Goal: Task Accomplishment & Management: Use online tool/utility

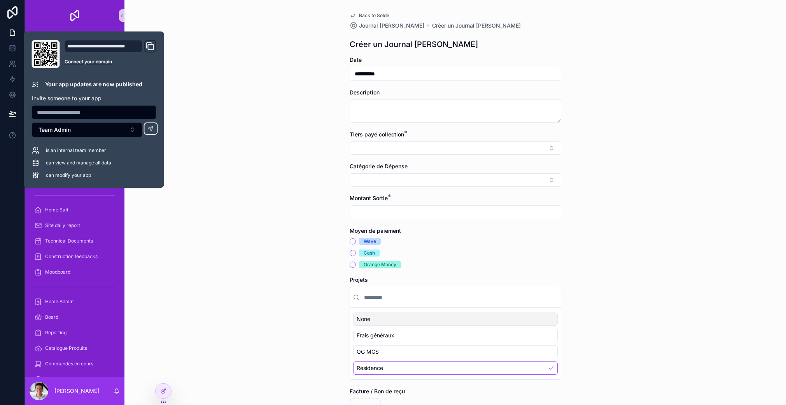
click at [254, 210] on div "**********" at bounding box center [454, 202] width 661 height 405
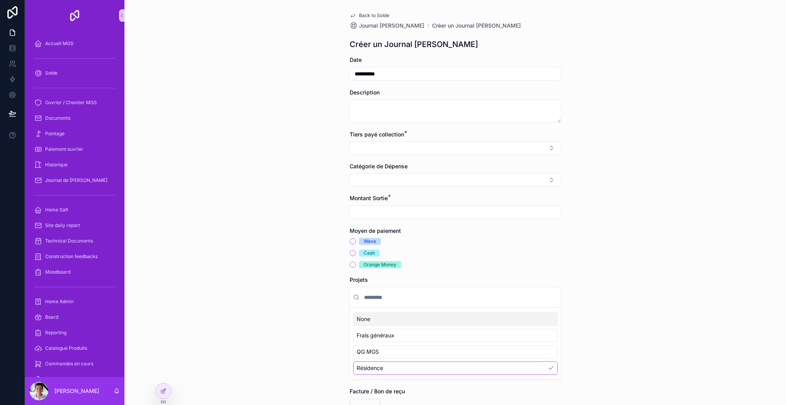
scroll to position [72, 0]
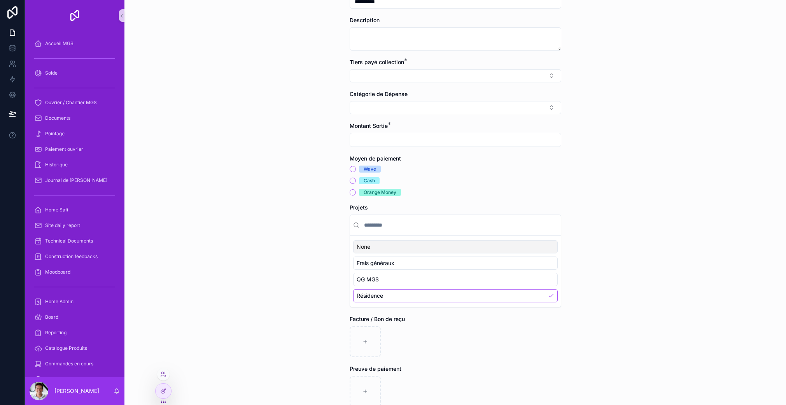
click at [166, 387] on div at bounding box center [164, 391] width 16 height 15
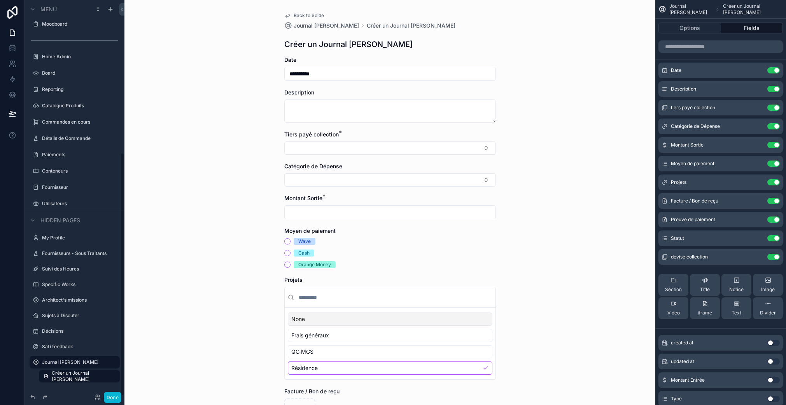
scroll to position [150, 0]
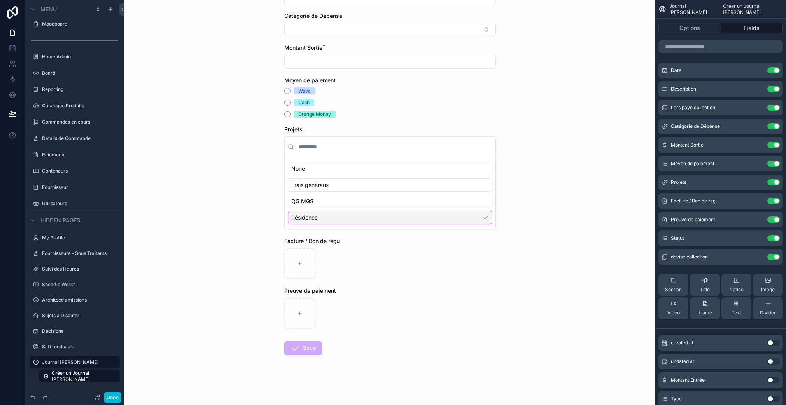
click at [348, 316] on div "scrollable content" at bounding box center [390, 313] width 212 height 31
click at [694, 26] on button "Options" at bounding box center [689, 28] width 63 height 11
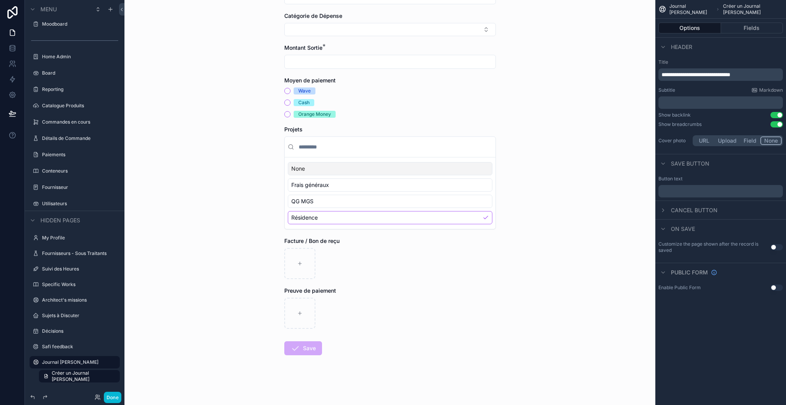
click at [774, 246] on button "Use setting" at bounding box center [776, 247] width 12 height 6
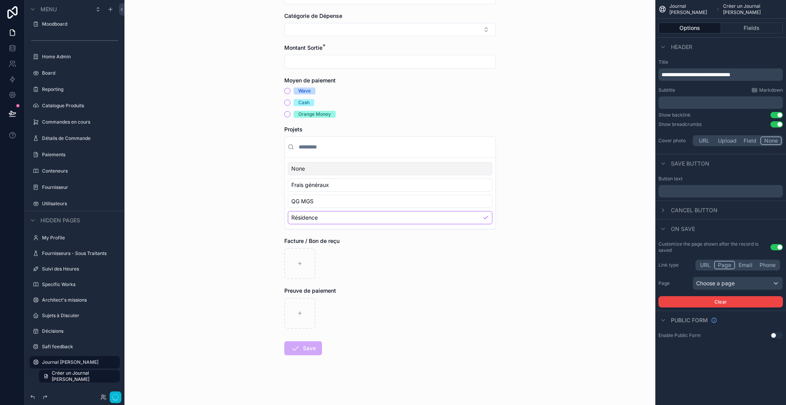
scroll to position [0, 0]
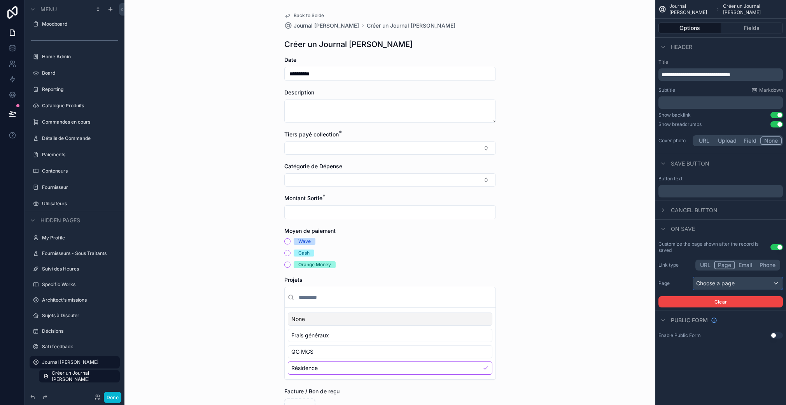
click at [738, 280] on div "Choose a page" at bounding box center [737, 283] width 89 height 12
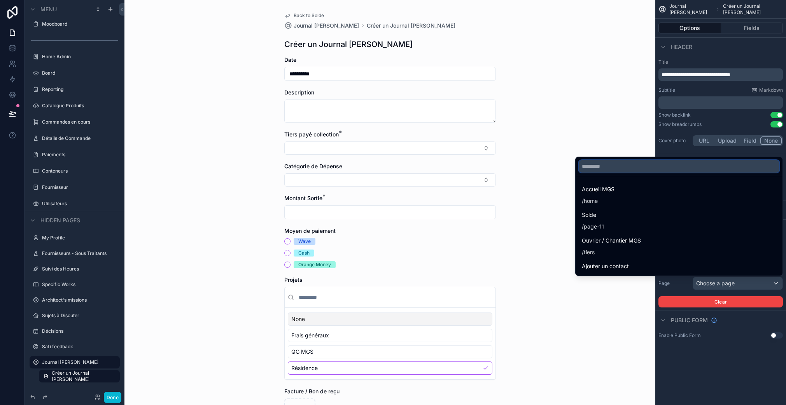
click at [623, 168] on input "text" at bounding box center [679, 166] width 201 height 12
click at [686, 287] on div "scrollable content" at bounding box center [393, 202] width 786 height 405
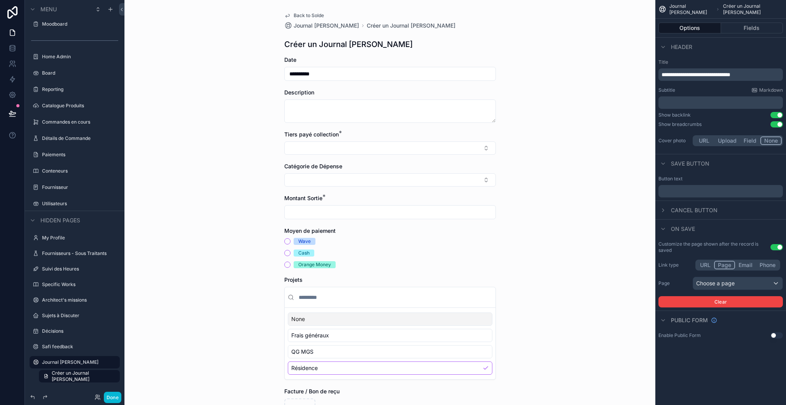
click at [705, 266] on button "URL" at bounding box center [704, 265] width 17 height 9
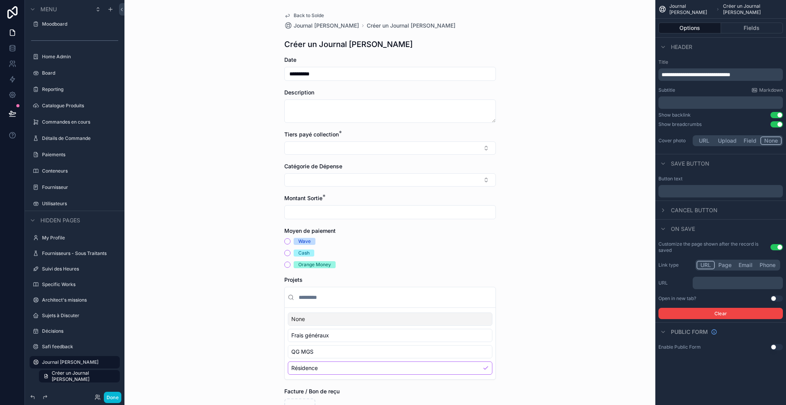
click at [774, 299] on button "Use setting" at bounding box center [776, 299] width 12 height 6
click at [700, 212] on span "Cancel button" at bounding box center [694, 210] width 47 height 8
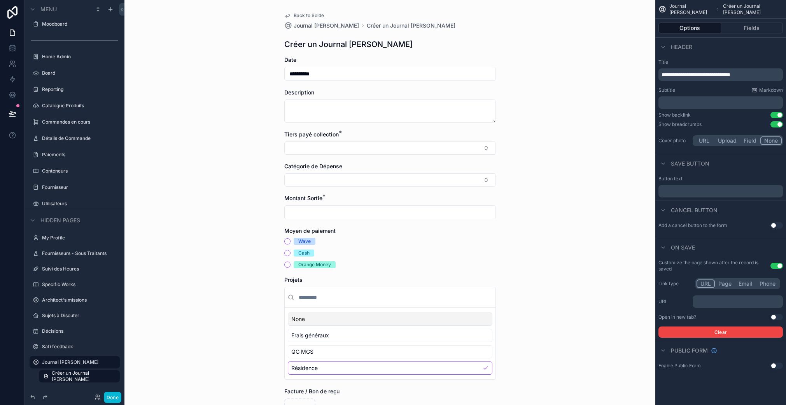
click at [778, 223] on button "Use setting" at bounding box center [776, 225] width 12 height 6
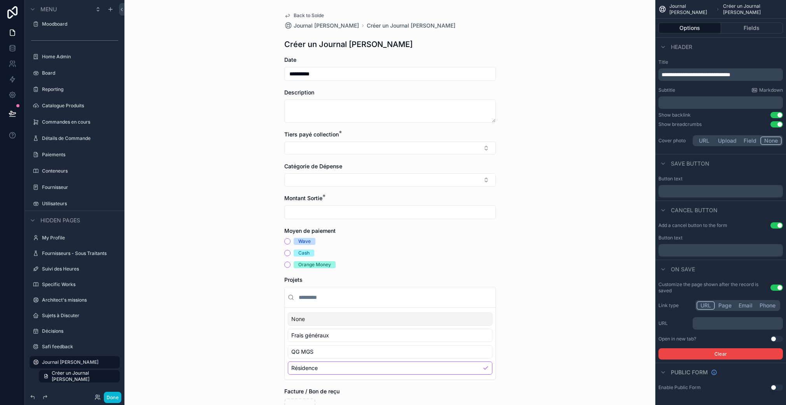
click at [707, 247] on p "﻿" at bounding box center [721, 250] width 120 height 6
click at [705, 260] on div "On save" at bounding box center [720, 269] width 131 height 19
click at [701, 247] on p "﻿" at bounding box center [721, 250] width 120 height 6
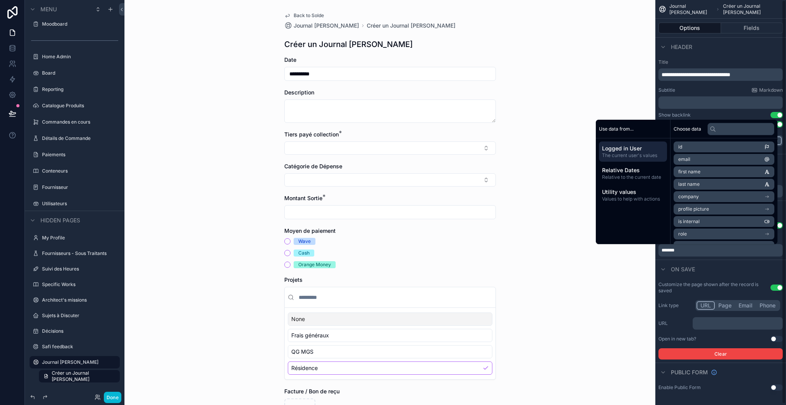
click at [727, 278] on div "On save" at bounding box center [720, 269] width 131 height 19
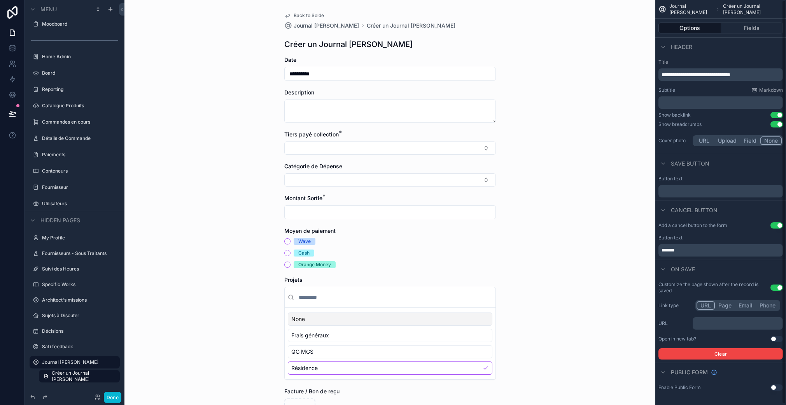
click at [775, 288] on button "Use setting" at bounding box center [776, 288] width 12 height 6
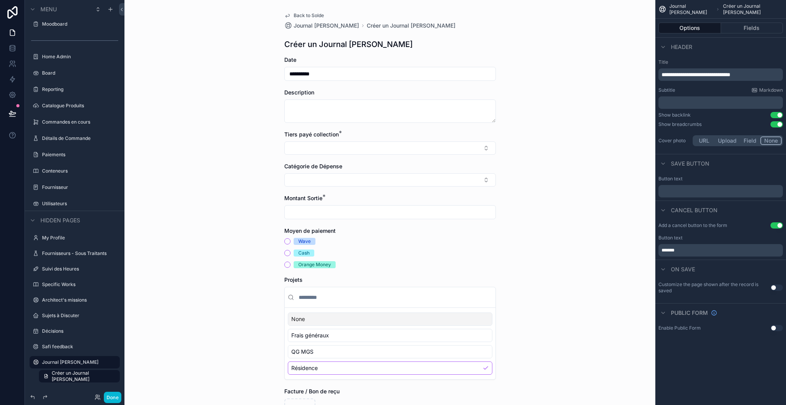
click at [685, 189] on p "﻿" at bounding box center [721, 191] width 120 height 6
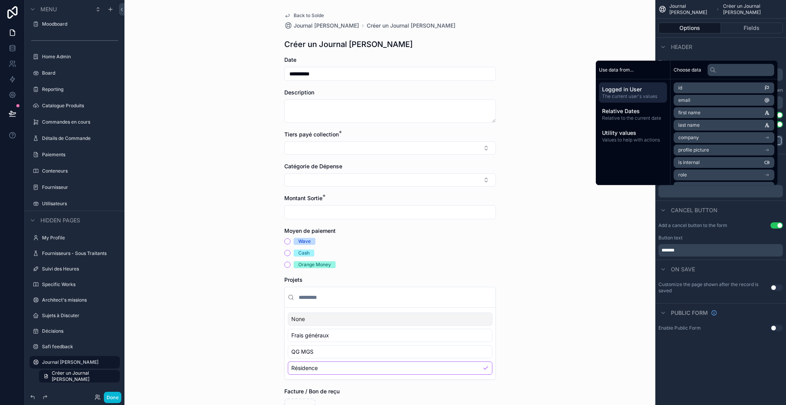
click at [683, 200] on div "Button text ﻿" at bounding box center [720, 187] width 131 height 28
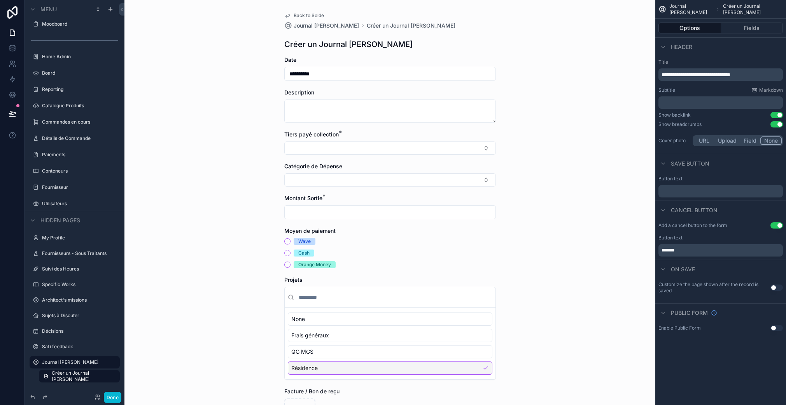
scroll to position [150, 0]
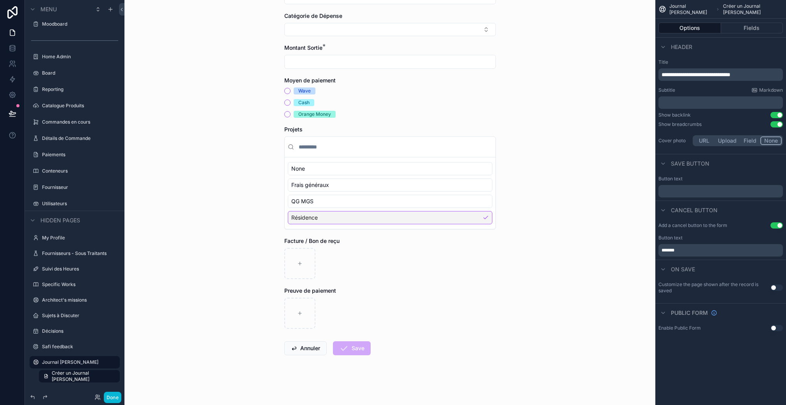
click at [686, 191] on p "﻿" at bounding box center [721, 191] width 120 height 6
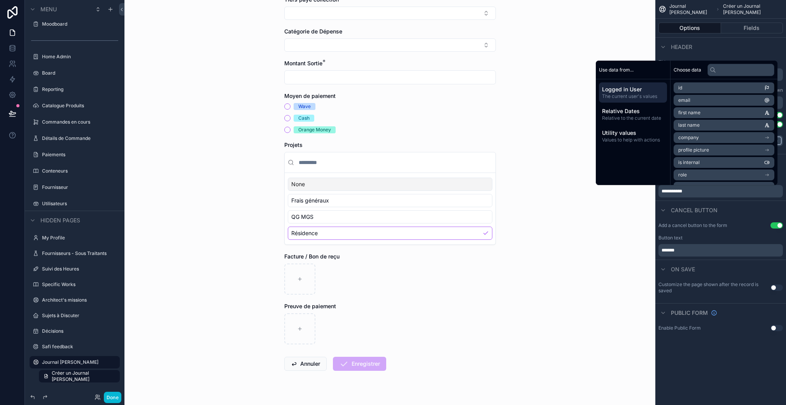
scroll to position [140, 0]
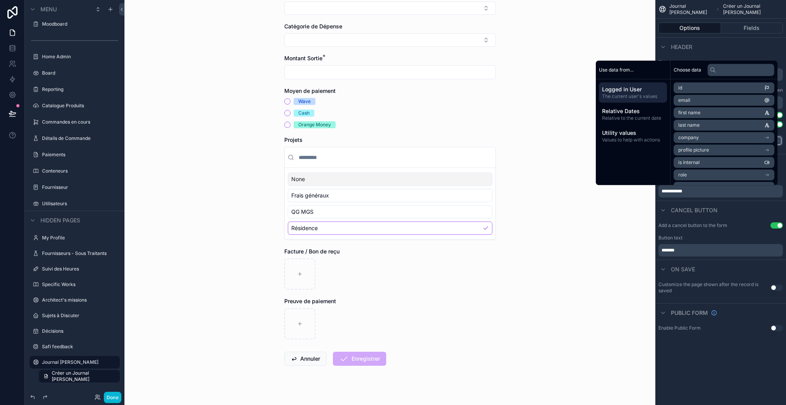
click at [717, 205] on div "Cancel button" at bounding box center [720, 210] width 131 height 19
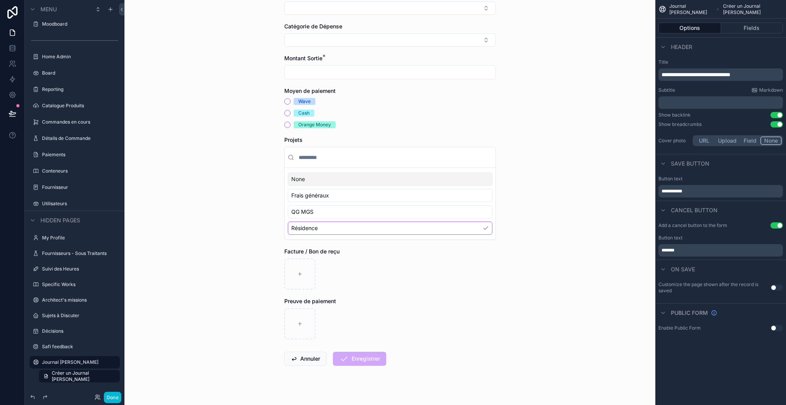
click at [680, 191] on span "**********" at bounding box center [671, 191] width 21 height 5
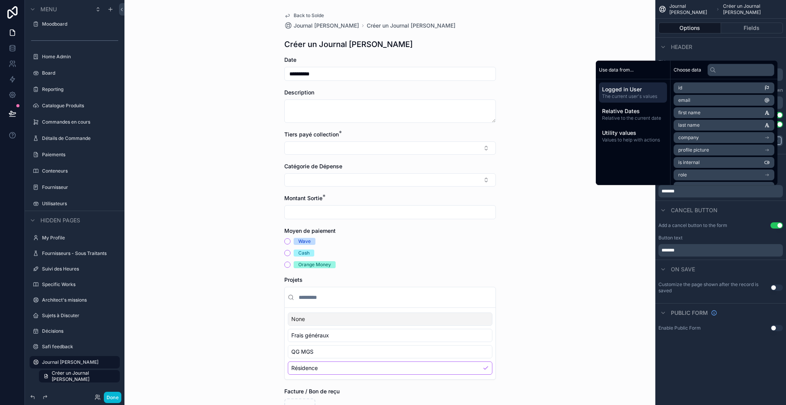
scroll to position [150, 0]
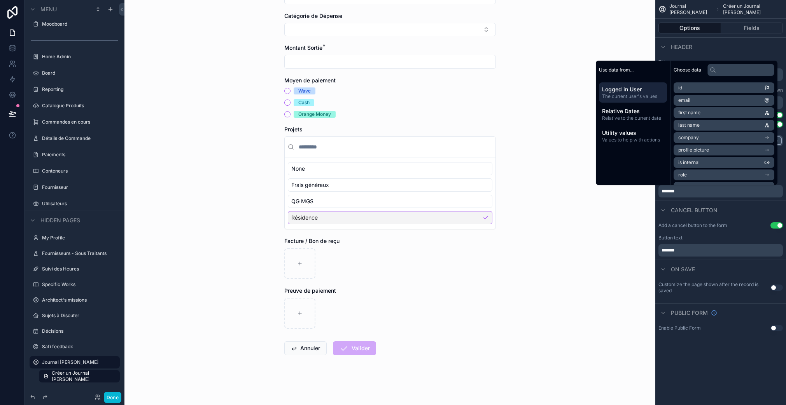
click at [690, 214] on div "Cancel button" at bounding box center [687, 210] width 59 height 9
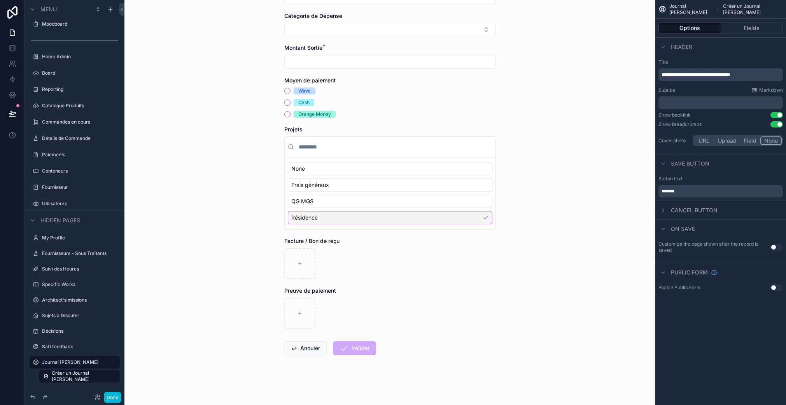
click at [677, 222] on div "On save" at bounding box center [720, 228] width 131 height 19
click at [674, 229] on span "On save" at bounding box center [683, 229] width 24 height 8
click at [677, 229] on span "On save" at bounding box center [683, 229] width 24 height 8
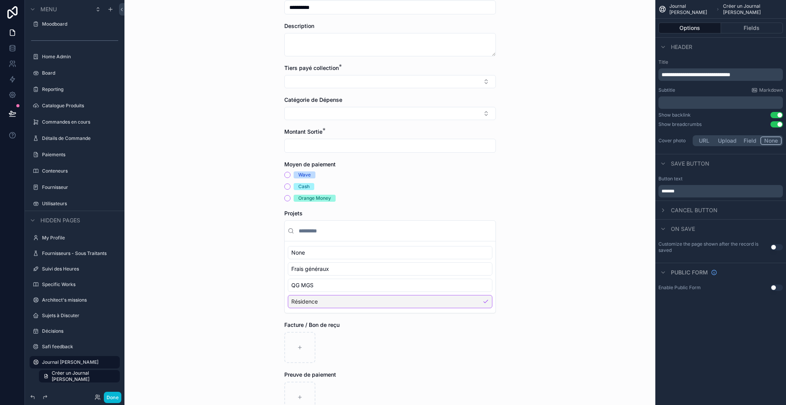
scroll to position [77, 0]
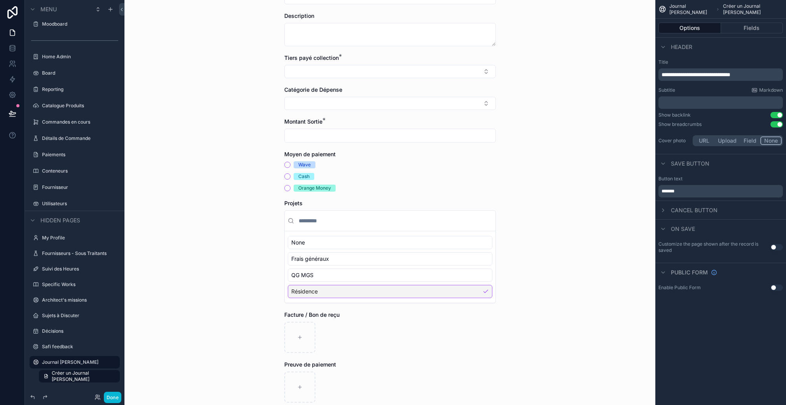
click at [771, 246] on button "Use setting" at bounding box center [776, 247] width 12 height 6
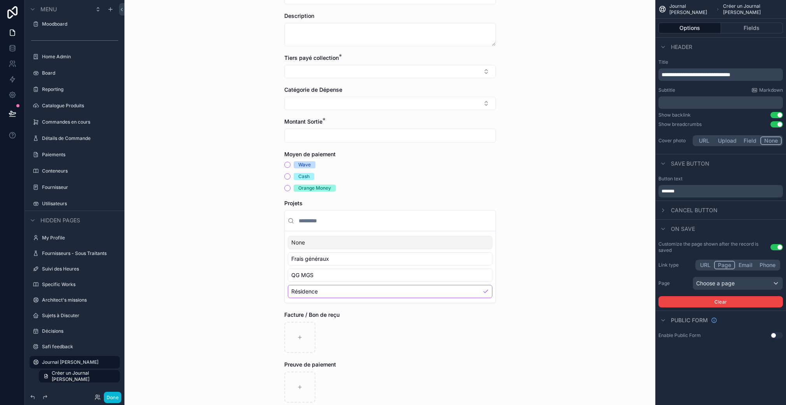
scroll to position [0, 0]
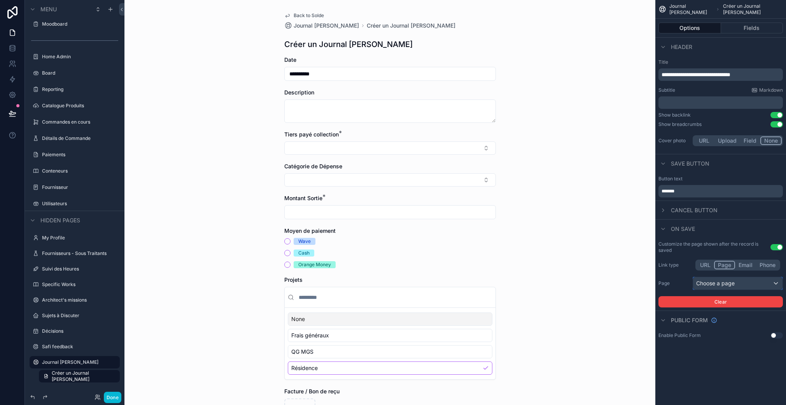
click at [736, 279] on div "Choose a page" at bounding box center [737, 283] width 89 height 12
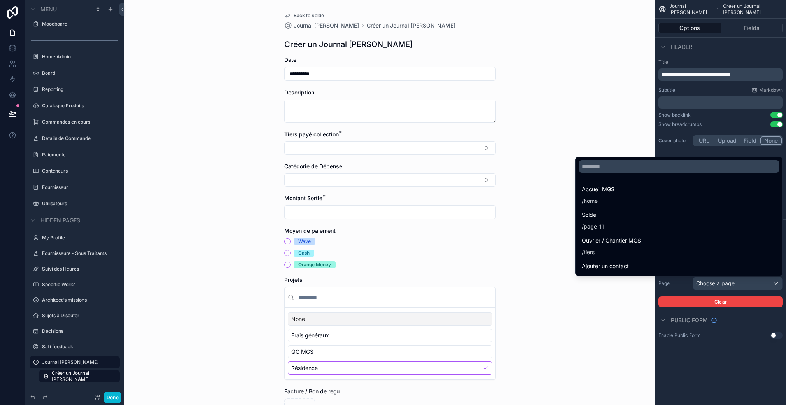
click at [722, 242] on div "Ouvrier / Chantier MGS / tiers" at bounding box center [679, 246] width 194 height 20
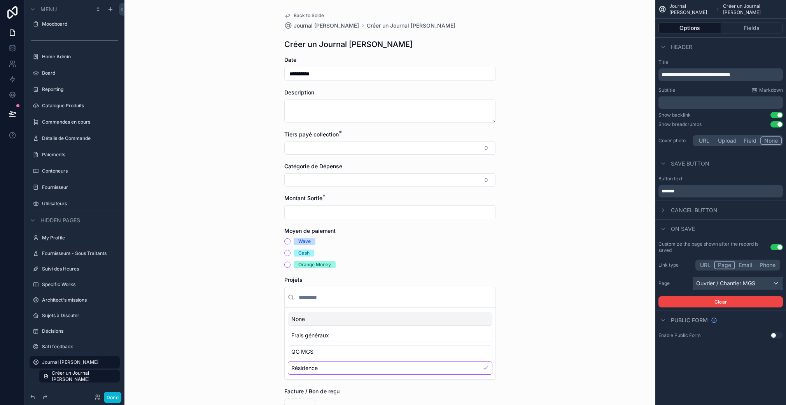
click at [775, 284] on div "Ouvrier / Chantier MGS" at bounding box center [737, 283] width 89 height 12
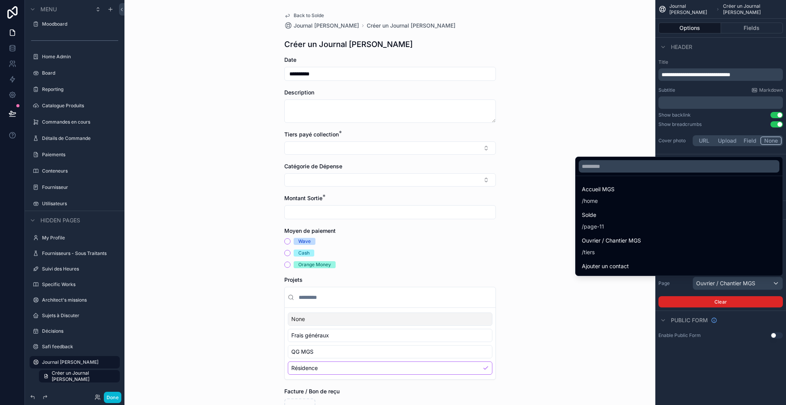
click at [694, 299] on div "scrollable content" at bounding box center [393, 202] width 786 height 405
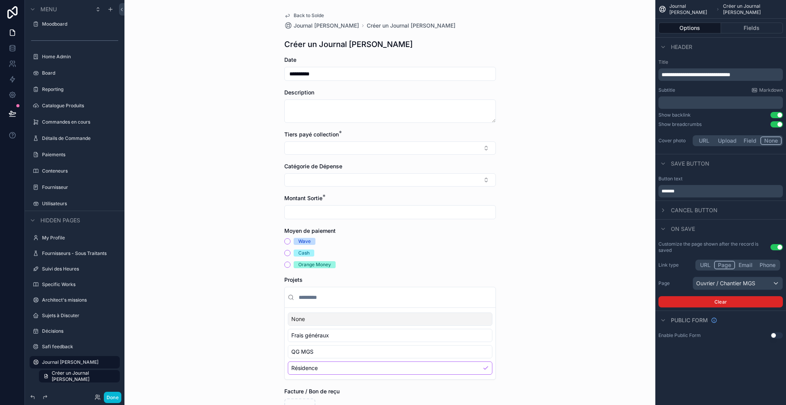
click at [712, 301] on button "Clear" at bounding box center [720, 301] width 124 height 11
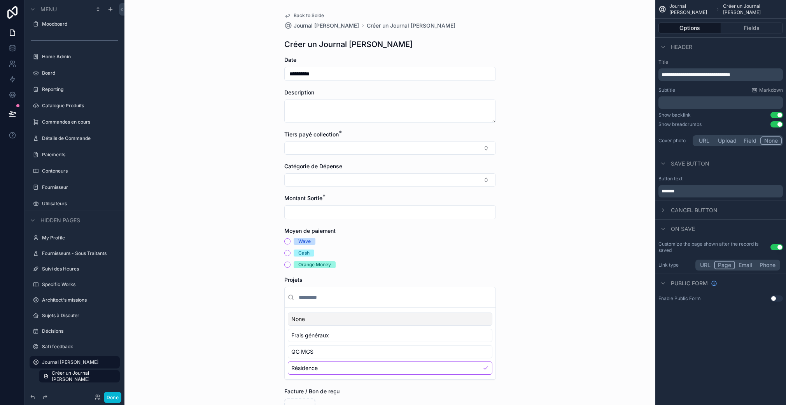
click at [771, 264] on button "Phone" at bounding box center [767, 265] width 23 height 9
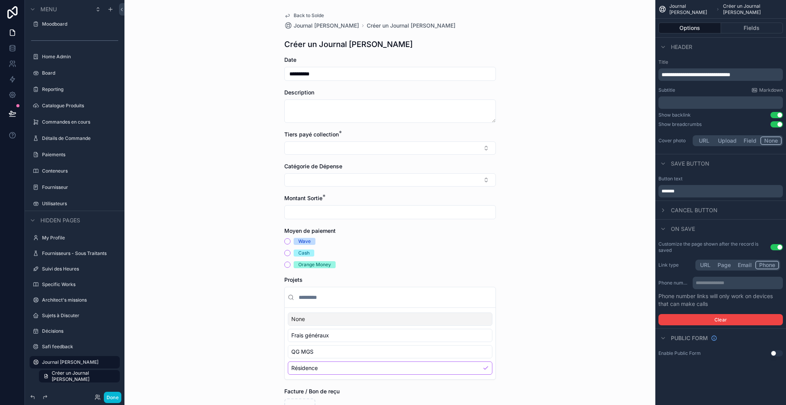
click at [740, 265] on button "Email" at bounding box center [744, 265] width 21 height 9
click at [719, 266] on button "Page" at bounding box center [724, 265] width 20 height 9
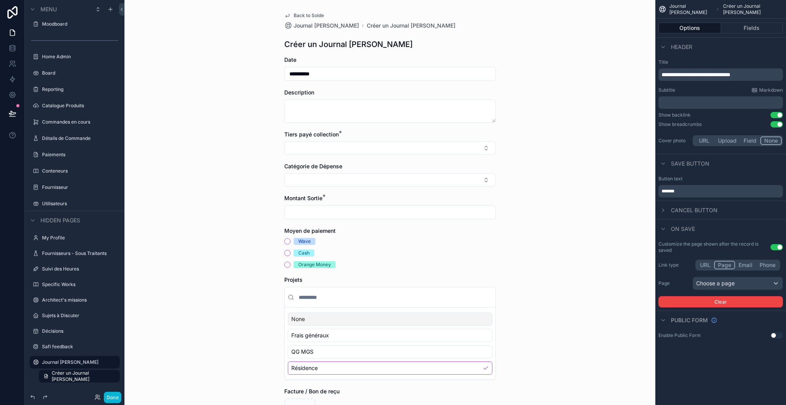
click at [703, 266] on button "URL" at bounding box center [704, 265] width 17 height 9
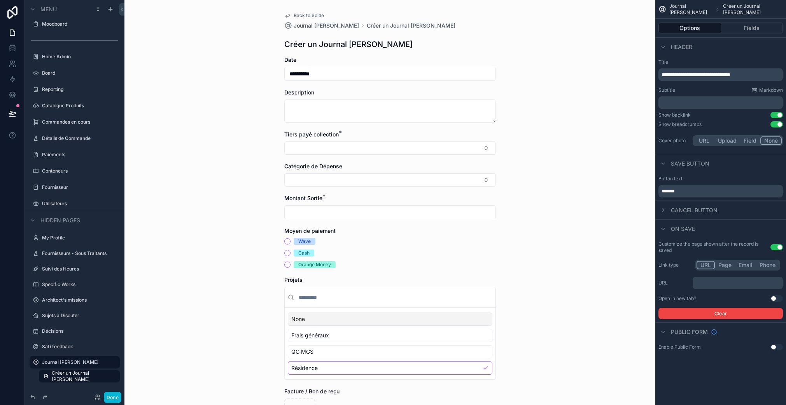
click at [724, 264] on button "Page" at bounding box center [725, 265] width 20 height 9
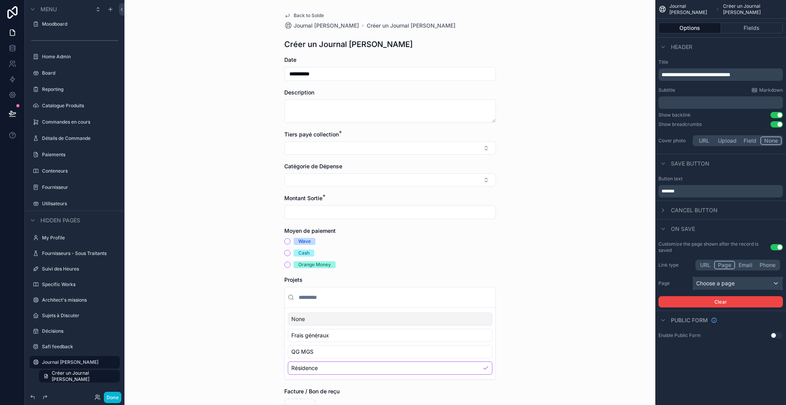
click at [723, 283] on div "Choose a page" at bounding box center [737, 283] width 89 height 12
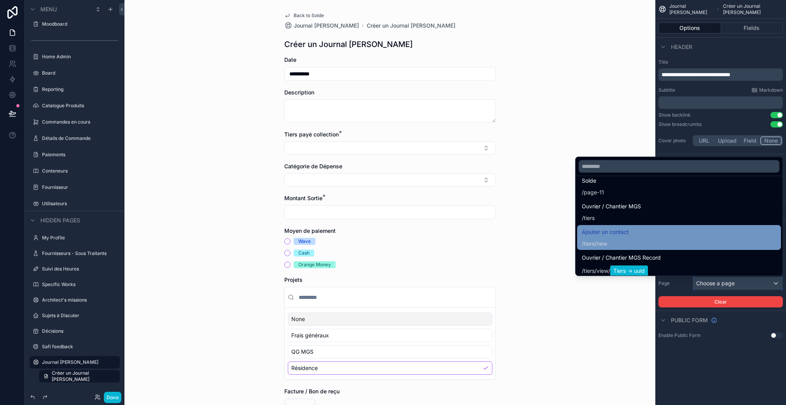
scroll to position [169, 0]
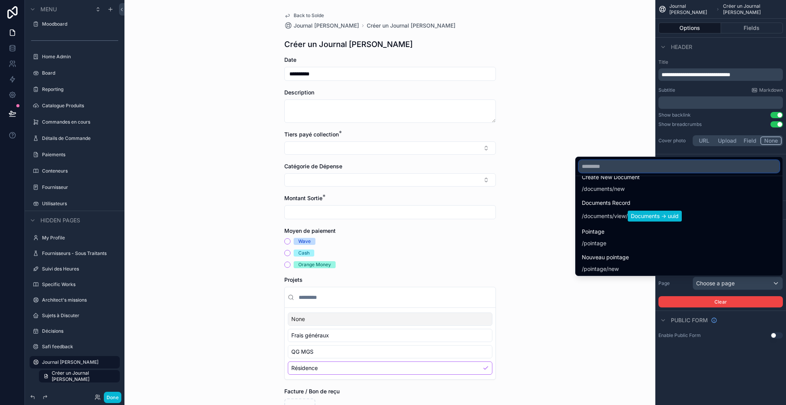
click at [620, 168] on input "text" at bounding box center [679, 166] width 201 height 12
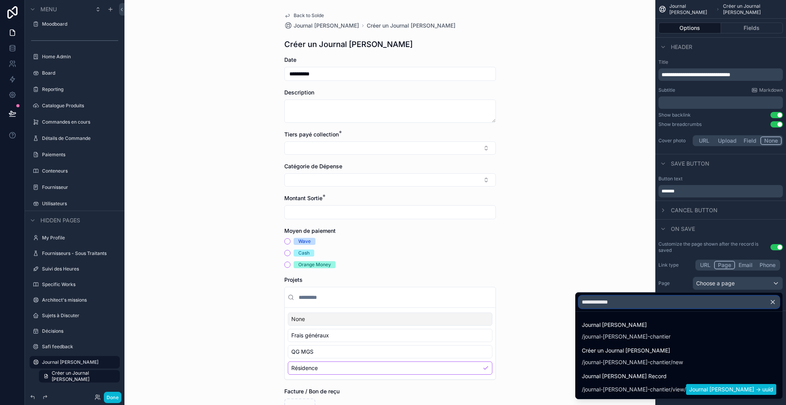
scroll to position [0, 0]
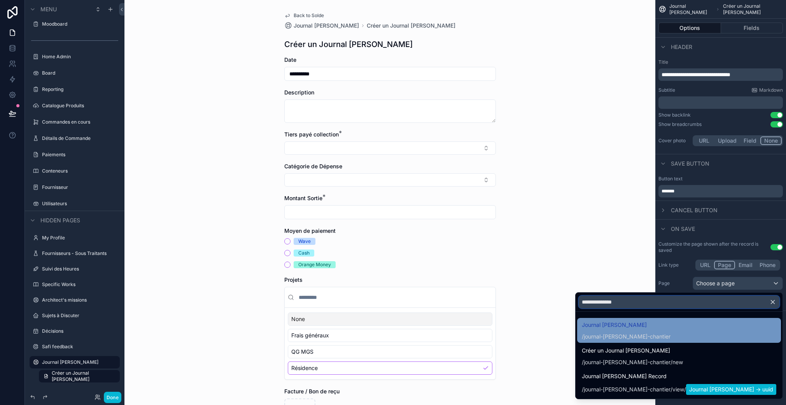
type input "**********"
click at [682, 331] on div "Journal [PERSON_NAME] / journal-[PERSON_NAME]-chantier" at bounding box center [679, 330] width 194 height 20
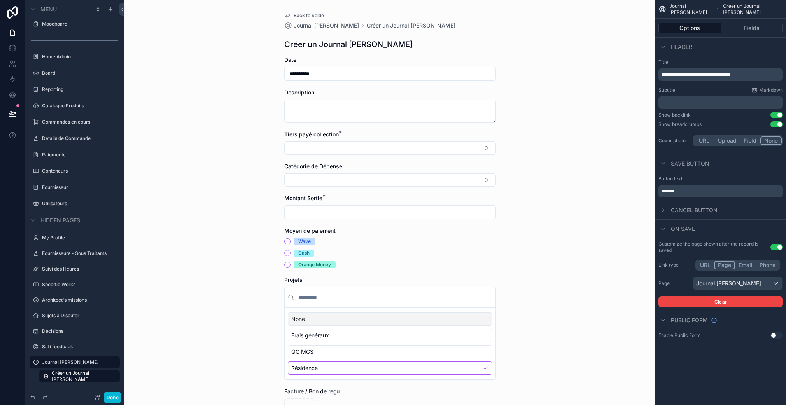
click at [740, 354] on div "**********" at bounding box center [720, 202] width 131 height 405
click at [404, 145] on button "Select Button" at bounding box center [390, 148] width 212 height 13
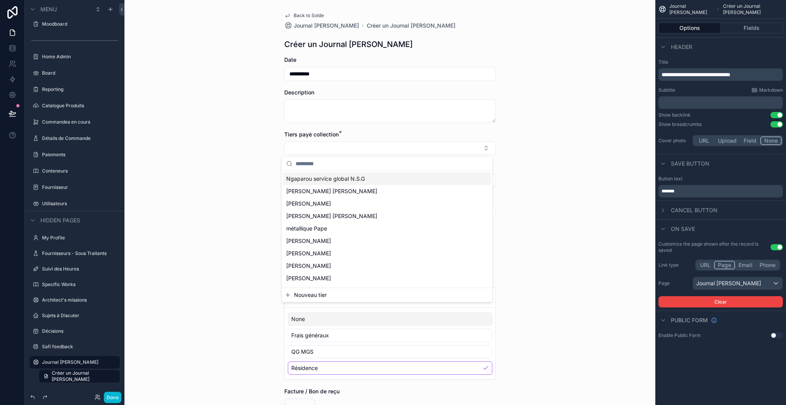
click at [521, 142] on div "**********" at bounding box center [389, 202] width 531 height 405
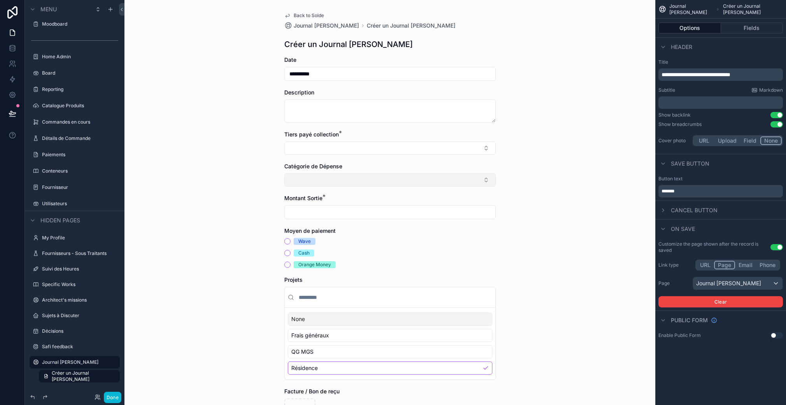
click at [329, 175] on button "Select Button" at bounding box center [390, 179] width 212 height 13
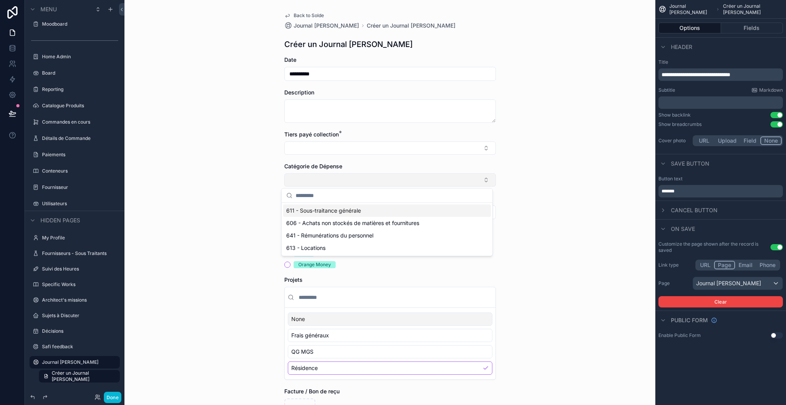
click at [328, 178] on button "Select Button" at bounding box center [390, 179] width 212 height 13
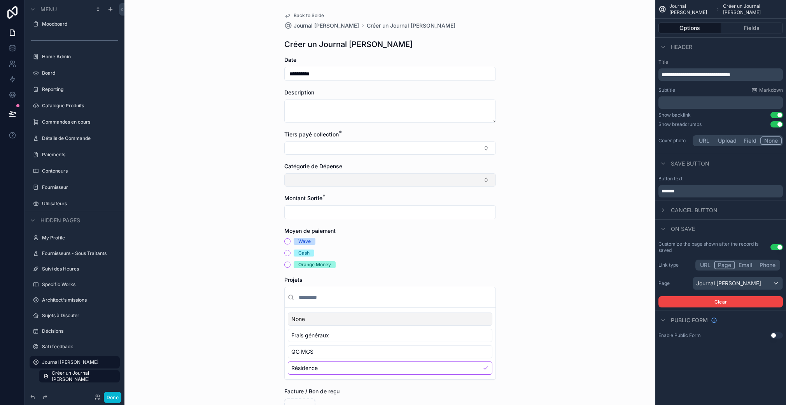
click at [328, 178] on button "Select Button" at bounding box center [390, 179] width 212 height 13
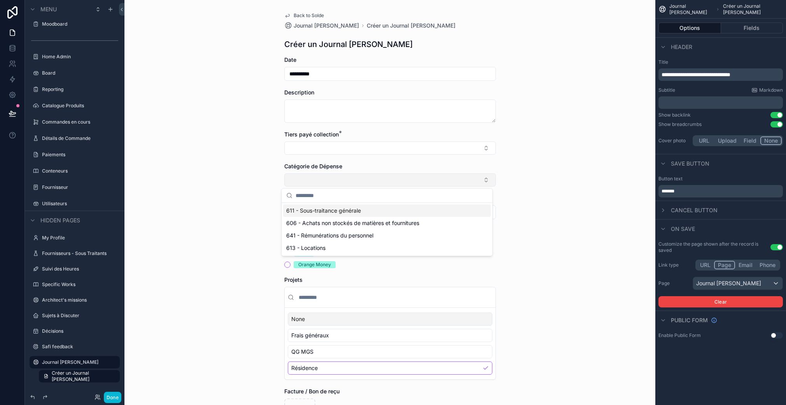
click at [324, 180] on button "Select Button" at bounding box center [390, 179] width 212 height 13
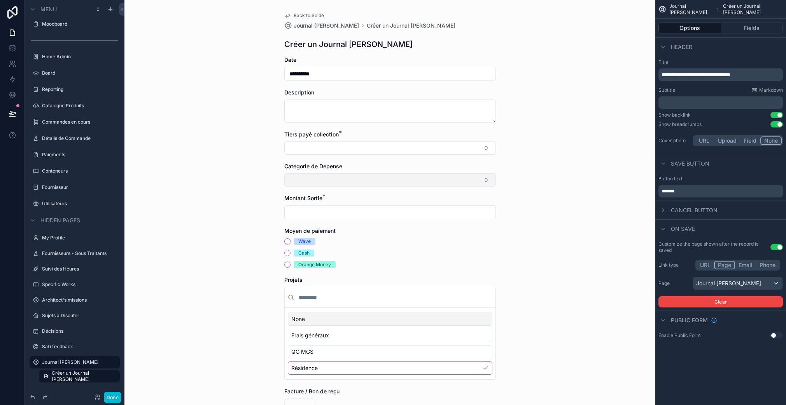
click at [324, 180] on button "Select Button" at bounding box center [390, 179] width 212 height 13
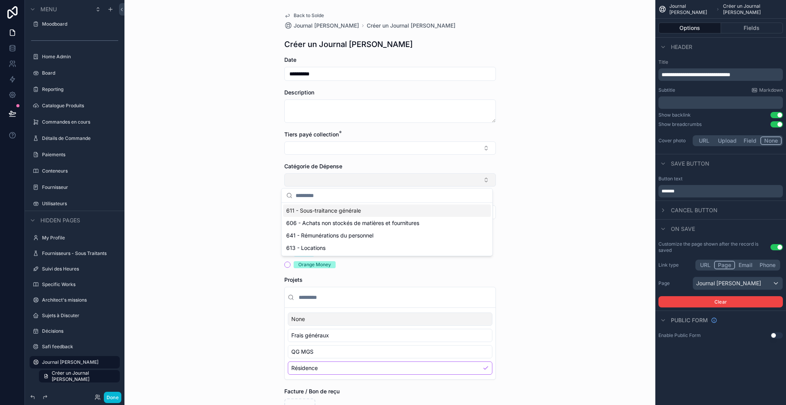
click at [324, 180] on button "Select Button" at bounding box center [390, 179] width 212 height 13
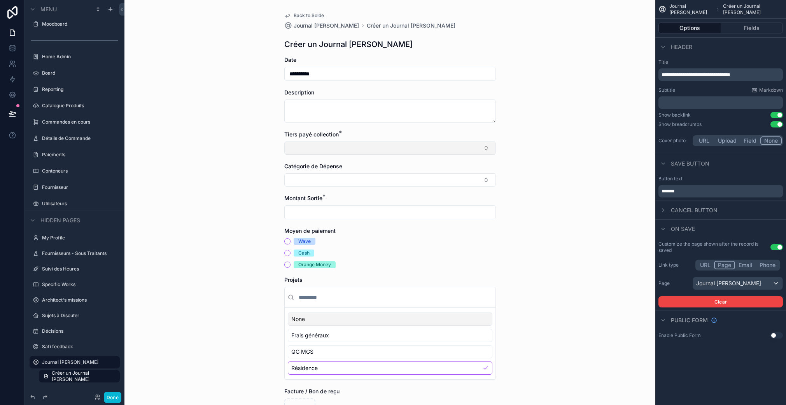
click at [345, 145] on button "Select Button" at bounding box center [390, 148] width 212 height 13
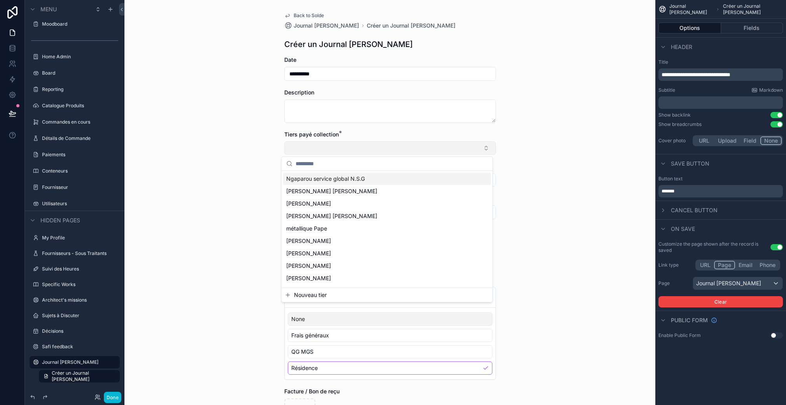
click at [345, 145] on button "Select Button" at bounding box center [390, 148] width 212 height 13
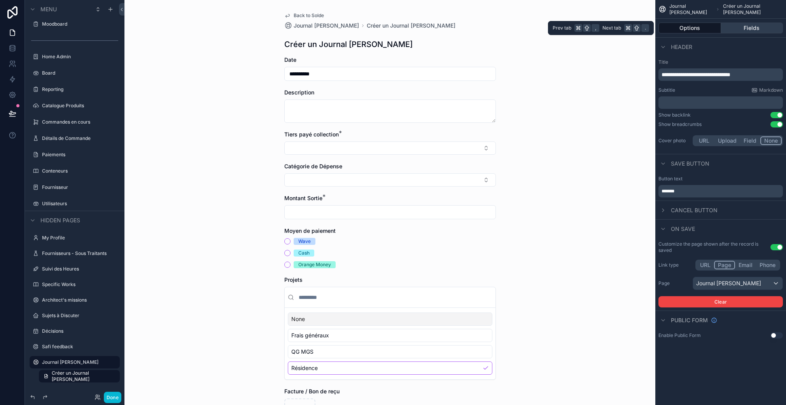
click at [761, 29] on button "Fields" at bounding box center [752, 28] width 62 height 11
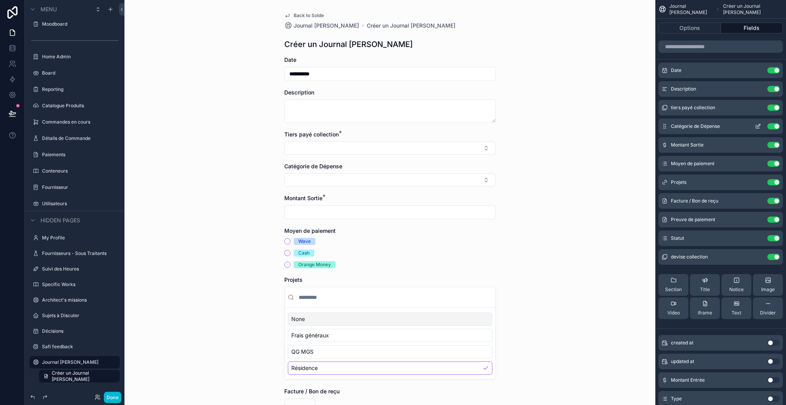
click at [776, 127] on button "Use setting" at bounding box center [773, 126] width 12 height 6
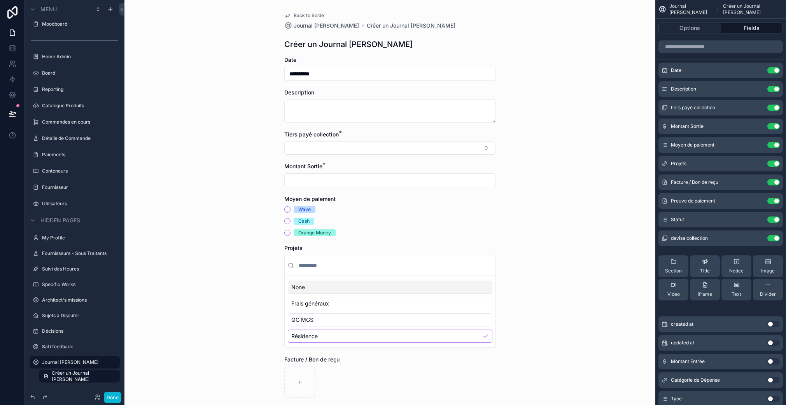
click at [330, 175] on input "scrollable content" at bounding box center [390, 180] width 211 height 11
click at [338, 166] on div "Montant Sortie *" at bounding box center [390, 167] width 212 height 8
click at [759, 128] on icon "scrollable content" at bounding box center [757, 126] width 3 height 3
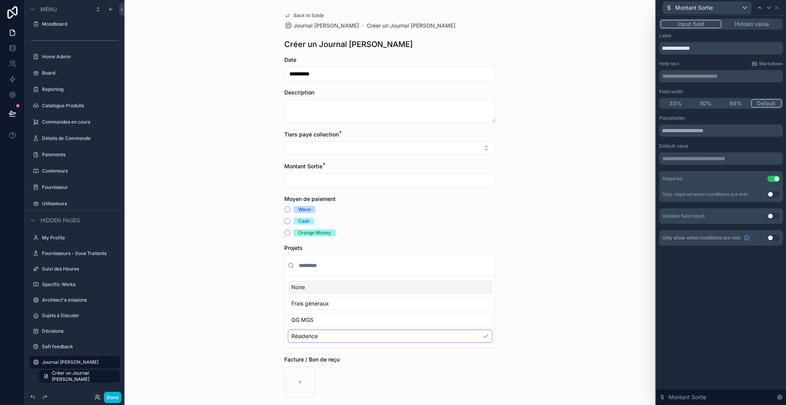
click at [776, 217] on button "Use setting" at bounding box center [773, 216] width 12 height 6
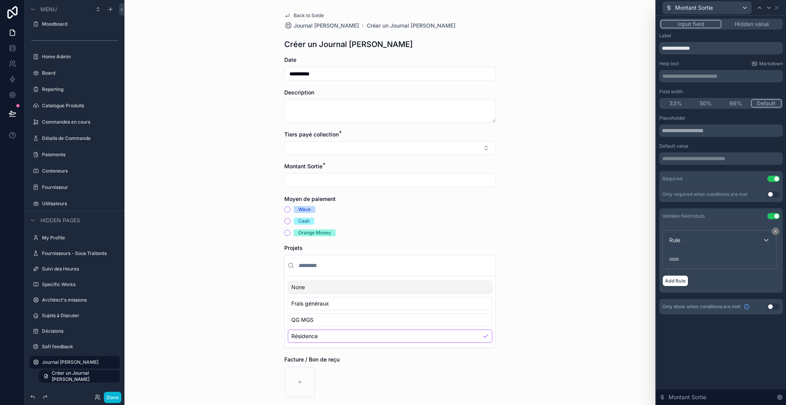
click at [775, 216] on button "Use setting" at bounding box center [773, 216] width 12 height 6
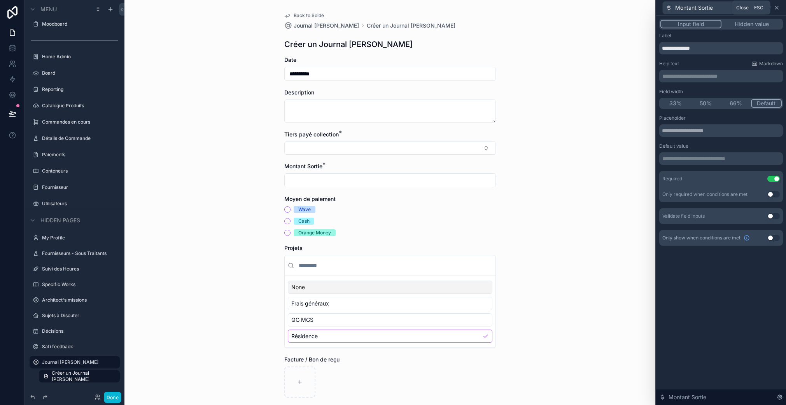
click at [779, 9] on icon at bounding box center [776, 8] width 6 height 6
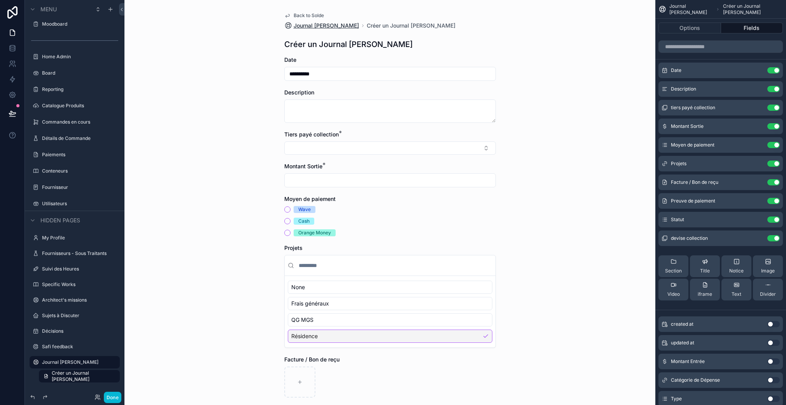
click at [332, 27] on span "Journal [PERSON_NAME]" at bounding box center [326, 26] width 65 height 8
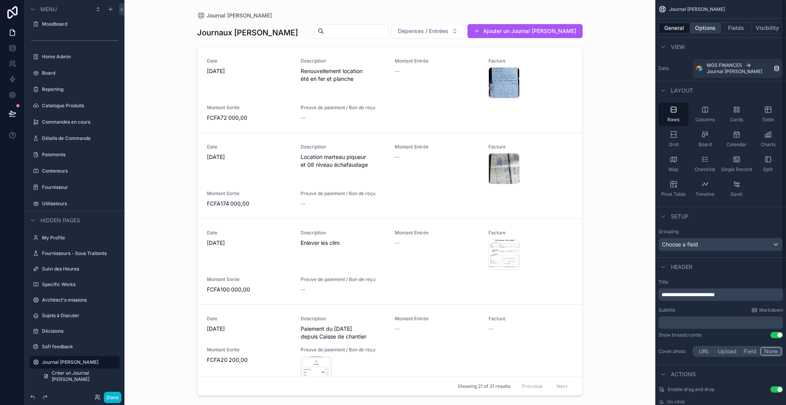
click at [706, 33] on div "General Options Fields Visibility" at bounding box center [720, 28] width 131 height 19
click at [706, 32] on button "Options" at bounding box center [705, 28] width 31 height 11
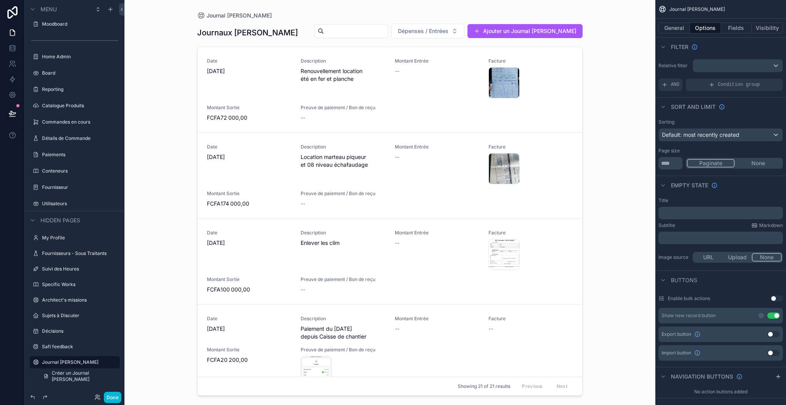
scroll to position [201, 0]
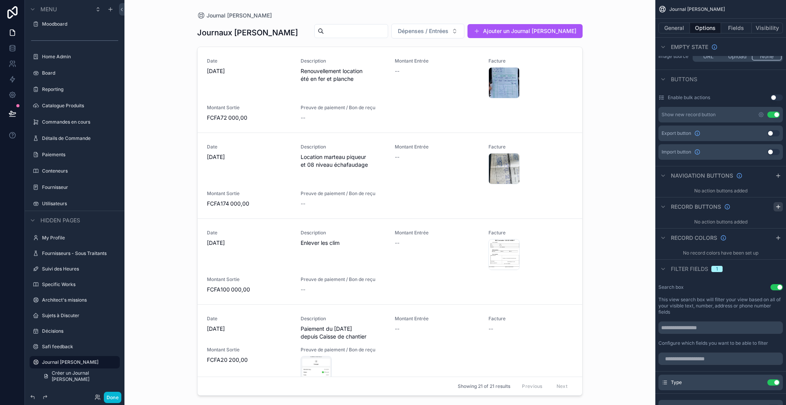
click at [778, 204] on icon "scrollable content" at bounding box center [778, 207] width 6 height 6
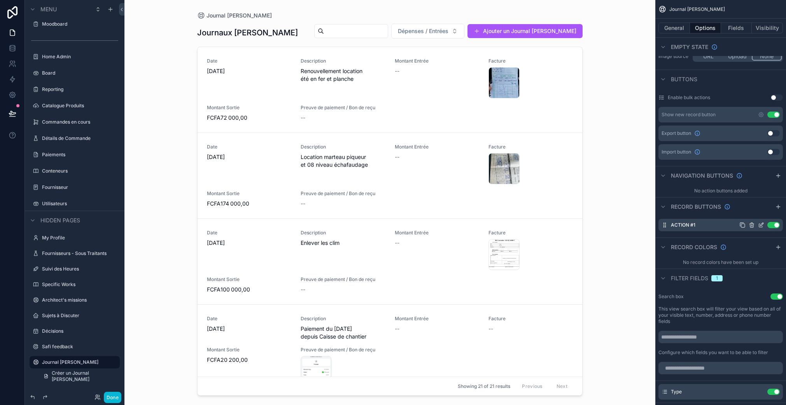
click at [760, 225] on icon "scrollable content" at bounding box center [761, 225] width 6 height 6
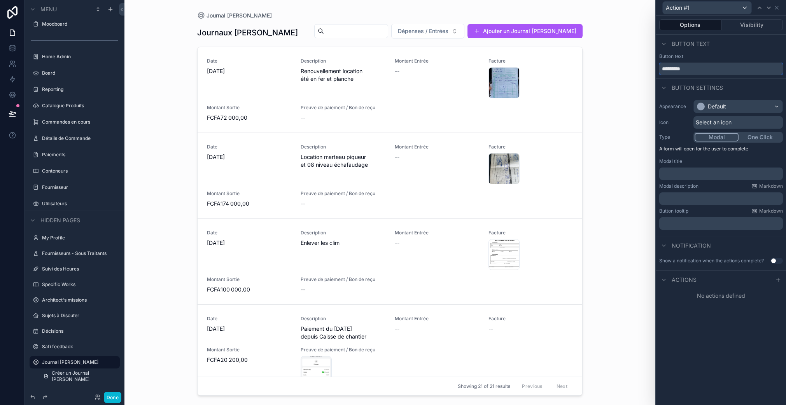
click at [687, 69] on input "*********" at bounding box center [721, 69] width 124 height 12
click at [680, 66] on input "*********" at bounding box center [721, 69] width 124 height 12
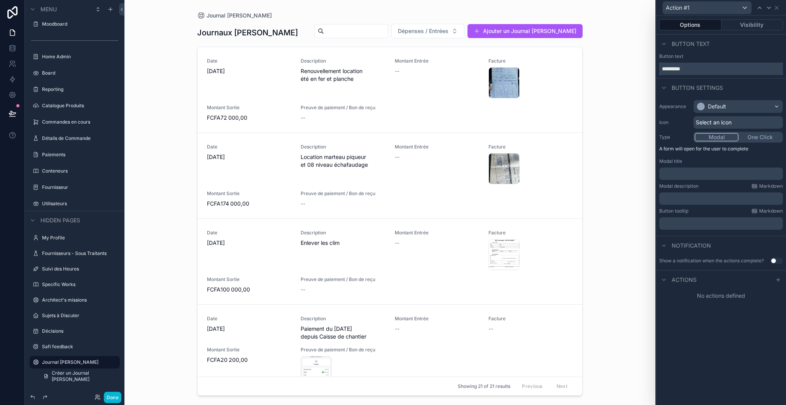
click at [680, 66] on input "*********" at bounding box center [721, 69] width 124 height 12
type input "*********"
click at [732, 81] on div "Button settings" at bounding box center [721, 87] width 130 height 19
click at [726, 107] on div "Default" at bounding box center [717, 107] width 18 height 8
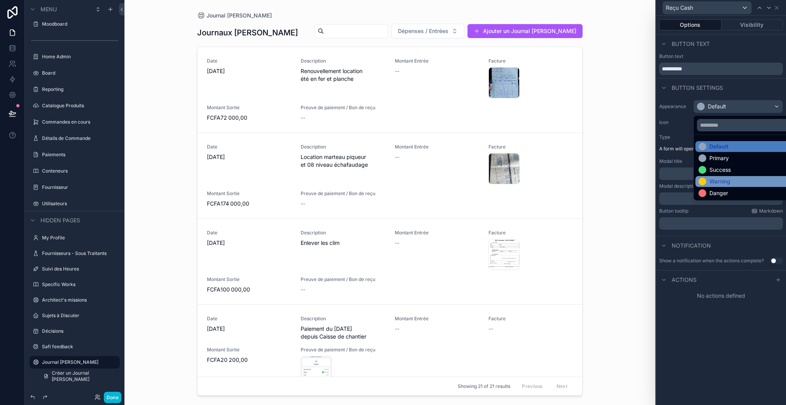
click at [733, 183] on div "Warning" at bounding box center [746, 182] width 97 height 8
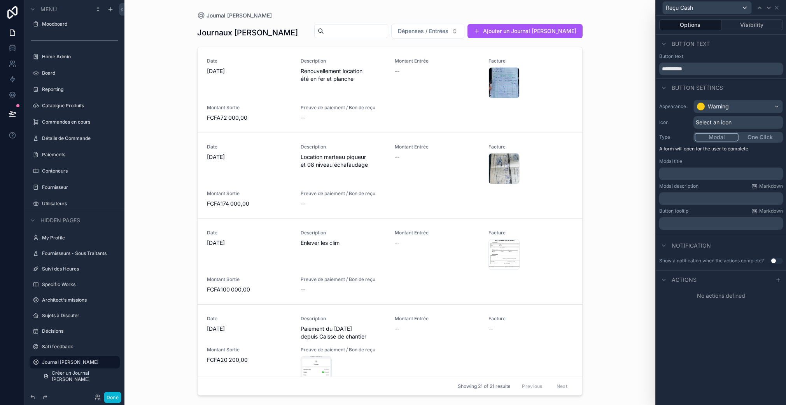
click at [724, 125] on span "Select an icon" at bounding box center [714, 123] width 36 height 8
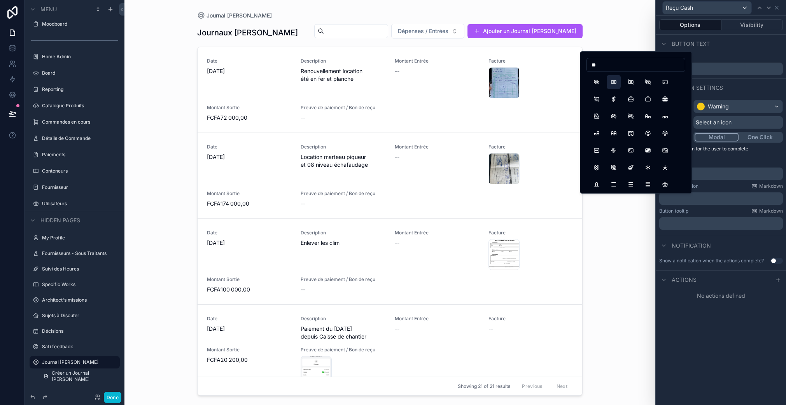
type input "*"
type input "*****"
click at [631, 81] on button "Paperclip" at bounding box center [631, 82] width 14 height 14
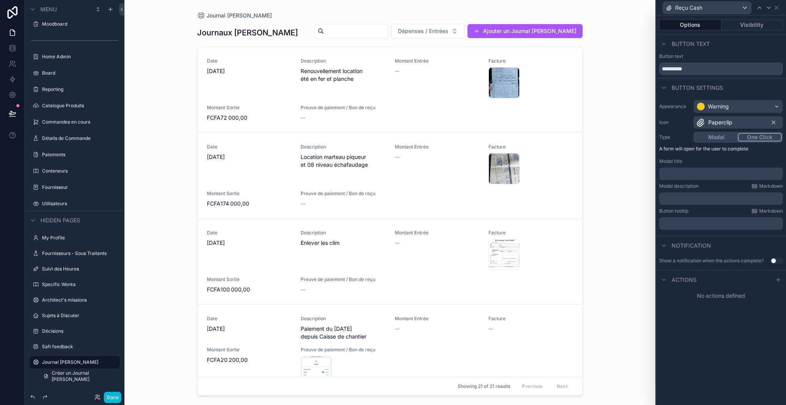
click at [760, 140] on button "One Click" at bounding box center [760, 137] width 44 height 9
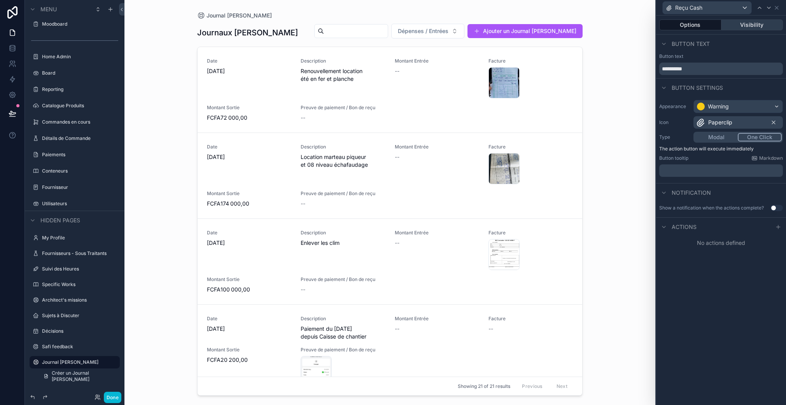
click at [745, 20] on button "Visibility" at bounding box center [752, 24] width 62 height 11
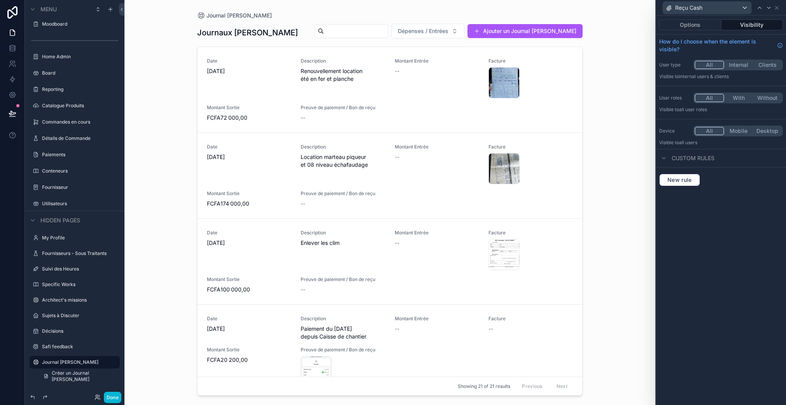
click at [709, 153] on div "Custom rules" at bounding box center [721, 158] width 130 height 19
click at [710, 157] on span "Custom rules" at bounding box center [692, 158] width 43 height 8
click at [706, 159] on span "Custom rules" at bounding box center [692, 158] width 43 height 8
click at [686, 181] on span "New rule" at bounding box center [679, 180] width 31 height 7
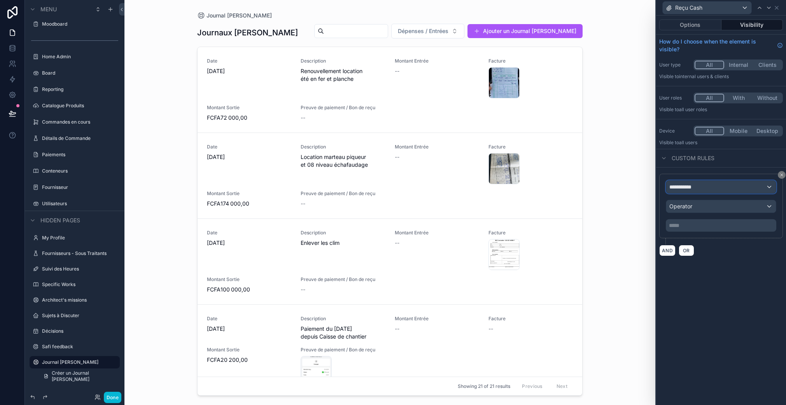
click at [741, 186] on div "**********" at bounding box center [721, 187] width 110 height 12
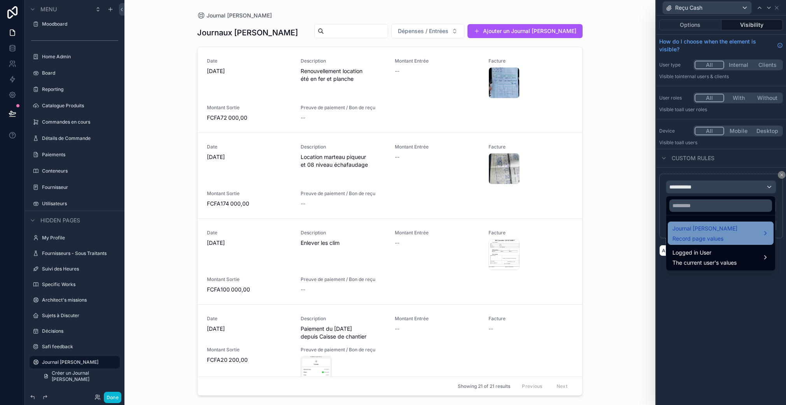
click at [712, 229] on span "Journal [PERSON_NAME]" at bounding box center [704, 228] width 65 height 9
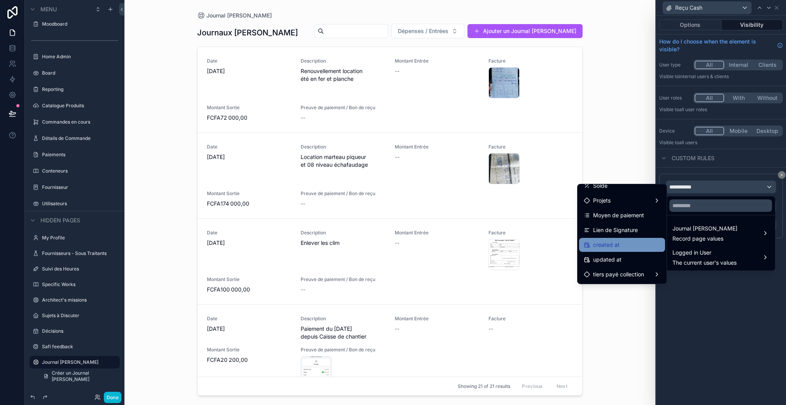
scroll to position [160, 0]
click at [623, 212] on span "Moyen de paiement" at bounding box center [618, 209] width 51 height 9
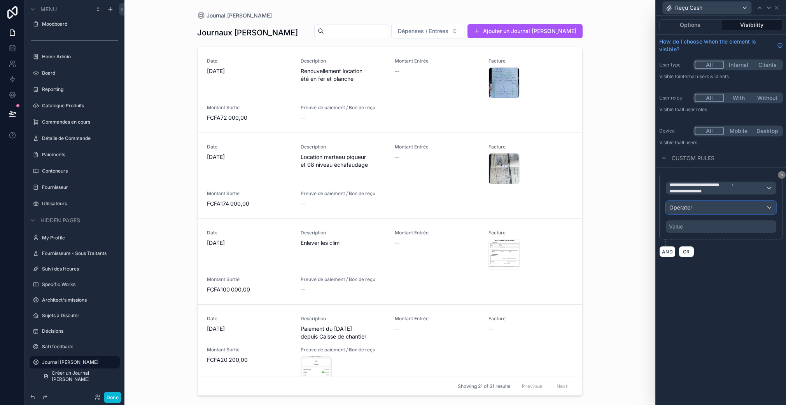
click at [695, 206] on div "Operator" at bounding box center [721, 207] width 110 height 12
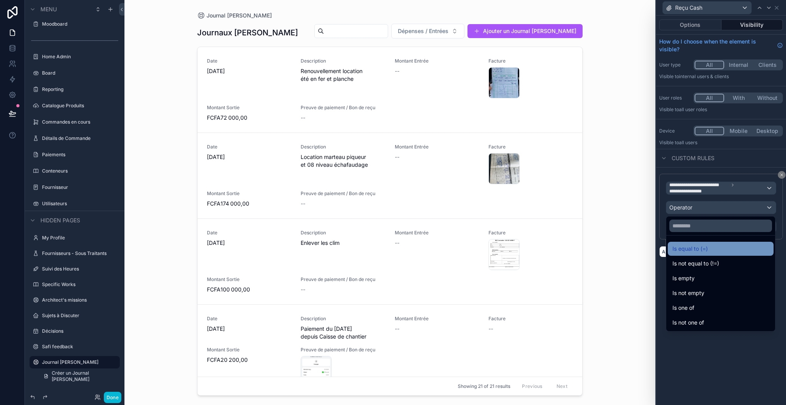
click at [695, 249] on span "Is equal to (=)" at bounding box center [689, 248] width 35 height 9
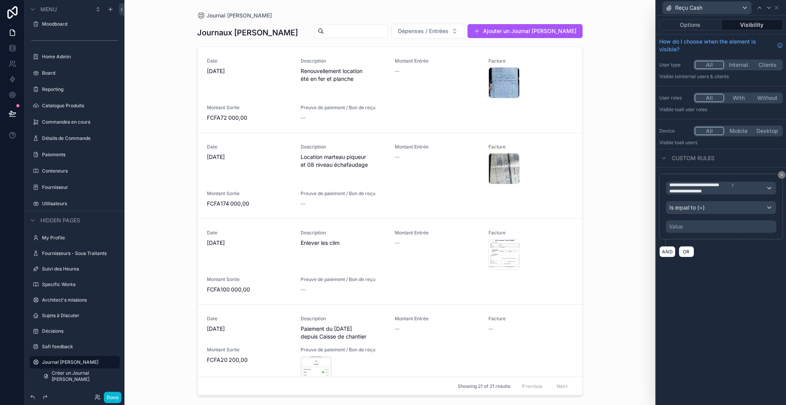
click at [691, 227] on div "Value" at bounding box center [721, 226] width 110 height 12
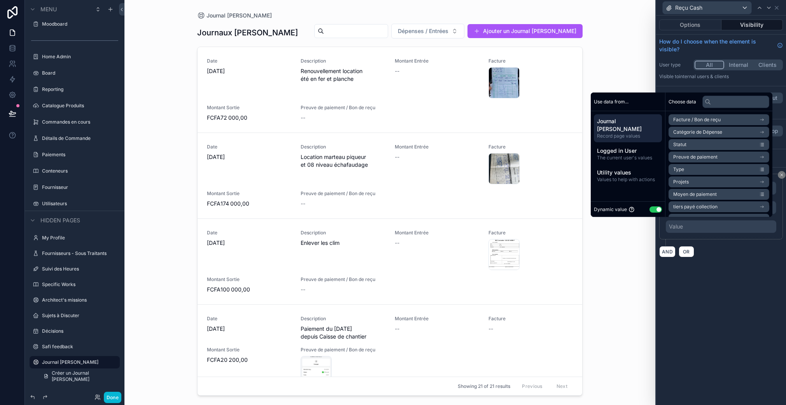
click at [651, 211] on button "Use setting" at bounding box center [655, 209] width 12 height 6
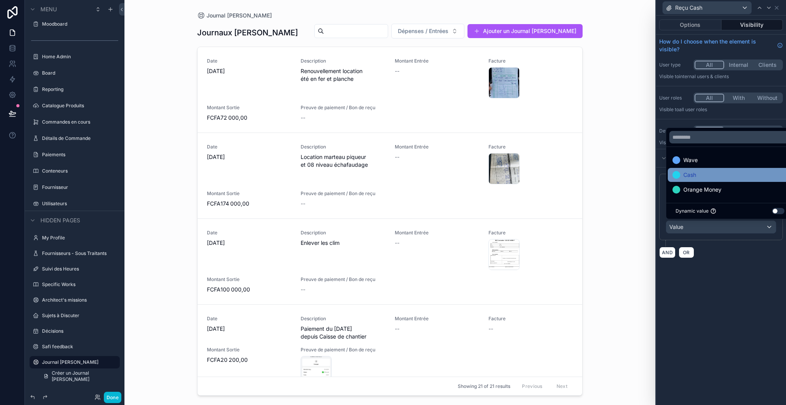
click at [687, 173] on span "Cash" at bounding box center [689, 174] width 13 height 9
click at [733, 260] on div "**********" at bounding box center [721, 216] width 130 height 97
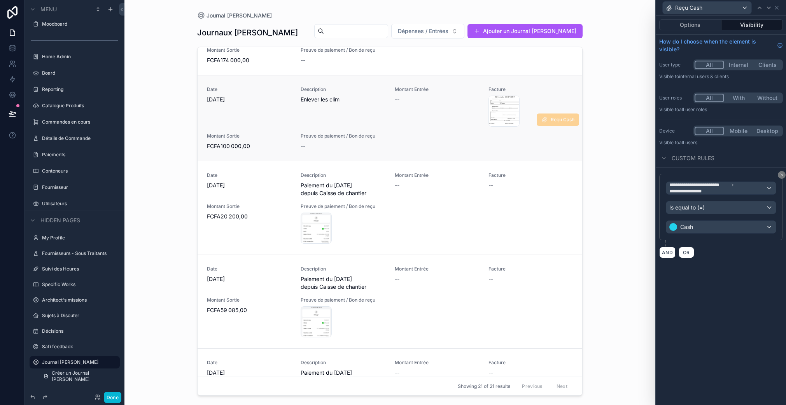
scroll to position [0, 0]
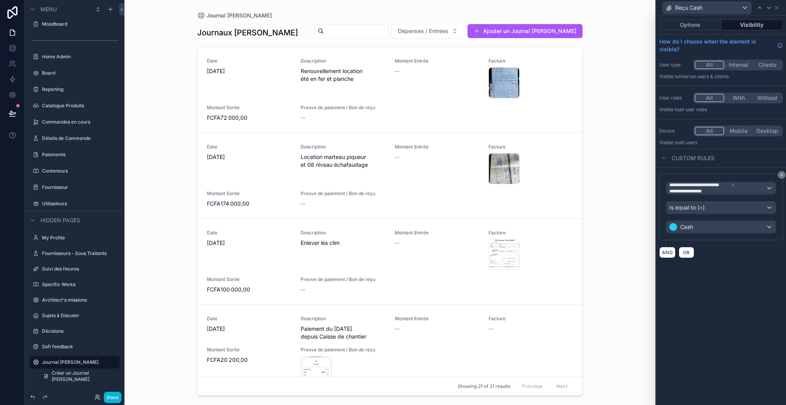
click at [760, 251] on div "AND OR" at bounding box center [721, 253] width 124 height 12
click at [737, 202] on div "Is equal to (=)" at bounding box center [721, 207] width 110 height 12
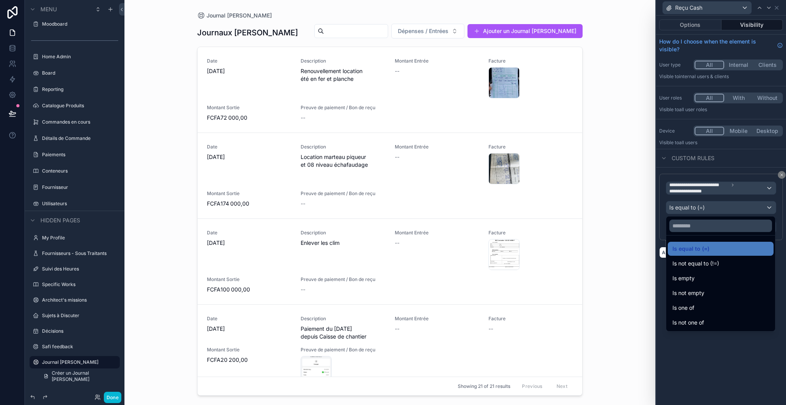
click at [735, 205] on div at bounding box center [721, 202] width 130 height 405
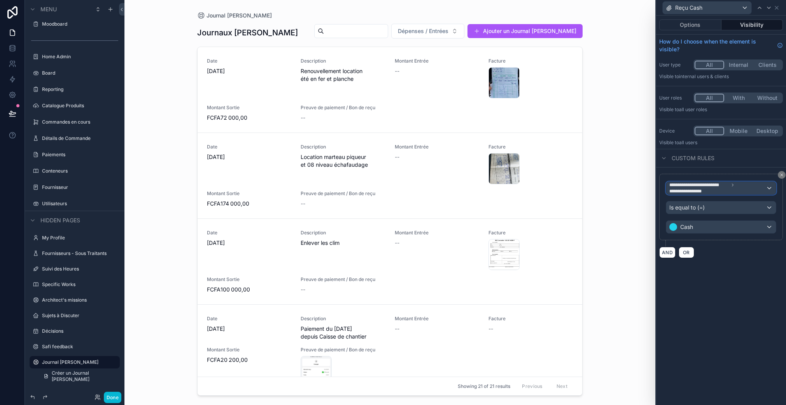
click at [726, 187] on span "**********" at bounding box center [698, 185] width 59 height 6
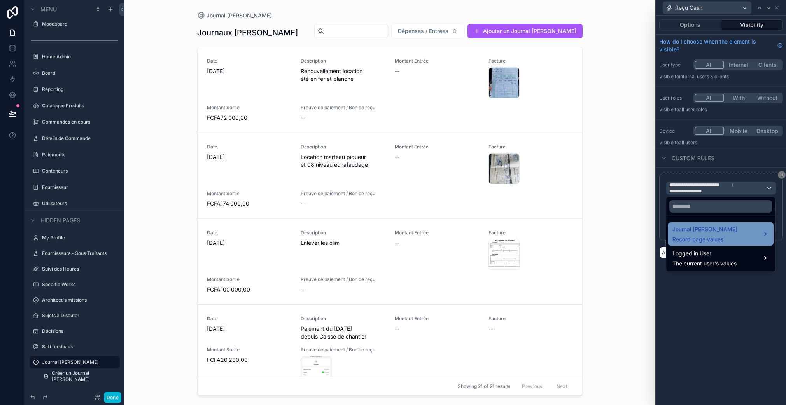
click at [735, 235] on div "Journal [PERSON_NAME] Record page values" at bounding box center [704, 234] width 65 height 19
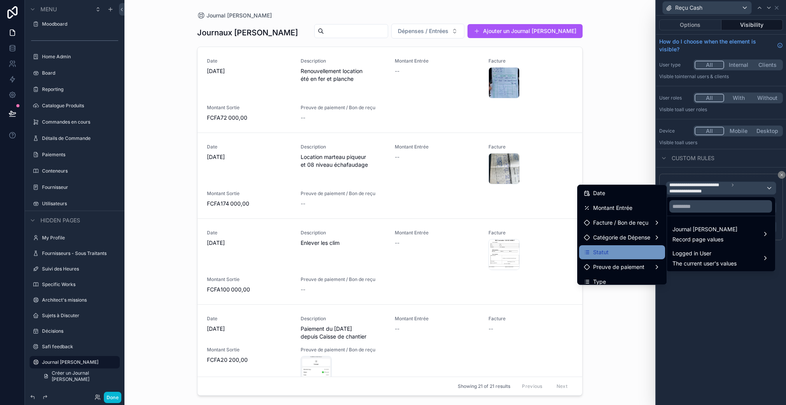
scroll to position [40, 0]
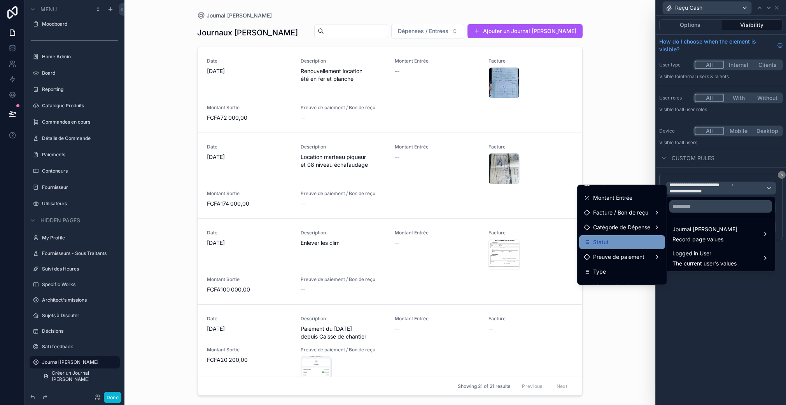
click at [630, 246] on div "Statut" at bounding box center [622, 242] width 77 height 9
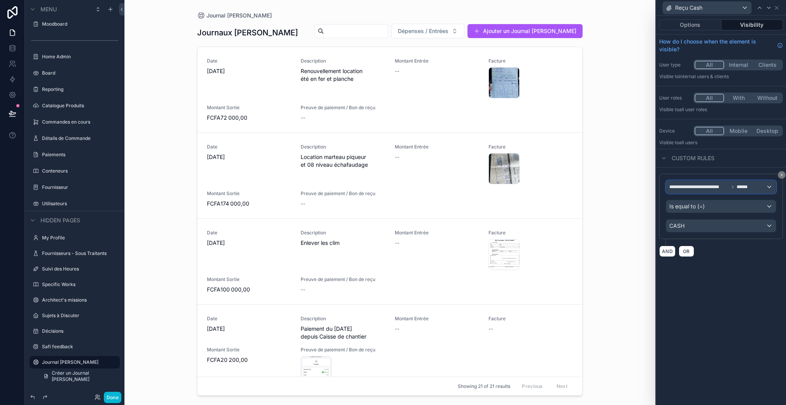
click at [725, 187] on span "**********" at bounding box center [698, 187] width 59 height 6
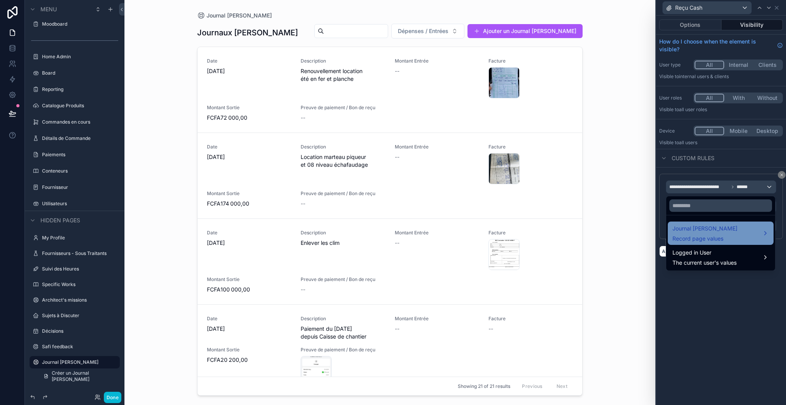
click at [718, 240] on span "Record page values" at bounding box center [704, 239] width 65 height 8
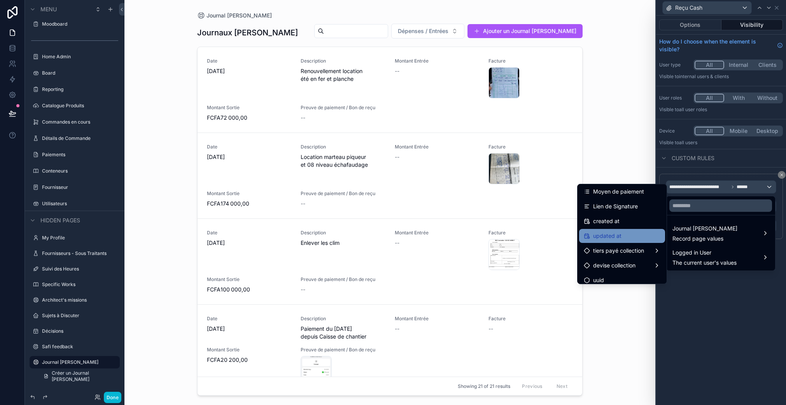
scroll to position [173, 0]
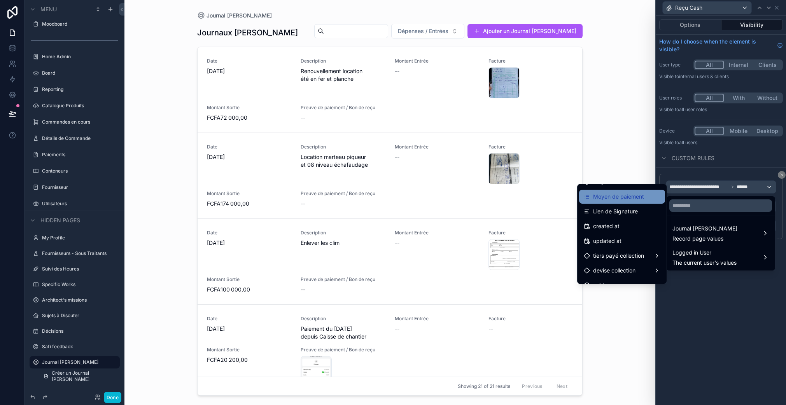
click at [619, 198] on span "Moyen de paiement" at bounding box center [618, 196] width 51 height 9
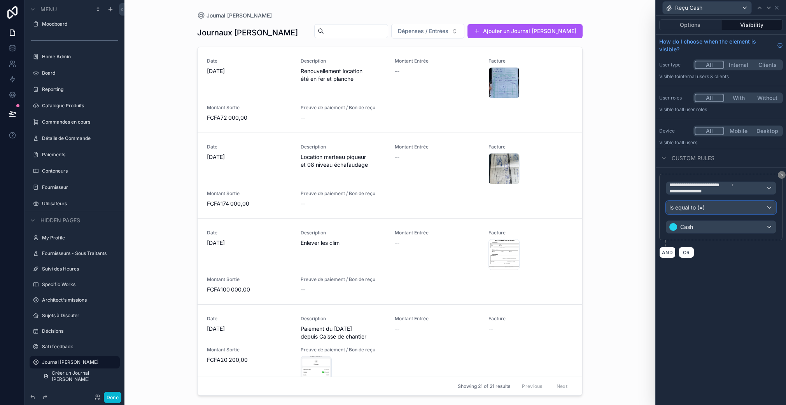
click at [702, 209] on span "Is equal to (=)" at bounding box center [686, 208] width 35 height 8
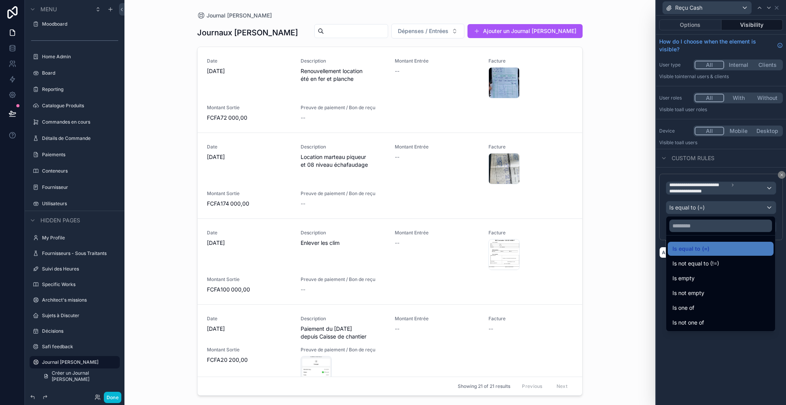
click at [702, 209] on div at bounding box center [721, 202] width 130 height 405
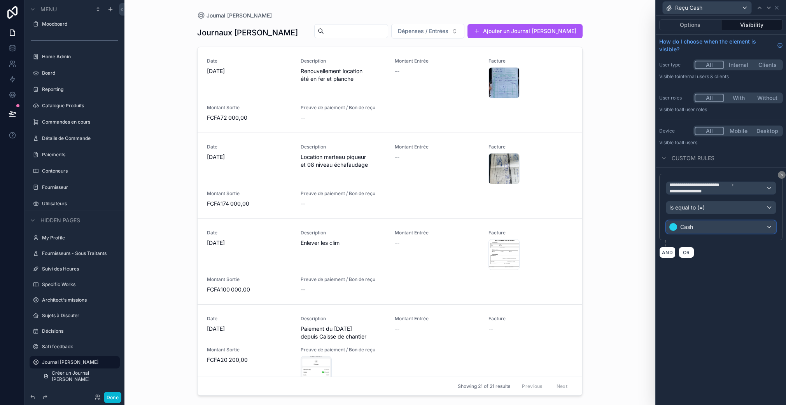
click at [696, 228] on div "Cash" at bounding box center [721, 227] width 110 height 12
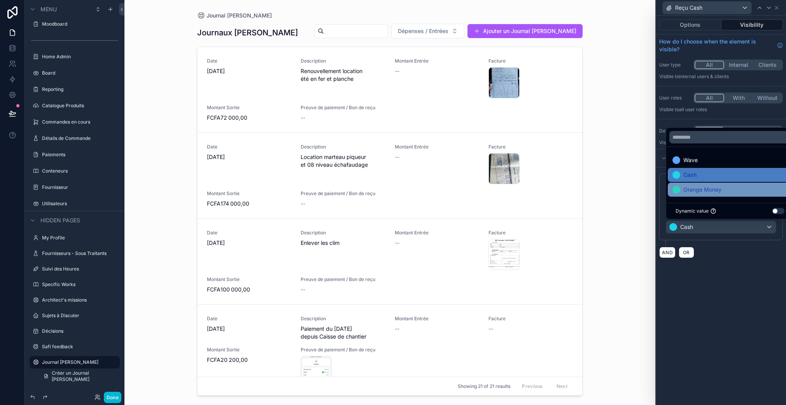
click at [705, 191] on span "Orange Money" at bounding box center [702, 189] width 38 height 9
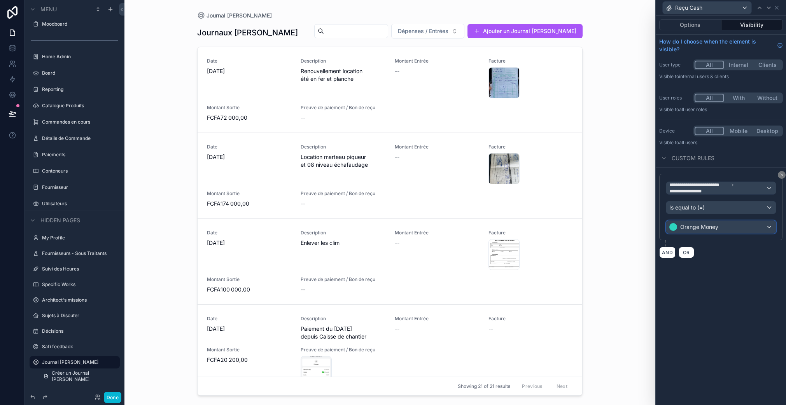
click at [701, 227] on span "Orange Money" at bounding box center [699, 227] width 38 height 8
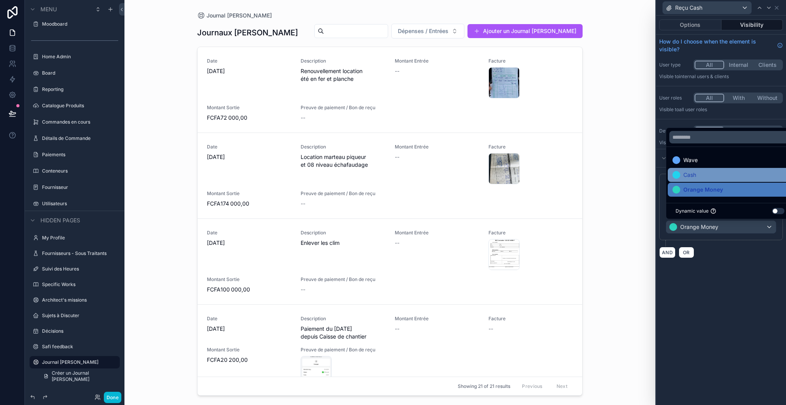
click at [698, 178] on div "Cash" at bounding box center [729, 174] width 115 height 9
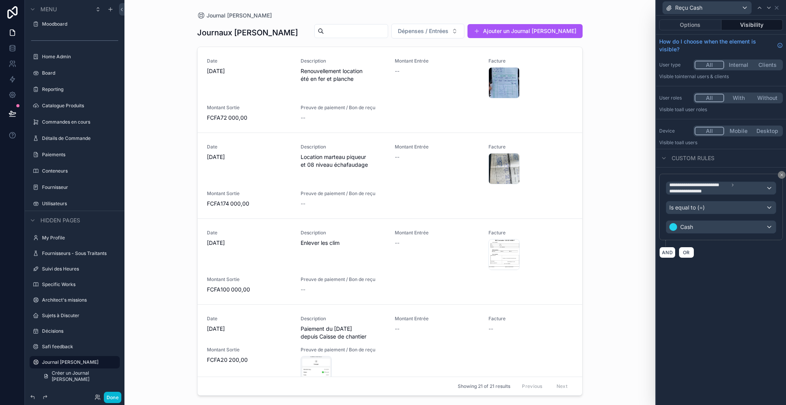
click at [752, 287] on div "**********" at bounding box center [721, 211] width 130 height 390
click at [691, 24] on button "Options" at bounding box center [690, 24] width 62 height 11
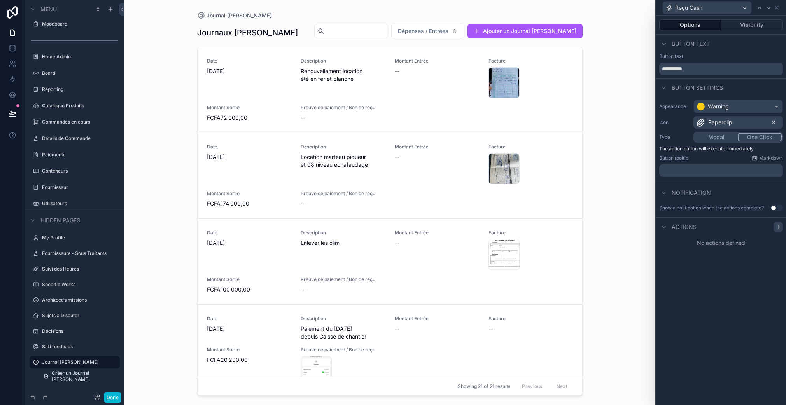
click at [774, 228] on div at bounding box center [777, 226] width 9 height 9
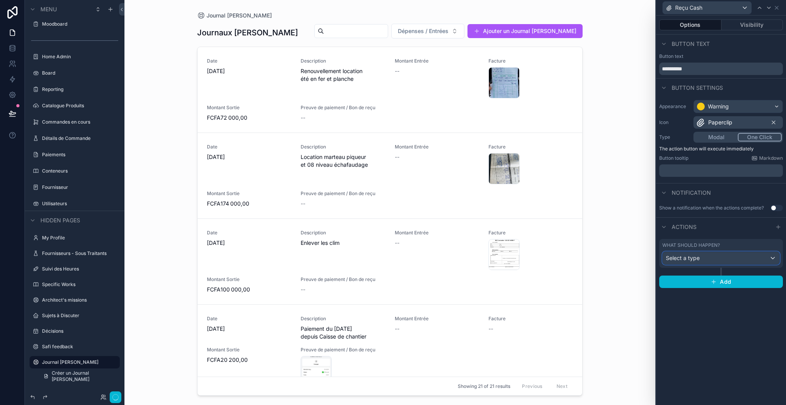
click at [721, 258] on div "Select a type" at bounding box center [721, 258] width 117 height 12
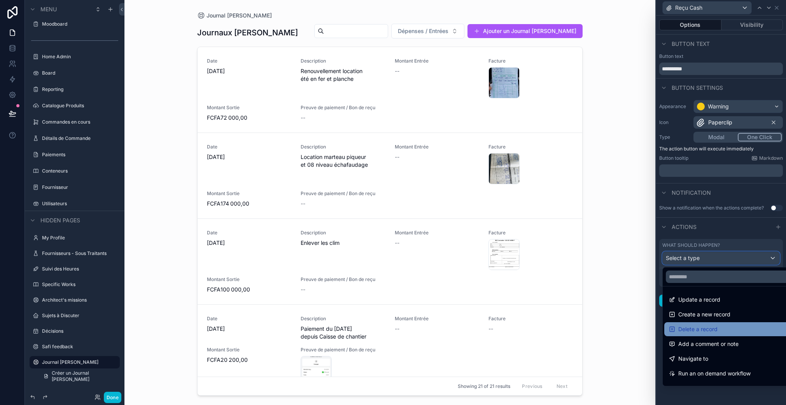
scroll to position [5, 0]
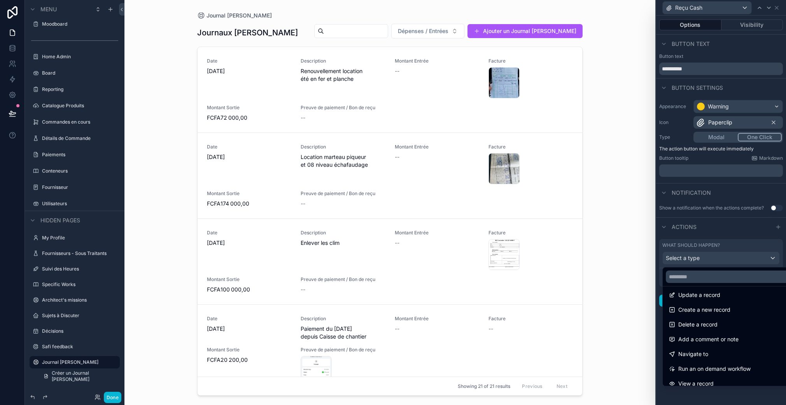
drag, startPoint x: 732, startPoint y: 366, endPoint x: 748, endPoint y: 295, distance: 73.5
click at [732, 366] on span "Run an on demand workflow" at bounding box center [714, 368] width 72 height 9
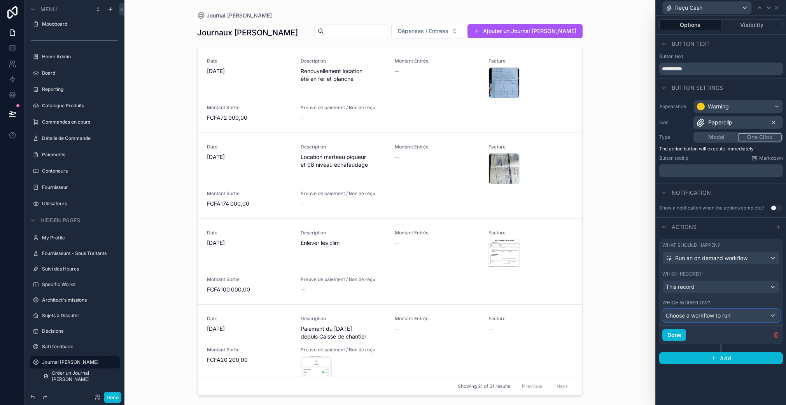
click at [714, 315] on span "Choose a workflow to run" at bounding box center [698, 315] width 65 height 7
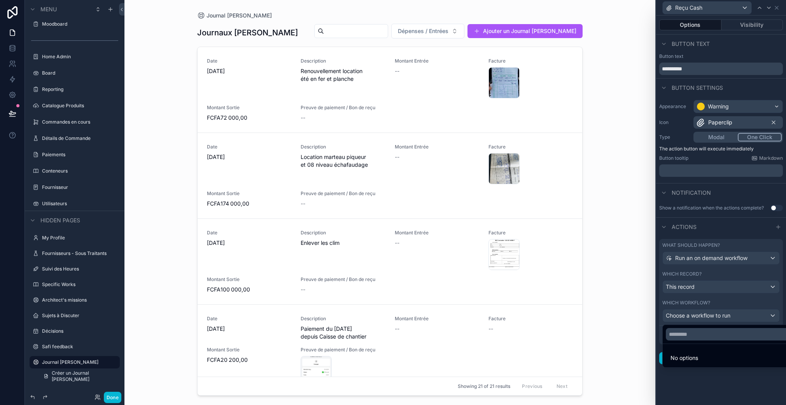
click at [715, 317] on div at bounding box center [721, 202] width 130 height 405
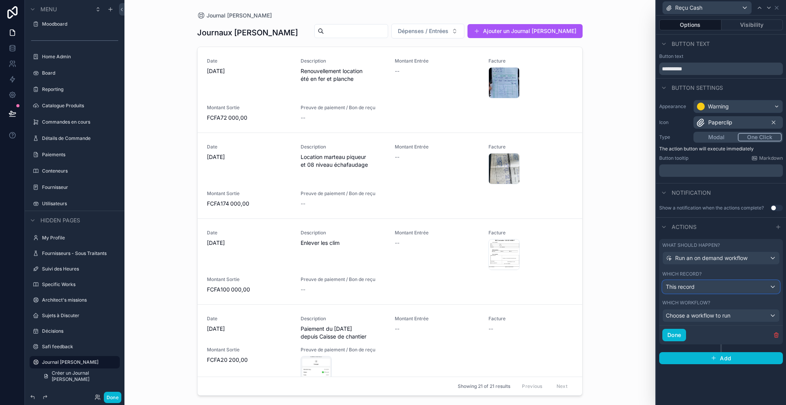
click at [710, 285] on div "This record" at bounding box center [721, 287] width 117 height 12
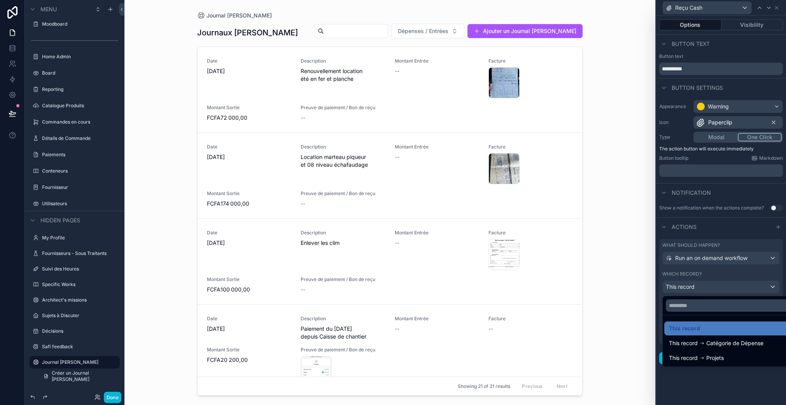
click at [710, 285] on div at bounding box center [721, 202] width 130 height 405
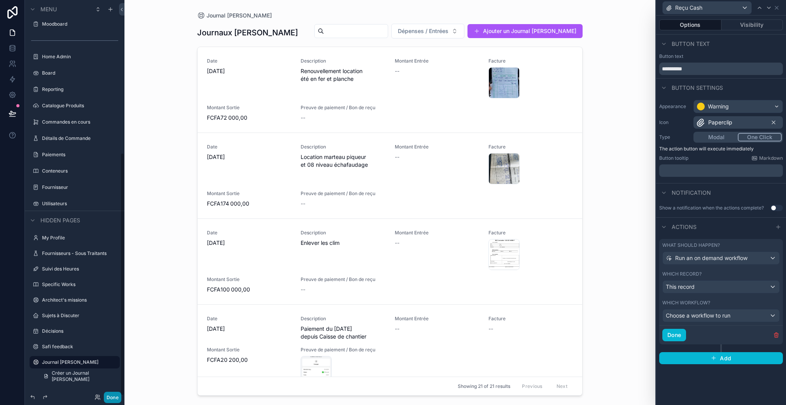
drag, startPoint x: 112, startPoint y: 397, endPoint x: 240, endPoint y: 338, distance: 140.9
click at [112, 397] on button "Done" at bounding box center [112, 397] width 17 height 11
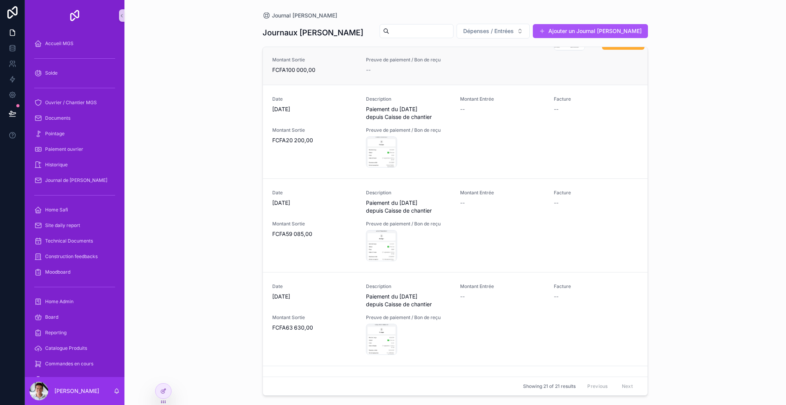
scroll to position [0, 0]
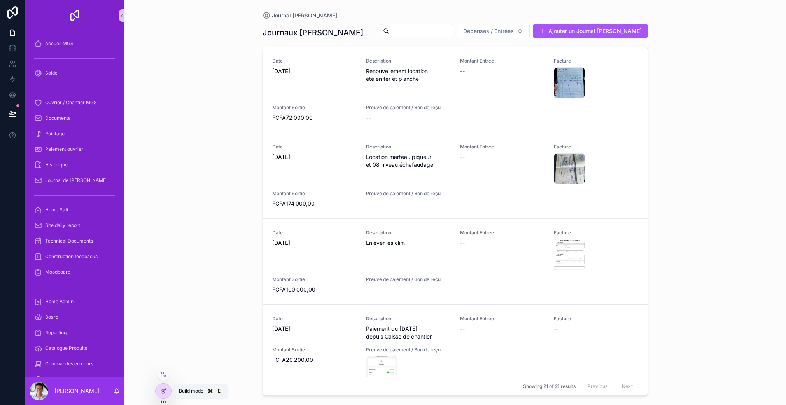
click at [164, 392] on icon at bounding box center [163, 391] width 6 height 6
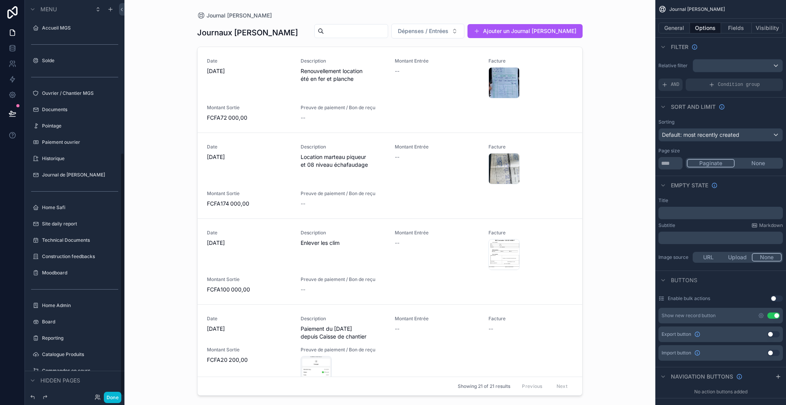
scroll to position [249, 0]
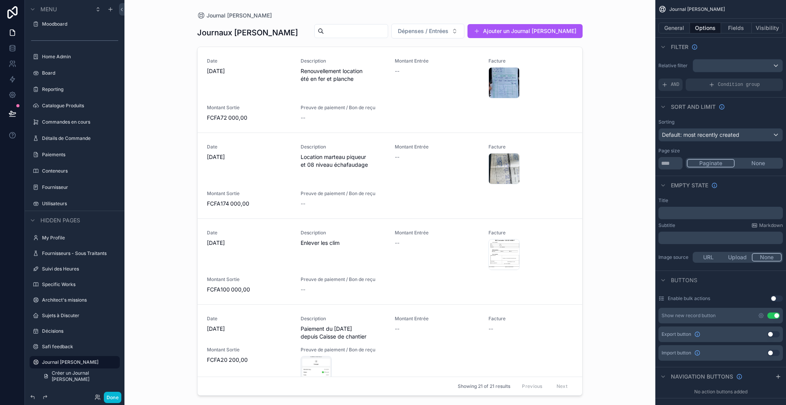
click at [542, 126] on div "scrollable content" at bounding box center [390, 198] width 398 height 396
click at [736, 28] on button "Fields" at bounding box center [736, 28] width 31 height 11
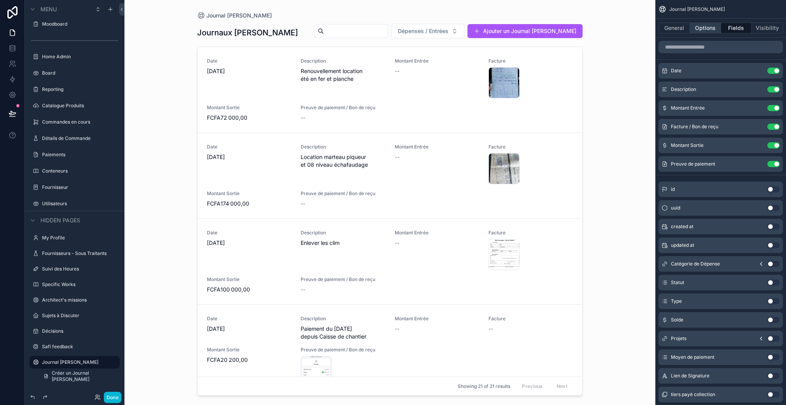
click at [706, 32] on button "Options" at bounding box center [705, 28] width 31 height 11
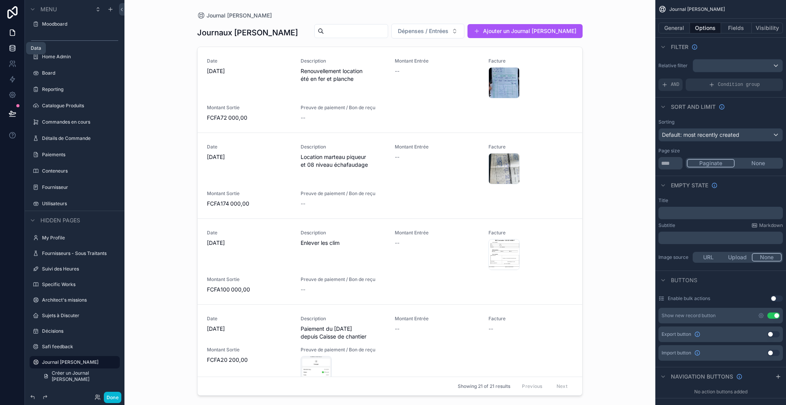
click at [10, 47] on icon at bounding box center [13, 48] width 8 height 8
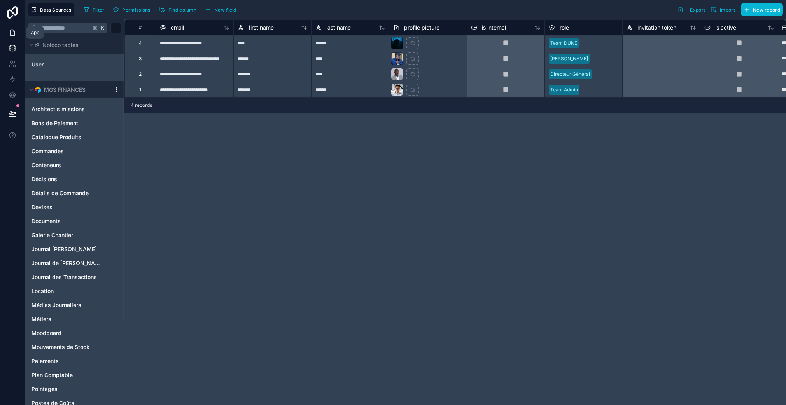
click at [12, 36] on icon at bounding box center [13, 33] width 8 height 8
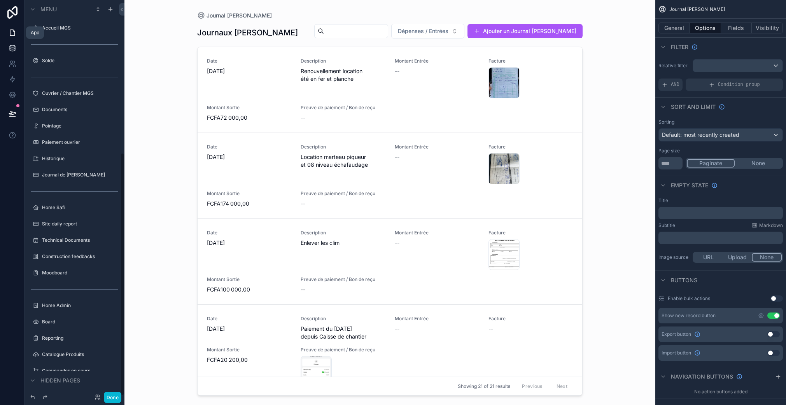
scroll to position [249, 0]
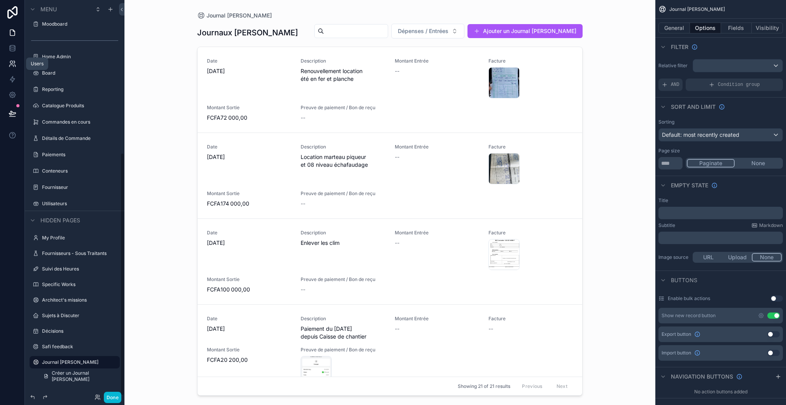
click at [11, 64] on icon at bounding box center [13, 64] width 8 height 8
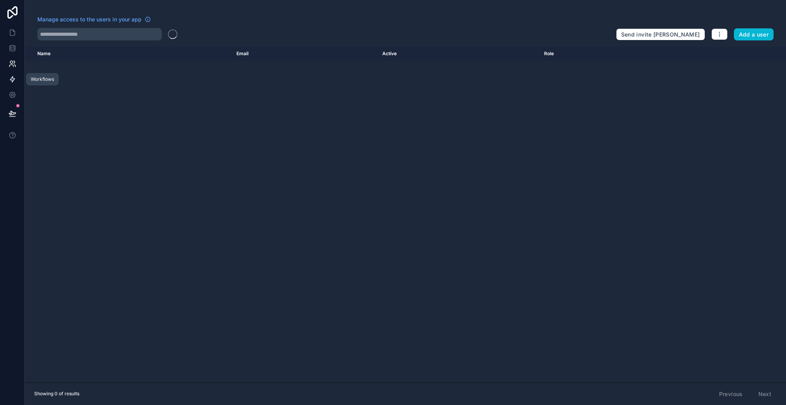
click at [10, 77] on icon at bounding box center [13, 79] width 8 height 8
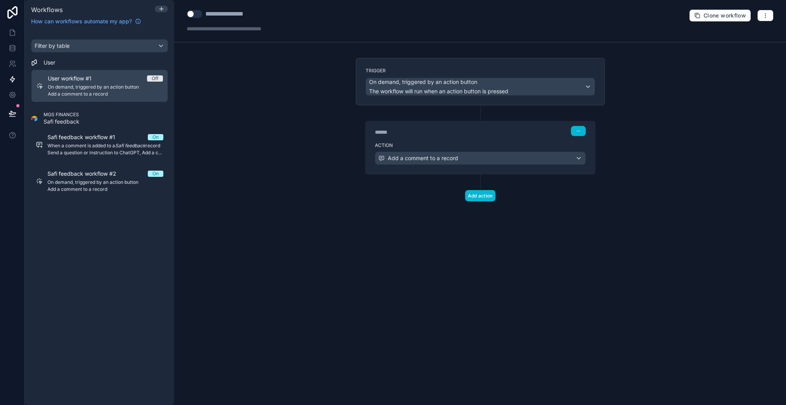
click at [250, 93] on div "**********" at bounding box center [480, 202] width 612 height 405
click at [156, 7] on div at bounding box center [161, 9] width 12 height 6
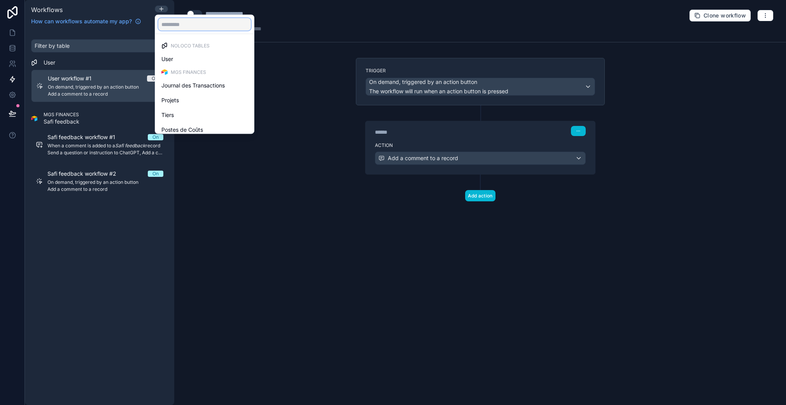
click at [178, 22] on input "text" at bounding box center [204, 24] width 93 height 12
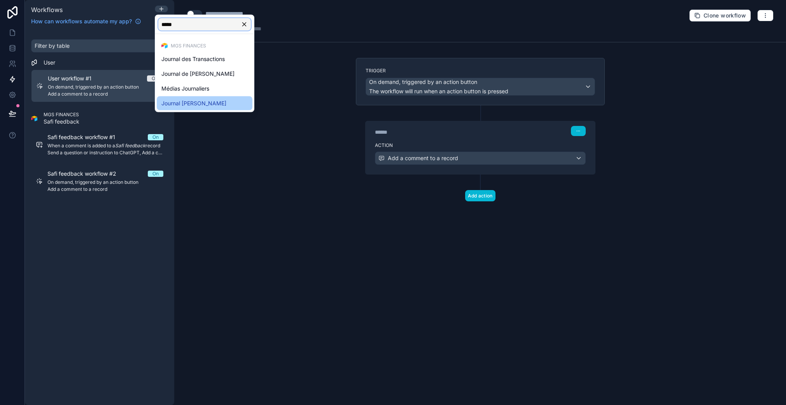
type input "*****"
click at [222, 100] on span "Journal [PERSON_NAME]" at bounding box center [193, 103] width 65 height 9
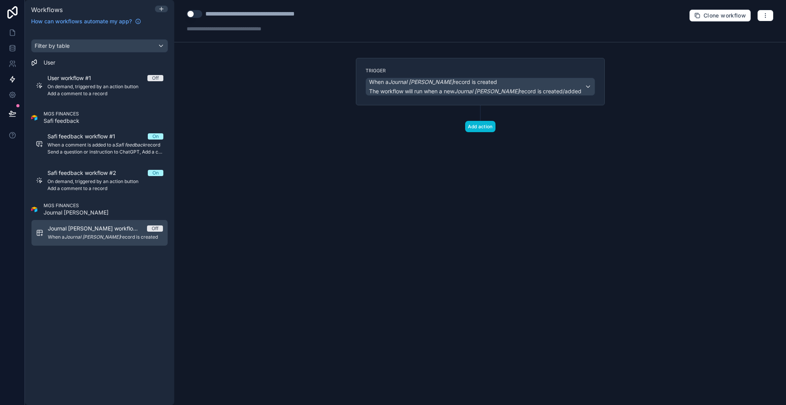
click at [96, 240] on span "When a Journal [PERSON_NAME] record is created" at bounding box center [105, 237] width 115 height 6
click at [94, 235] on em "Journal [PERSON_NAME]" at bounding box center [93, 237] width 56 height 6
click at [460, 77] on div "When a Journal [PERSON_NAME] record is created The workflow will run when a new…" at bounding box center [479, 86] width 229 height 19
click at [457, 86] on div "When a Journal [PERSON_NAME] record is created The workflow will run when a new…" at bounding box center [475, 86] width 212 height 17
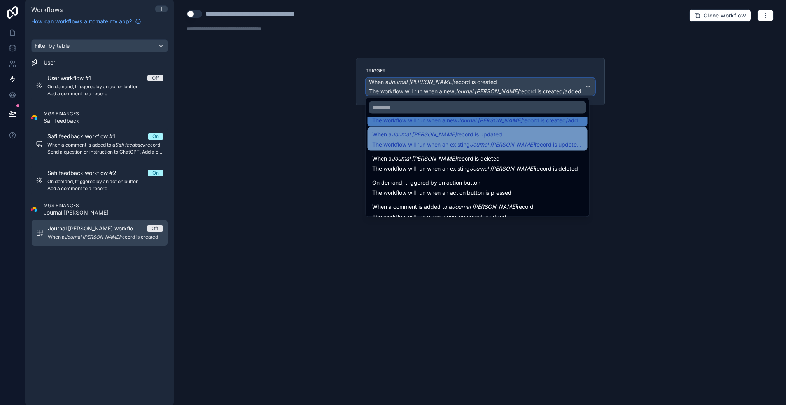
scroll to position [25, 0]
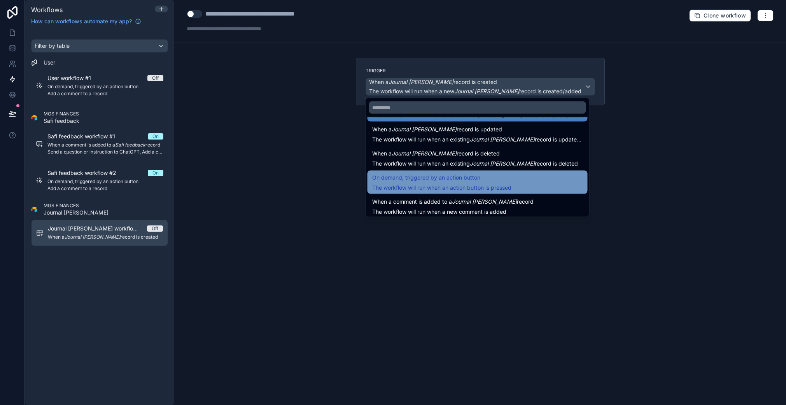
click at [427, 180] on span "On demand, triggered by an action button" at bounding box center [426, 177] width 108 height 9
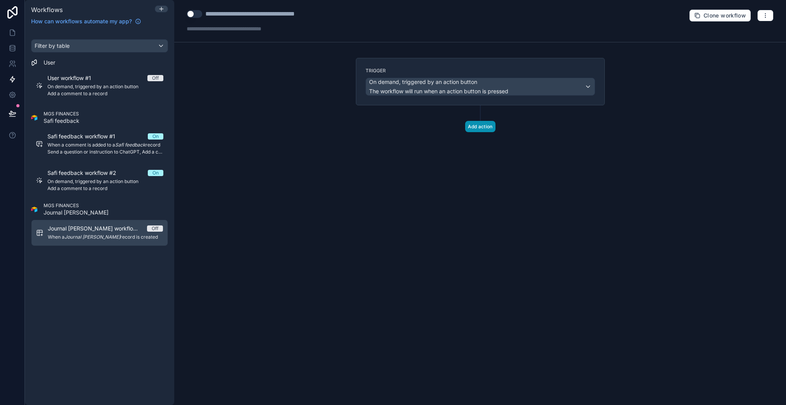
click at [484, 124] on button "Add action" at bounding box center [480, 126] width 30 height 11
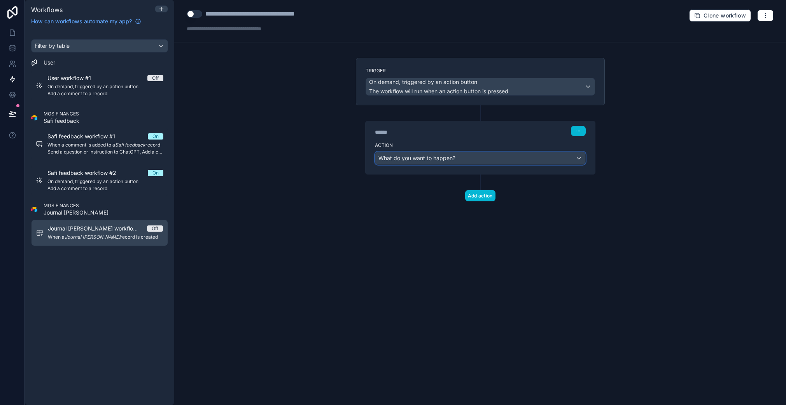
click at [459, 161] on div "What do you want to happen?" at bounding box center [480, 158] width 210 height 12
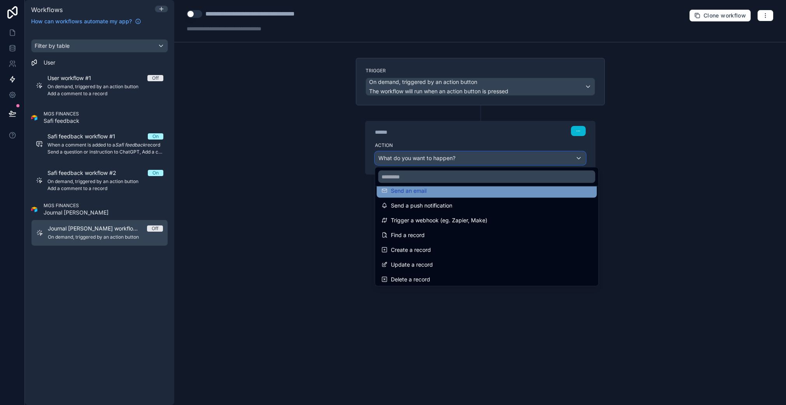
scroll to position [0, 0]
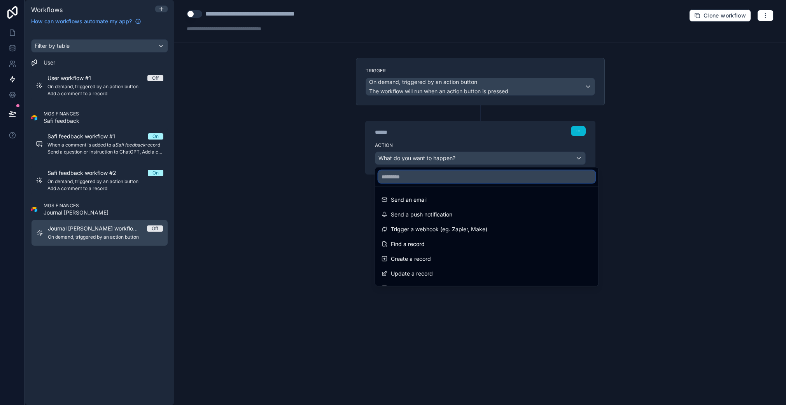
click at [423, 179] on input "text" at bounding box center [486, 177] width 217 height 12
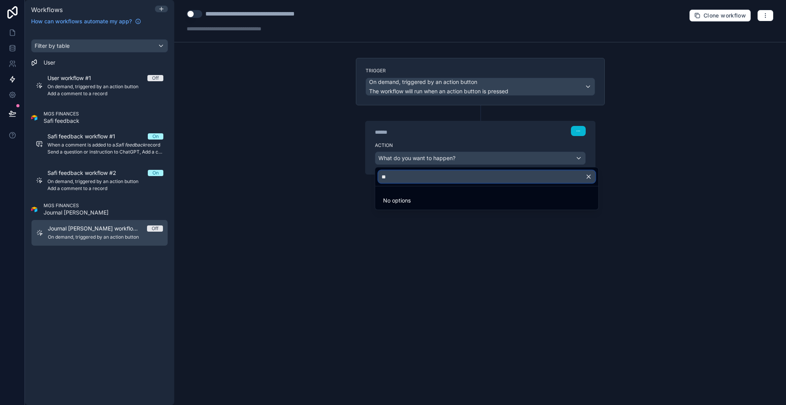
type input "*"
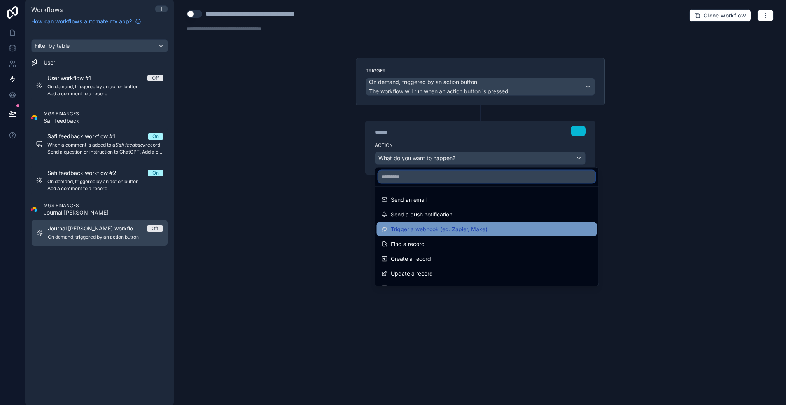
scroll to position [144, 0]
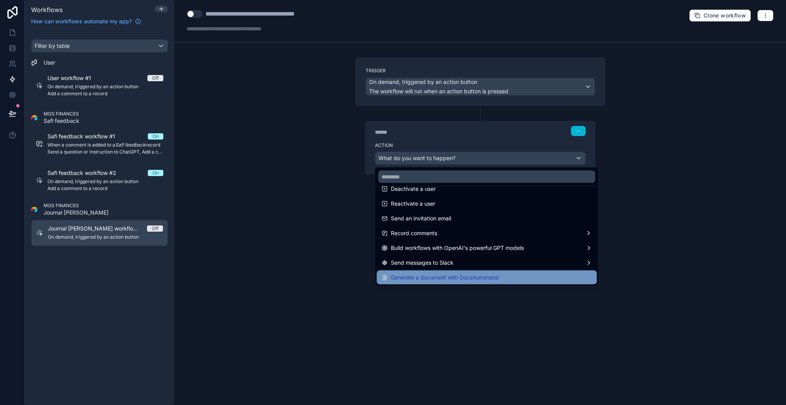
click at [445, 276] on span "Generate a document with DocsAutomator" at bounding box center [445, 277] width 108 height 9
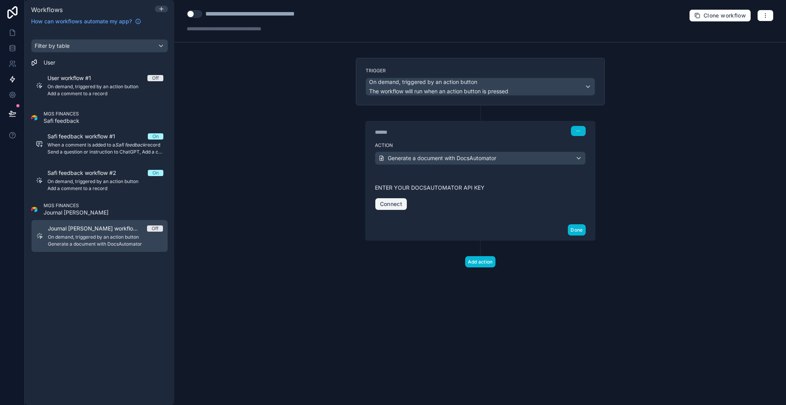
click at [392, 202] on button "Connect" at bounding box center [391, 204] width 32 height 12
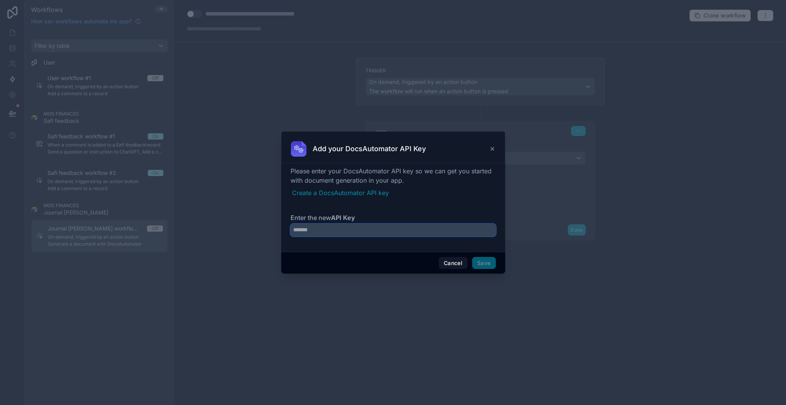
click at [352, 232] on input "Enter the new API Key" at bounding box center [392, 230] width 205 height 12
click at [344, 284] on div at bounding box center [393, 202] width 786 height 405
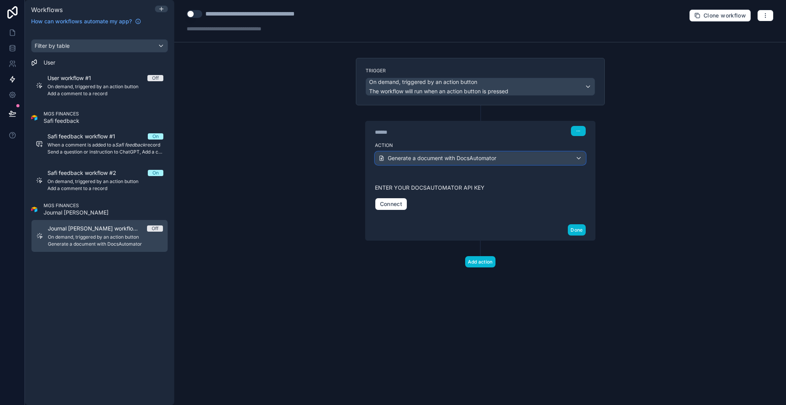
click at [452, 156] on span "Generate a document with DocsAutomator" at bounding box center [442, 158] width 108 height 8
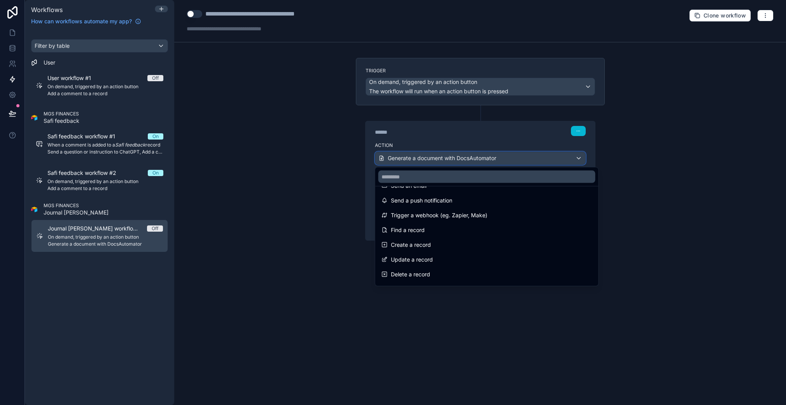
scroll to position [0, 0]
click at [309, 238] on div at bounding box center [393, 202] width 786 height 405
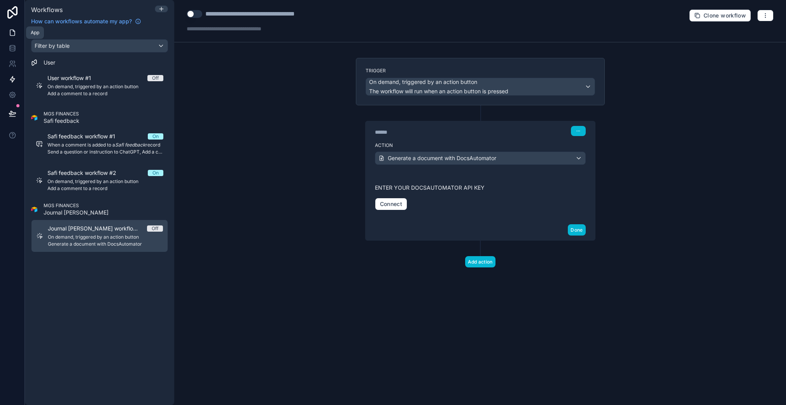
click at [13, 29] on icon at bounding box center [13, 33] width 8 height 8
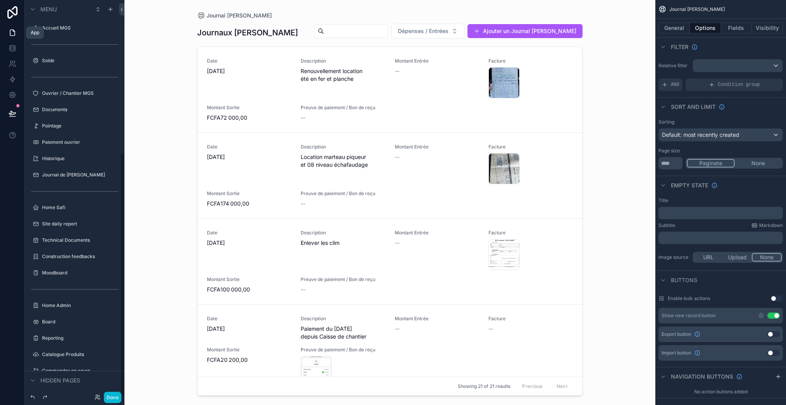
scroll to position [249, 0]
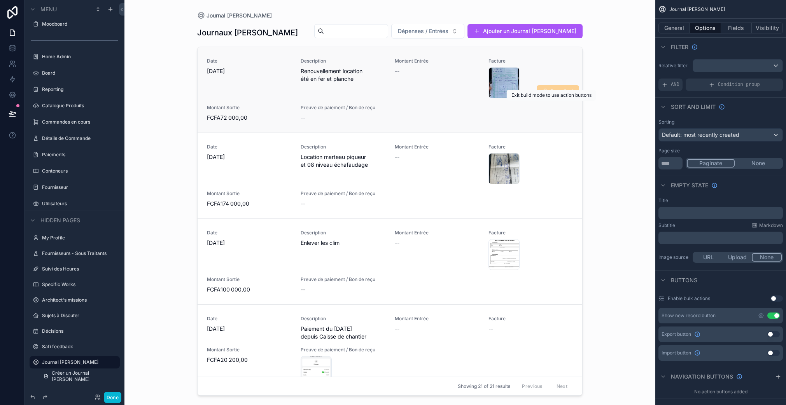
click at [544, 98] on span "Reçu Cash" at bounding box center [558, 91] width 42 height 12
click at [543, 122] on div "Date [DATE] Description Renouvellement location été en fer et planche Montant E…" at bounding box center [390, 90] width 366 height 64
click at [737, 29] on button "Fields" at bounding box center [736, 28] width 31 height 11
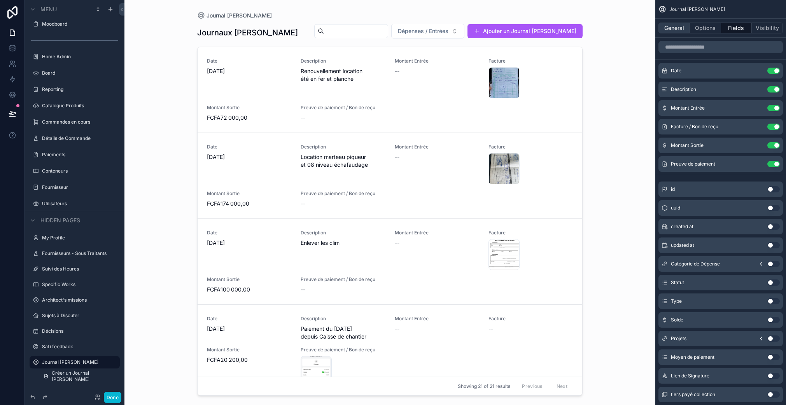
click at [678, 31] on button "General" at bounding box center [673, 28] width 31 height 11
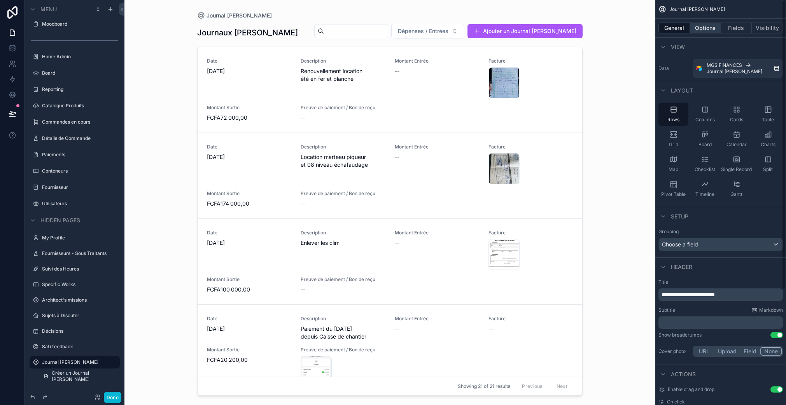
click at [706, 31] on button "Options" at bounding box center [705, 28] width 31 height 11
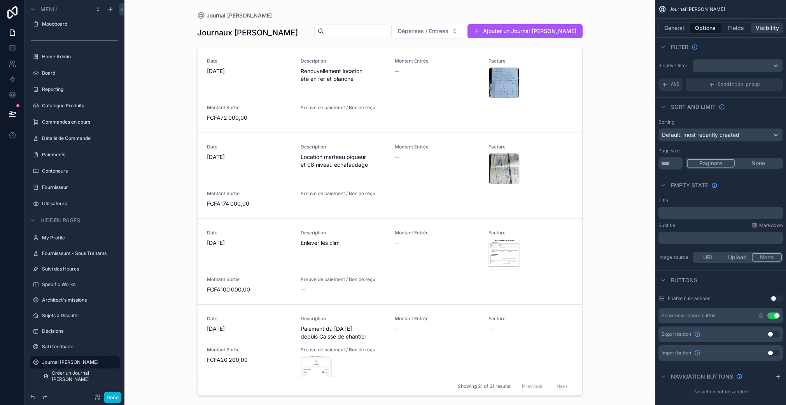
click at [759, 28] on button "Visibility" at bounding box center [767, 28] width 31 height 11
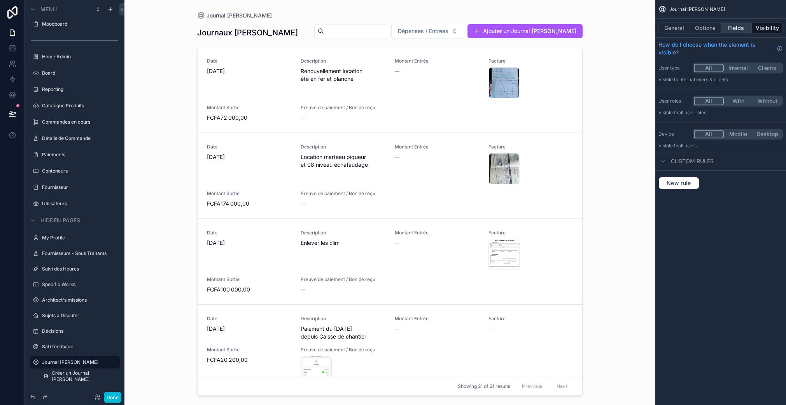
click at [724, 27] on button "Fields" at bounding box center [736, 28] width 31 height 11
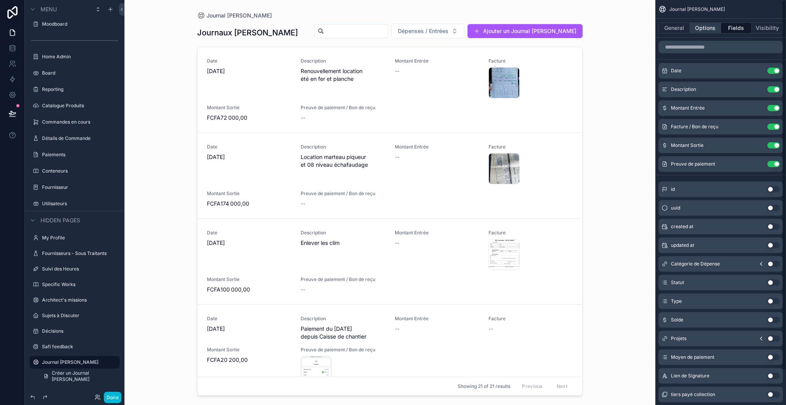
click at [701, 26] on button "Options" at bounding box center [705, 28] width 31 height 11
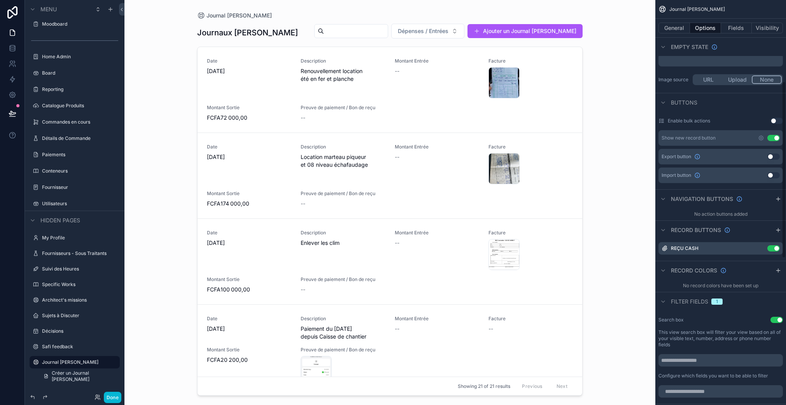
scroll to position [186, 0]
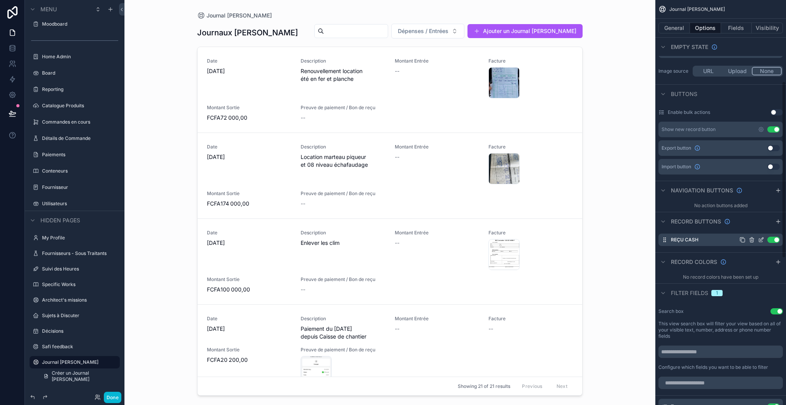
click at [760, 240] on icon "scrollable content" at bounding box center [761, 239] width 3 height 3
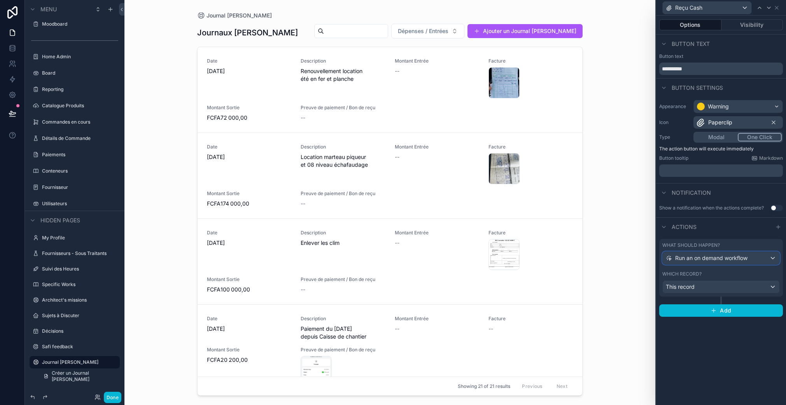
click at [742, 259] on span "Run an on demand workflow" at bounding box center [711, 258] width 72 height 8
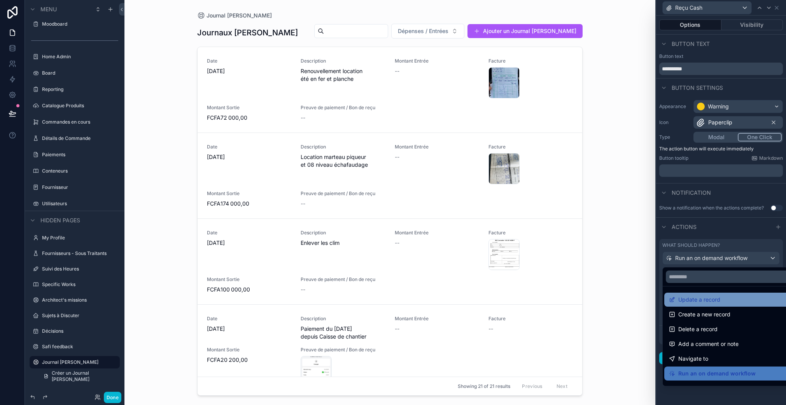
click at [732, 301] on div "Update a record" at bounding box center [730, 299] width 122 height 9
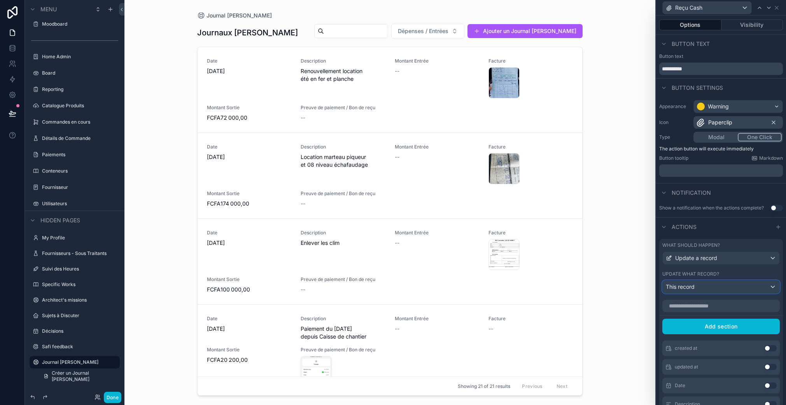
click at [719, 287] on div "This record" at bounding box center [721, 287] width 117 height 12
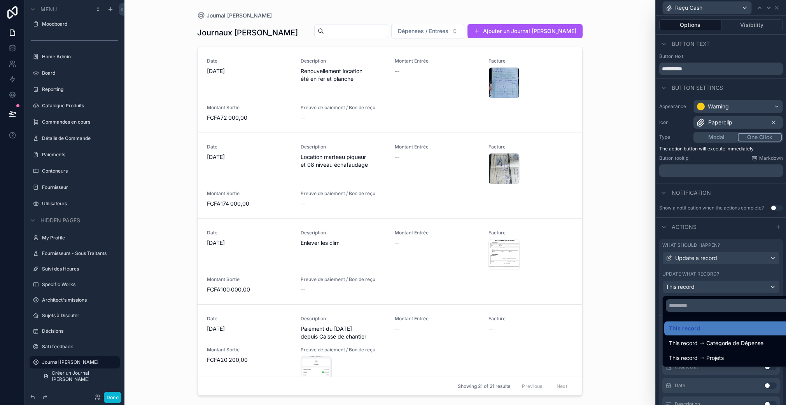
click at [719, 318] on ul "This record This record Catégorie de Dépense This record Projets" at bounding box center [727, 340] width 129 height 51
click at [719, 326] on div "This record" at bounding box center [727, 328] width 116 height 9
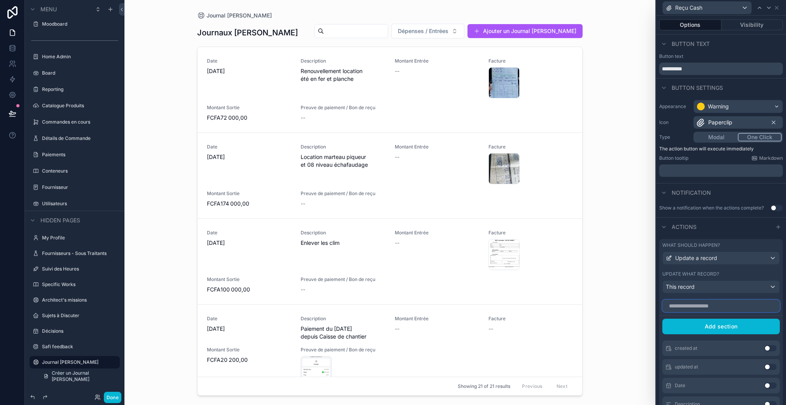
click at [710, 306] on input "text" at bounding box center [720, 306] width 117 height 12
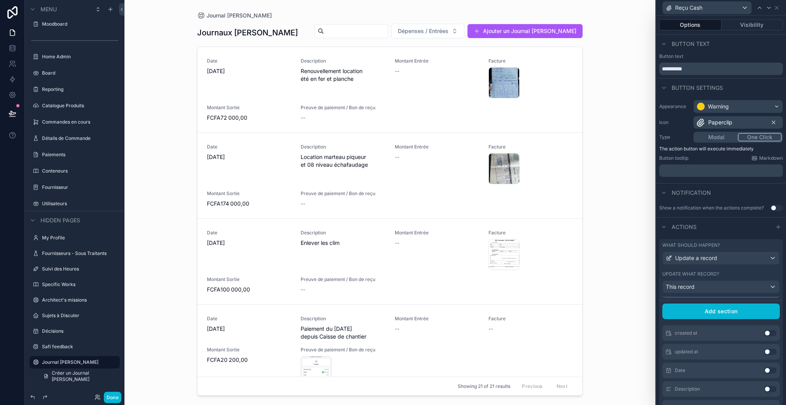
scroll to position [0, 0]
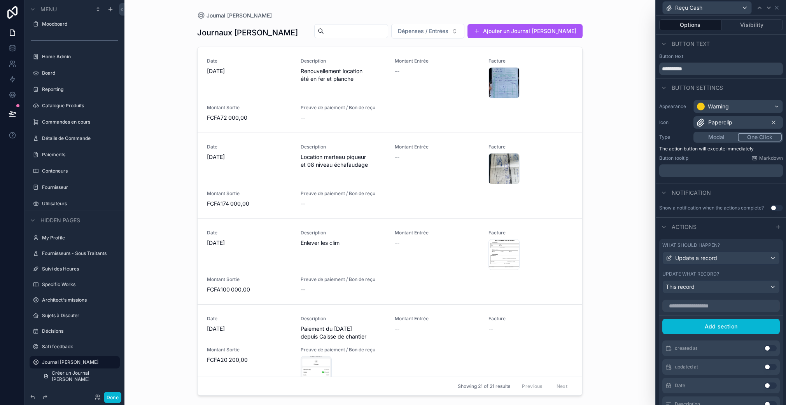
click at [729, 278] on div "Update what record? This record" at bounding box center [720, 282] width 117 height 23
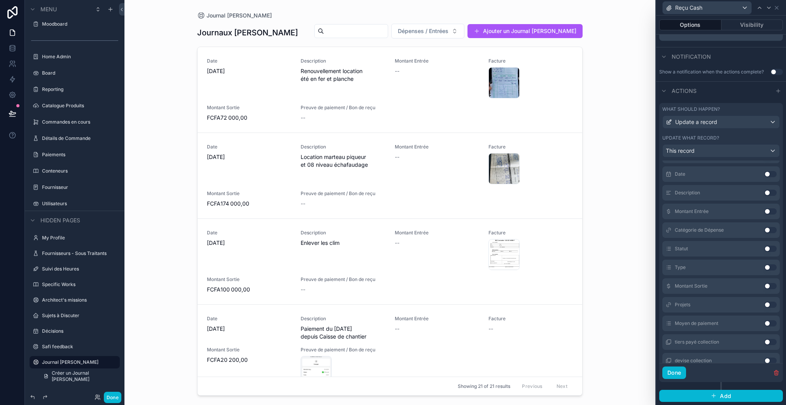
scroll to position [90, 0]
click at [773, 371] on icon "button" at bounding box center [776, 373] width 6 height 6
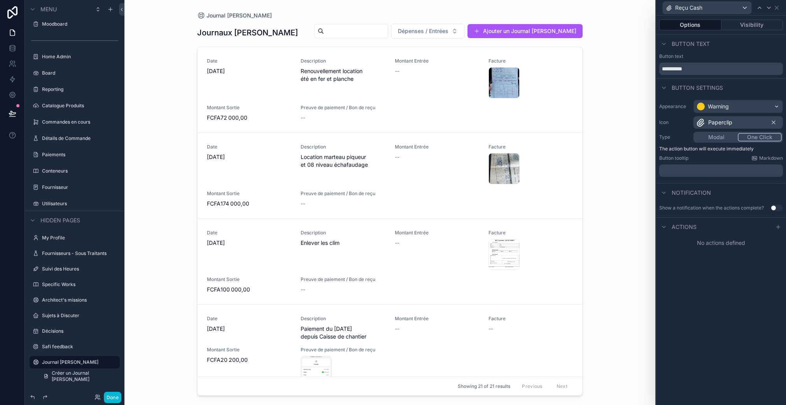
scroll to position [0, 0]
click at [774, 226] on div at bounding box center [777, 226] width 9 height 9
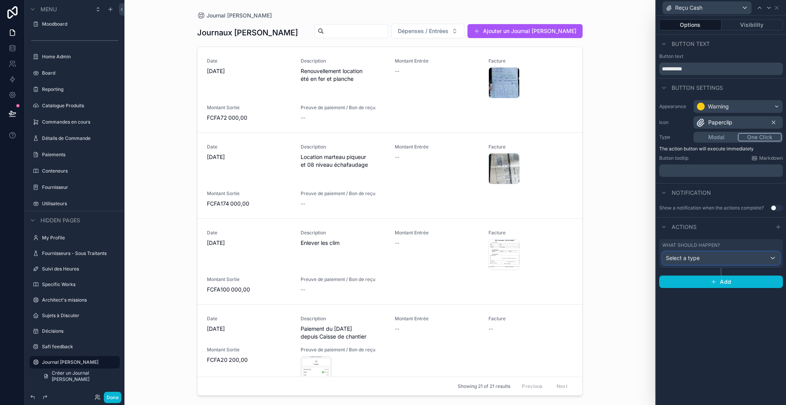
click at [710, 258] on div "Select a type" at bounding box center [721, 258] width 117 height 12
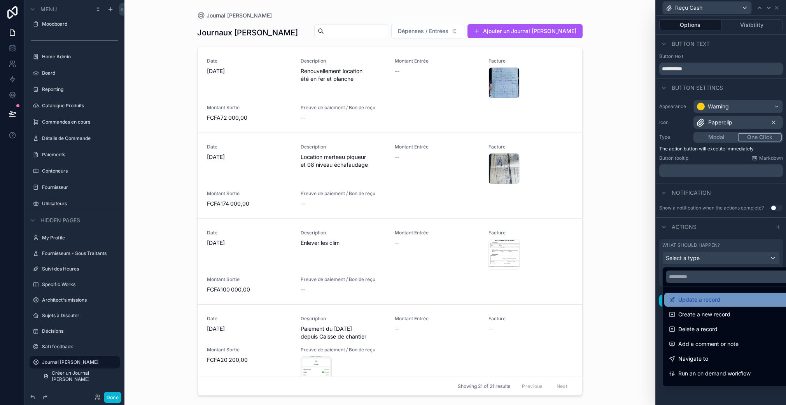
click at [703, 304] on div "Update a record" at bounding box center [729, 300] width 131 height 14
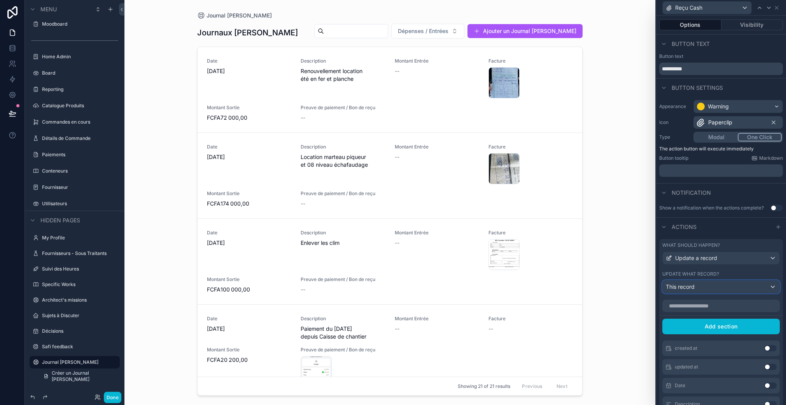
click at [692, 290] on span "This record" at bounding box center [680, 287] width 29 height 8
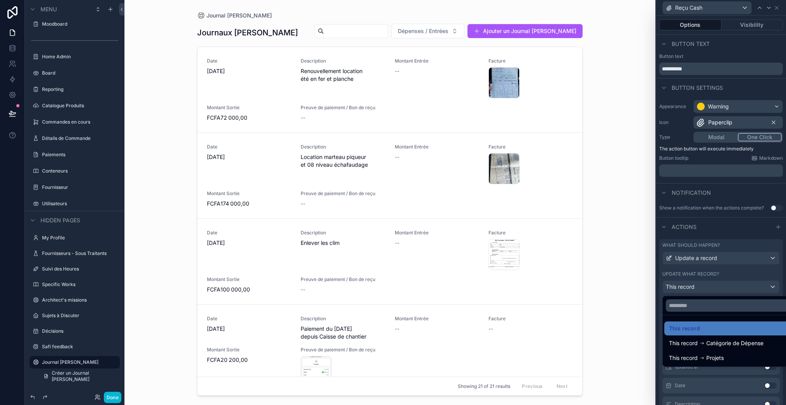
click at [712, 298] on div at bounding box center [727, 305] width 129 height 19
click at [711, 275] on div at bounding box center [721, 202] width 130 height 405
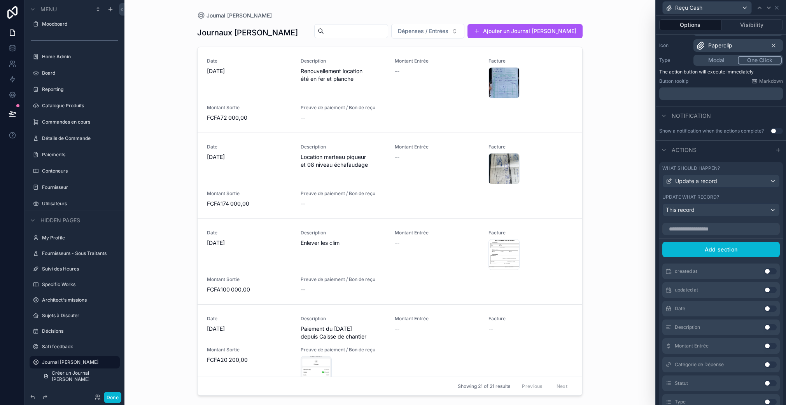
scroll to position [72, 0]
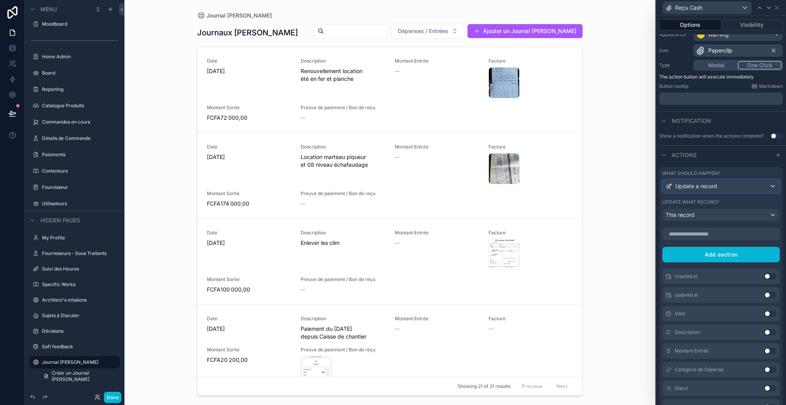
click at [705, 189] on span "Update a record" at bounding box center [696, 186] width 42 height 8
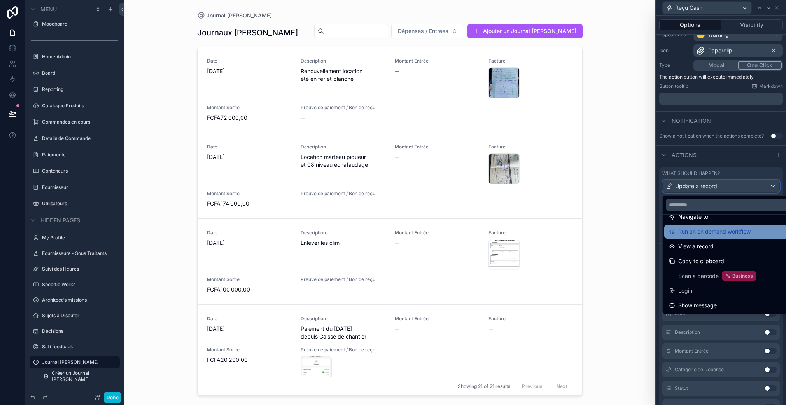
scroll to position [0, 0]
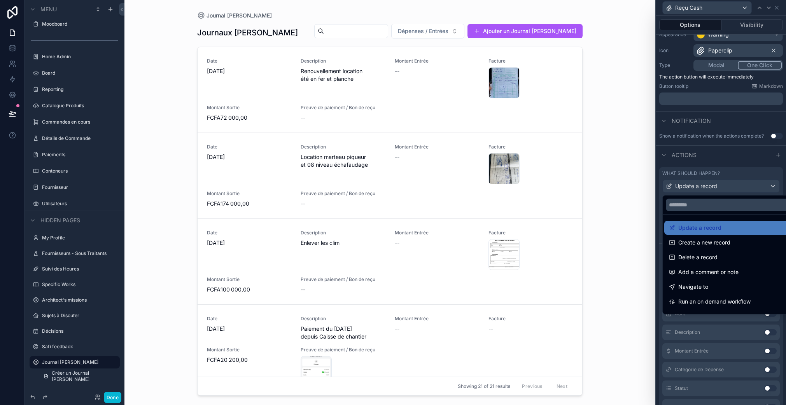
click at [728, 175] on div at bounding box center [721, 202] width 130 height 405
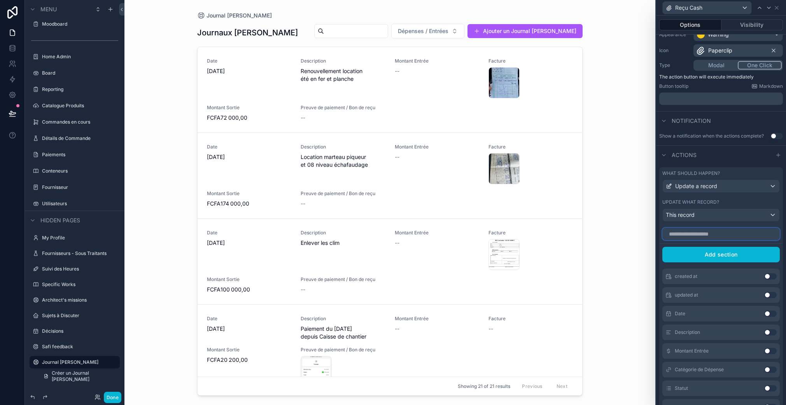
click at [720, 240] on input "text" at bounding box center [720, 234] width 117 height 12
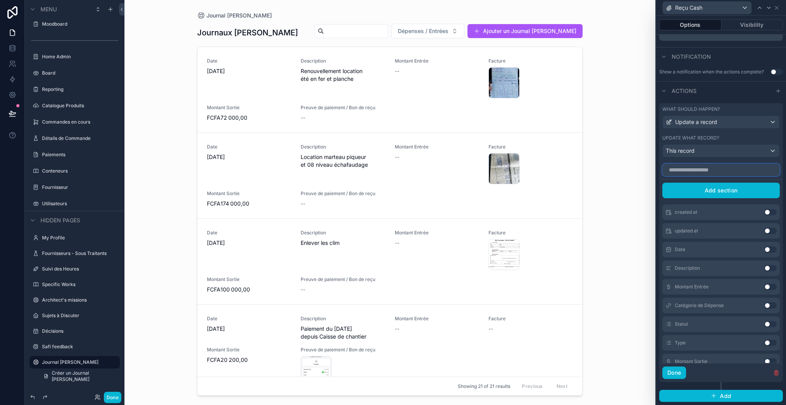
scroll to position [90, 0]
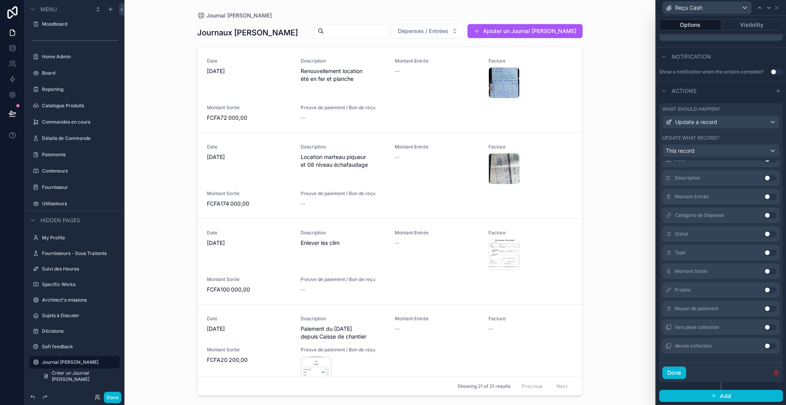
click at [773, 372] on icon "button" at bounding box center [776, 373] width 6 height 6
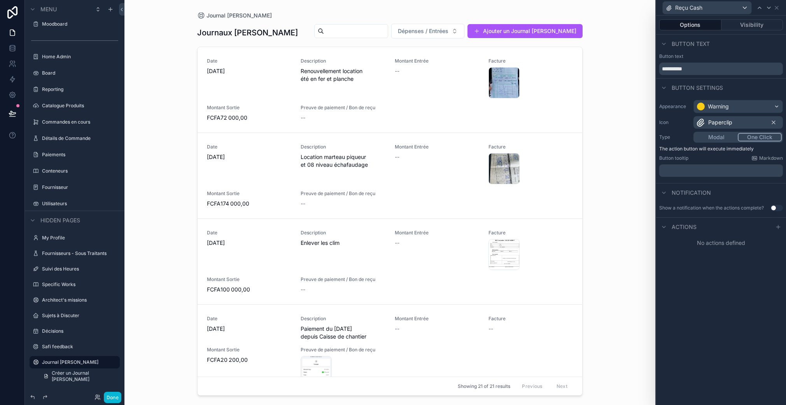
scroll to position [0, 0]
click at [718, 139] on button "Modal" at bounding box center [715, 137] width 43 height 9
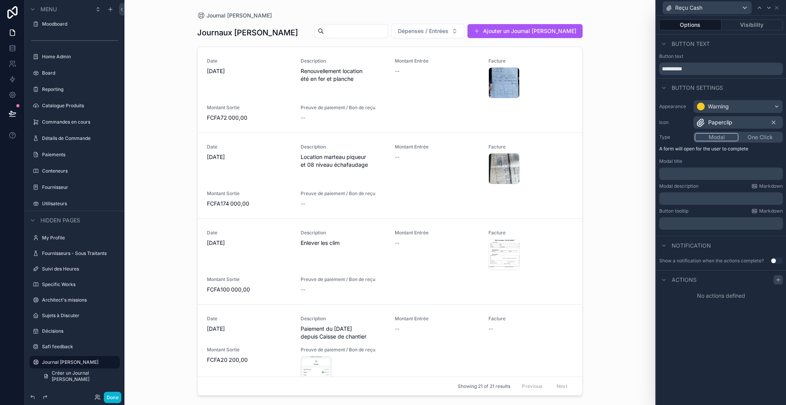
click at [776, 279] on icon at bounding box center [778, 280] width 6 height 6
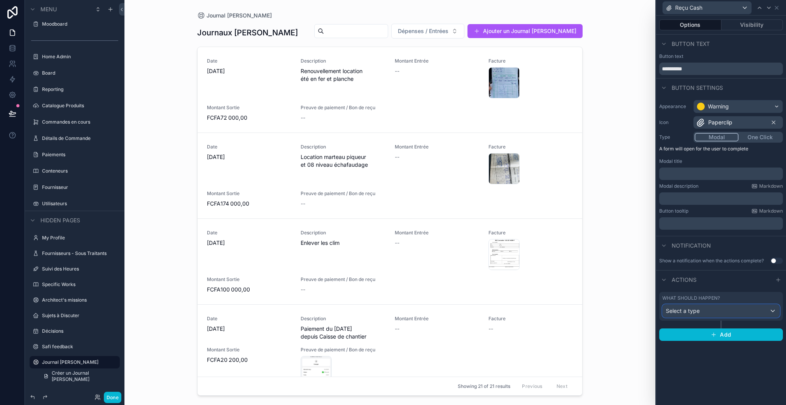
click at [709, 314] on div "Select a type" at bounding box center [721, 311] width 117 height 12
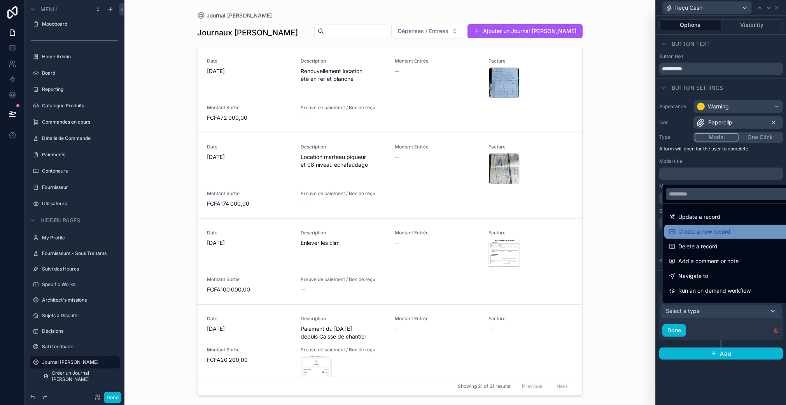
scroll to position [10, 0]
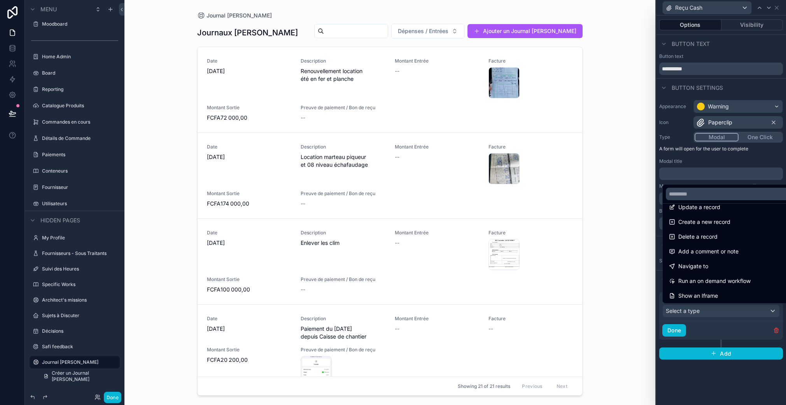
drag, startPoint x: 713, startPoint y: 207, endPoint x: 715, endPoint y: 301, distance: 94.1
click at [713, 207] on span "Update a record" at bounding box center [699, 207] width 42 height 9
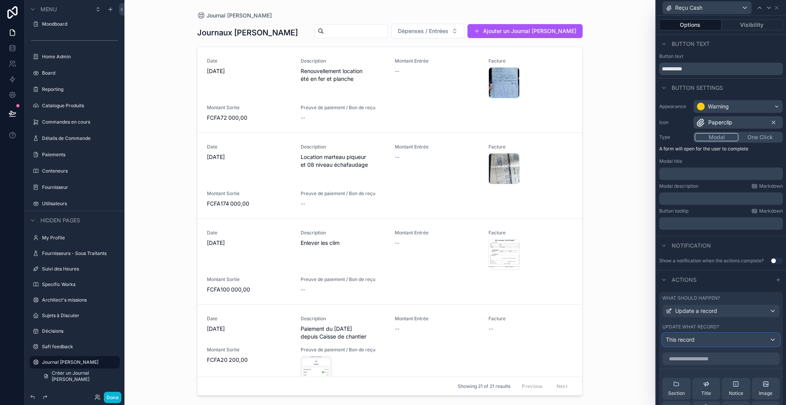
click at [699, 334] on div "This record" at bounding box center [721, 340] width 117 height 12
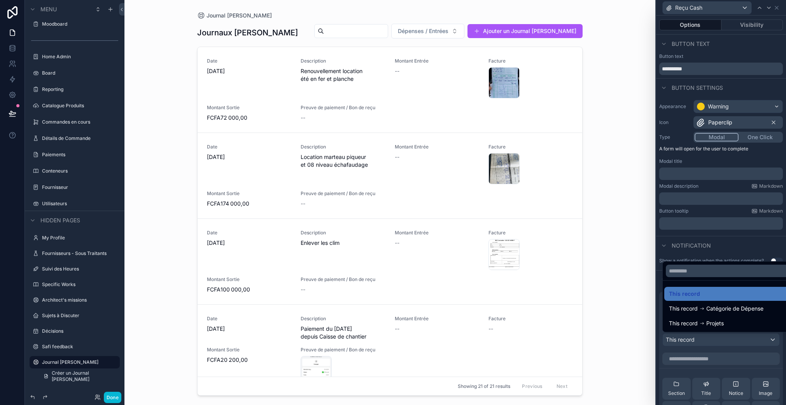
click at [706, 350] on div at bounding box center [721, 202] width 130 height 405
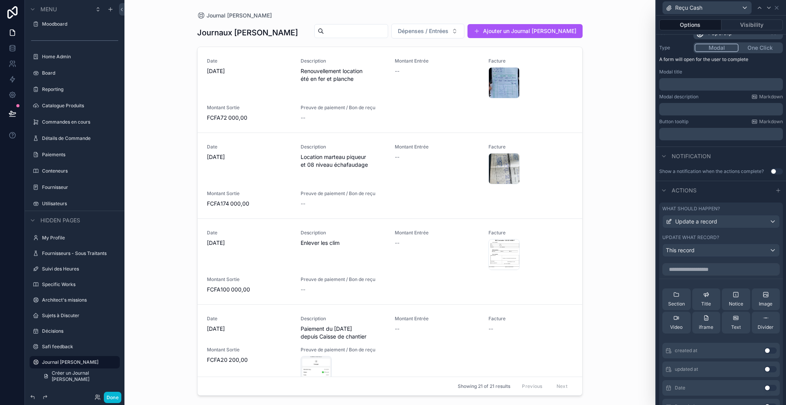
scroll to position [49, 0]
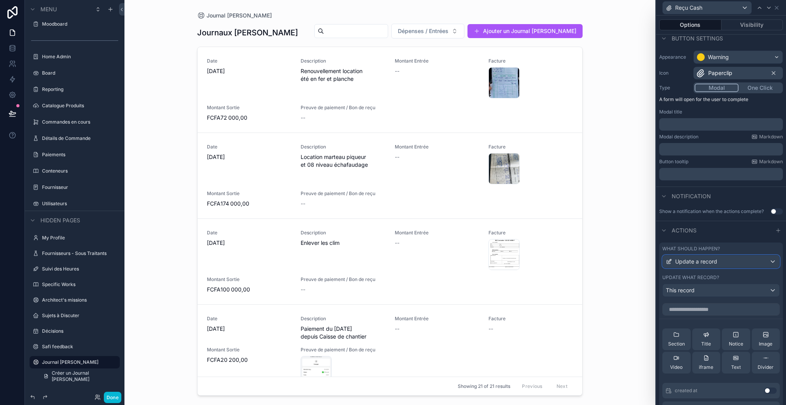
click at [715, 261] on span "Update a record" at bounding box center [696, 262] width 42 height 8
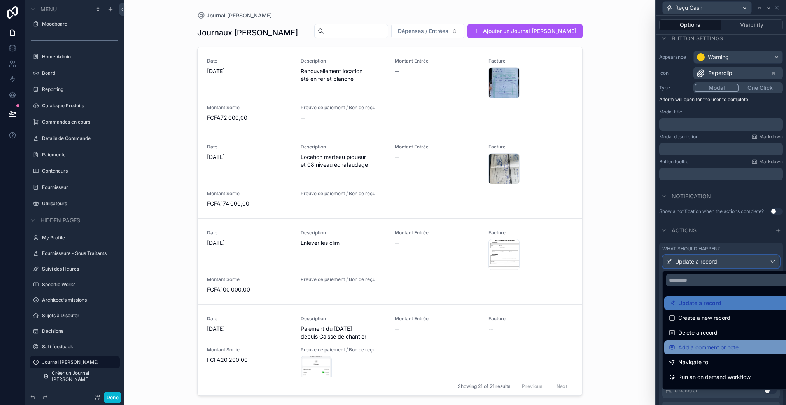
scroll to position [10, 0]
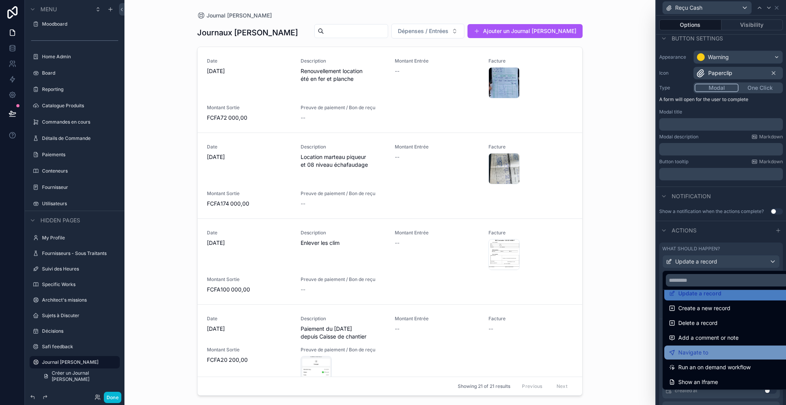
click at [728, 351] on div "Navigate to" at bounding box center [727, 352] width 116 height 9
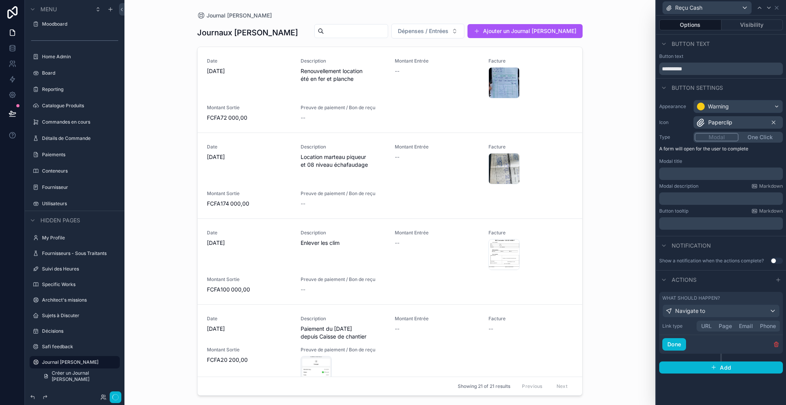
scroll to position [0, 0]
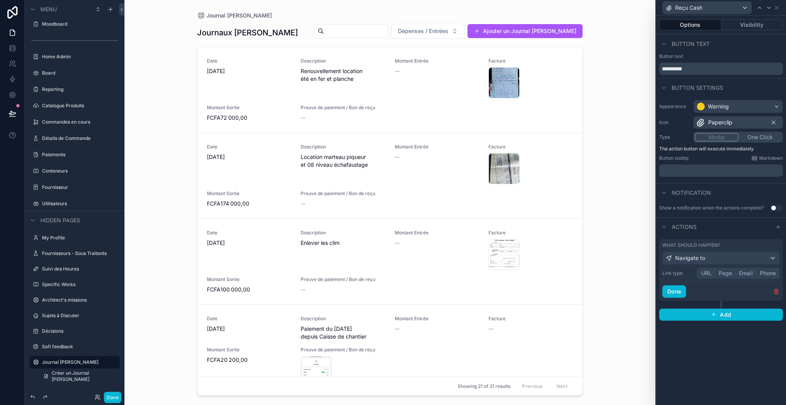
click at [708, 275] on button "URL" at bounding box center [706, 273] width 17 height 9
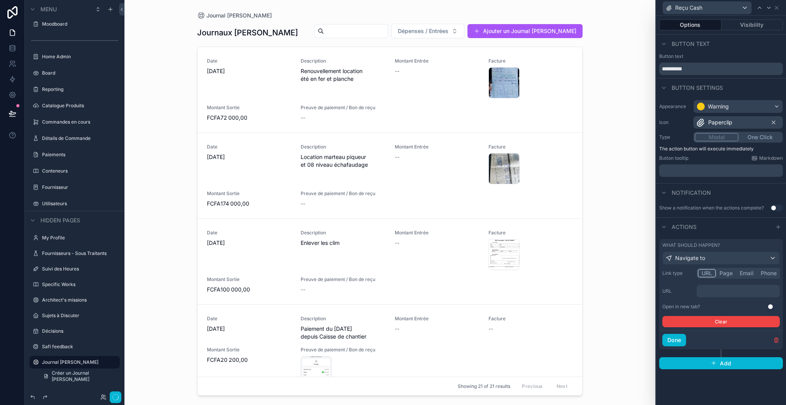
click at [724, 294] on p "﻿" at bounding box center [738, 291] width 79 height 8
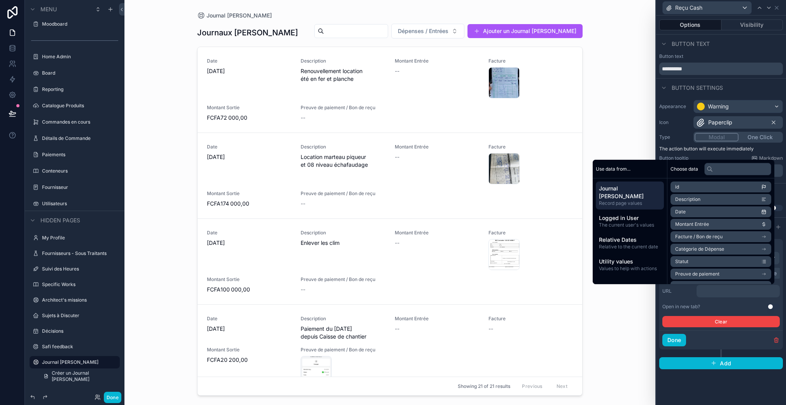
click at [726, 300] on div "Link type URL Page Email Phone URL ﻿ Open in new tab? Use setting Clear" at bounding box center [720, 297] width 117 height 59
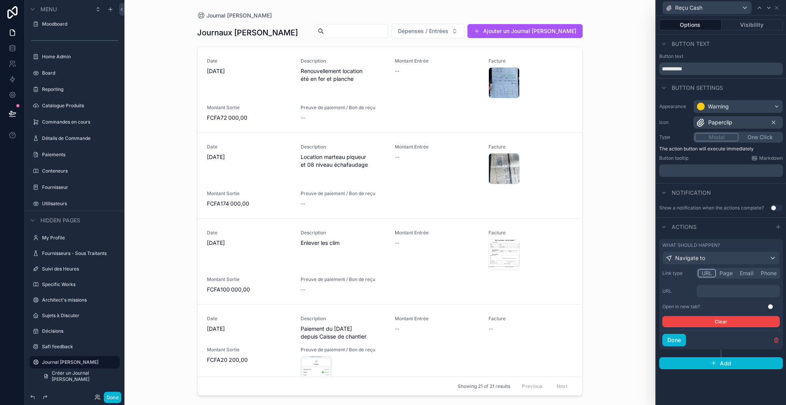
click at [726, 291] on p "﻿" at bounding box center [738, 291] width 79 height 8
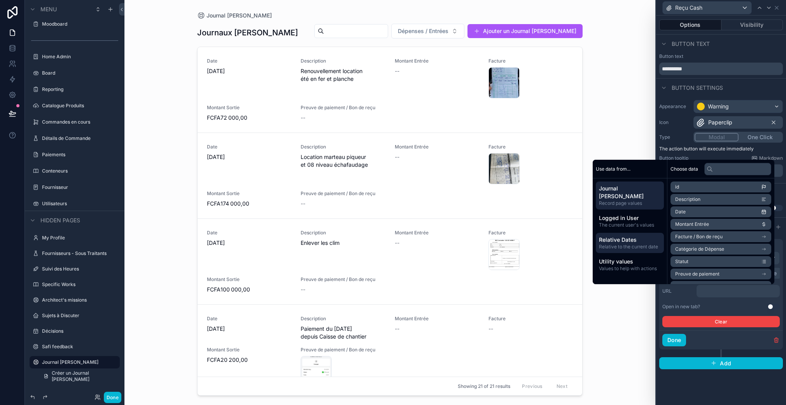
click at [626, 242] on span "Relative Dates" at bounding box center [630, 240] width 62 height 8
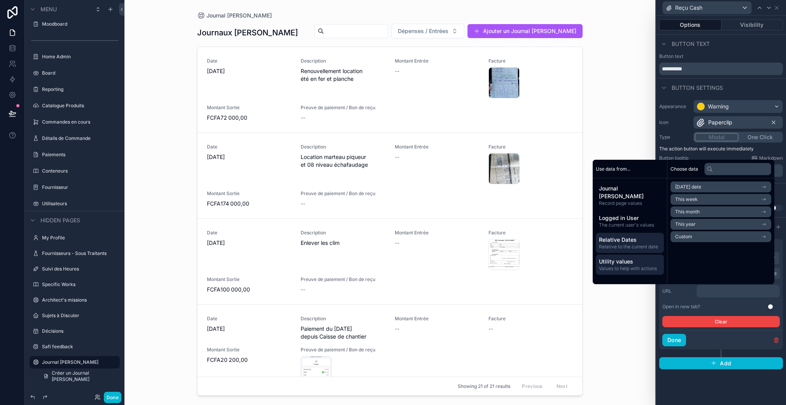
click at [622, 264] on span "Utility values" at bounding box center [630, 262] width 62 height 8
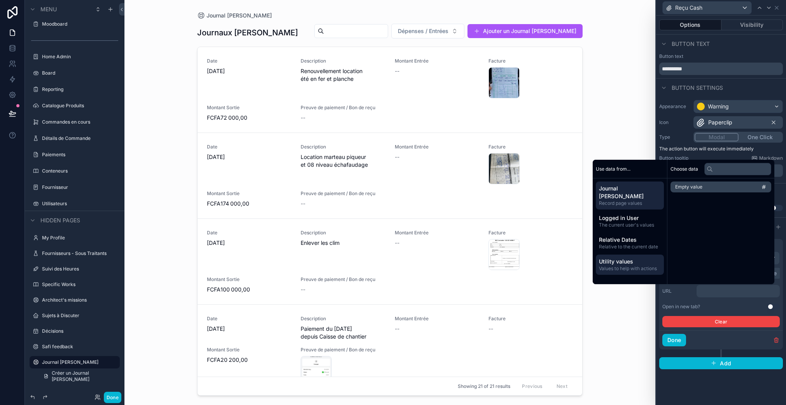
click at [623, 207] on div "Journal [PERSON_NAME] Record page values" at bounding box center [630, 196] width 68 height 28
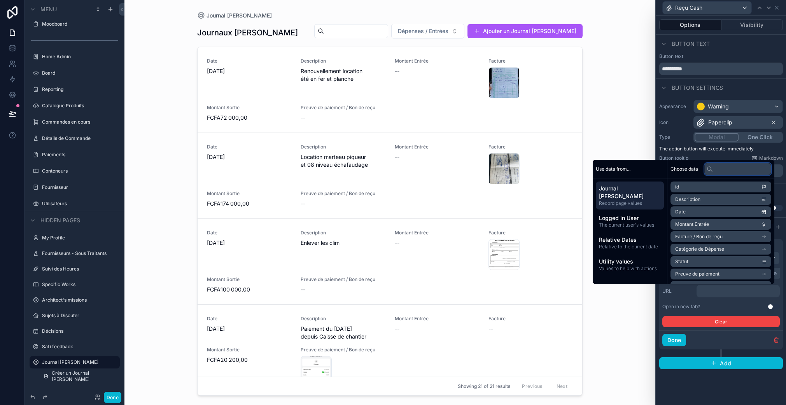
click at [723, 169] on input "text" at bounding box center [737, 169] width 67 height 12
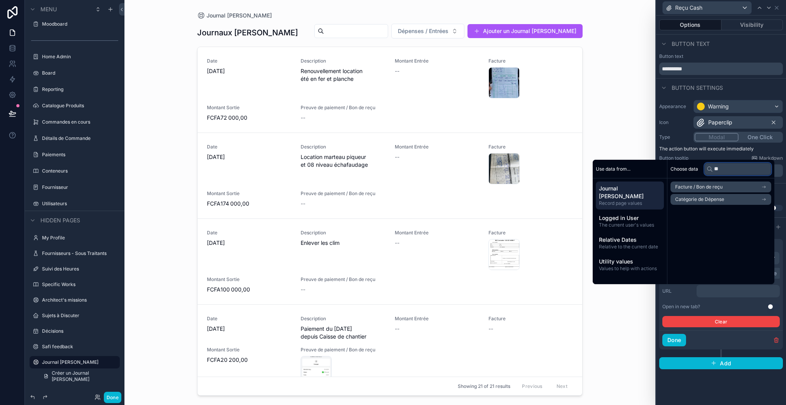
type input "*"
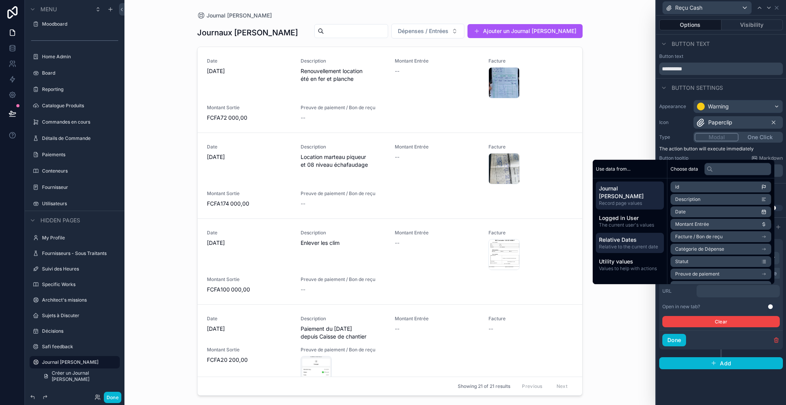
click at [624, 252] on div "Relative Dates Relative to the current date" at bounding box center [630, 243] width 68 height 20
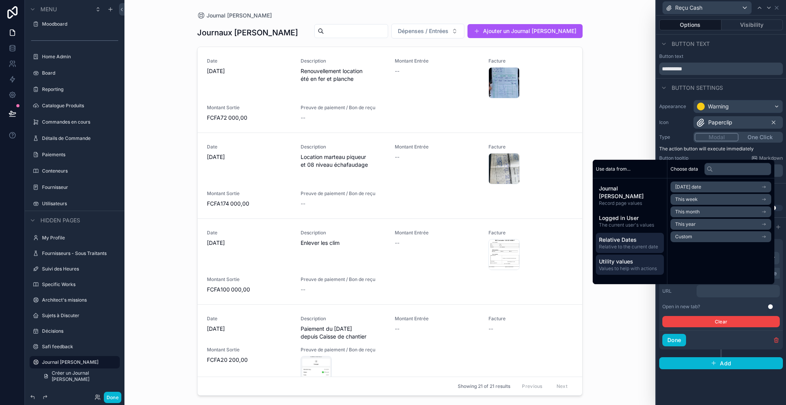
click at [625, 264] on span "Utility values" at bounding box center [630, 262] width 62 height 8
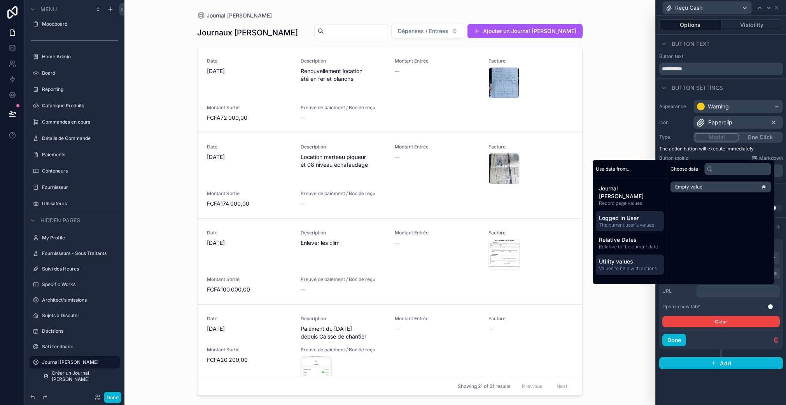
click at [622, 212] on div "Logged in User The current user's values" at bounding box center [630, 221] width 68 height 20
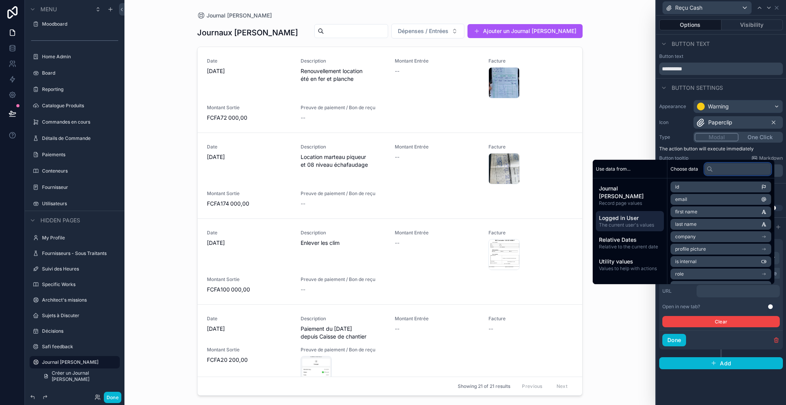
click at [721, 165] on input "text" at bounding box center [737, 169] width 67 height 12
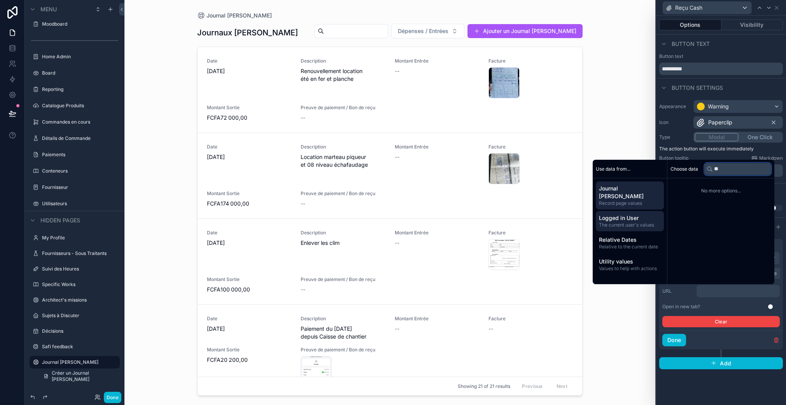
type input "**"
click at [622, 188] on span "Journal [PERSON_NAME]" at bounding box center [630, 193] width 62 height 16
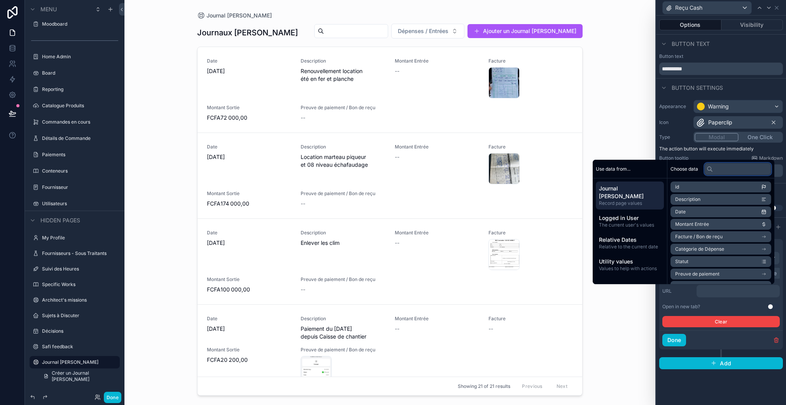
click at [717, 170] on input "text" at bounding box center [737, 169] width 67 height 12
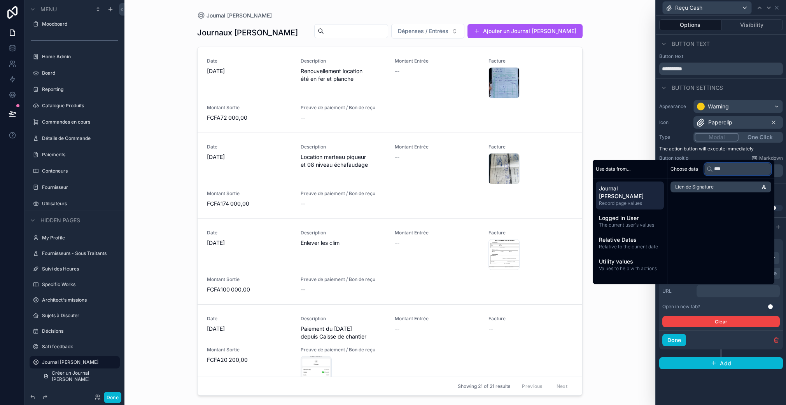
type input "***"
click at [705, 183] on li "Lien de Signature" at bounding box center [720, 187] width 101 height 11
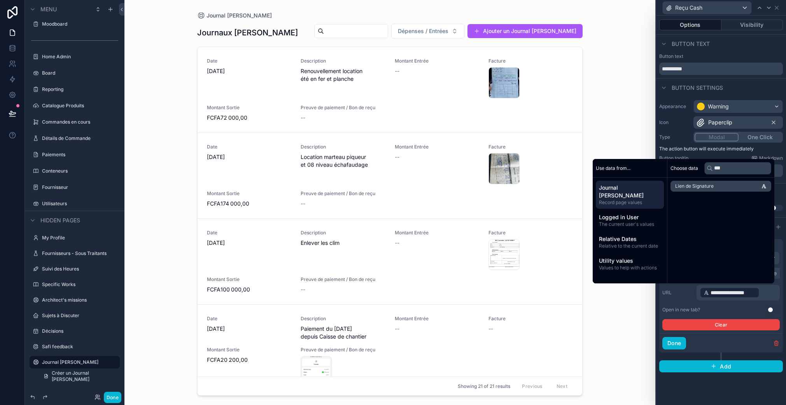
click at [732, 310] on div "Open in new tab? Use setting" at bounding box center [720, 310] width 117 height 6
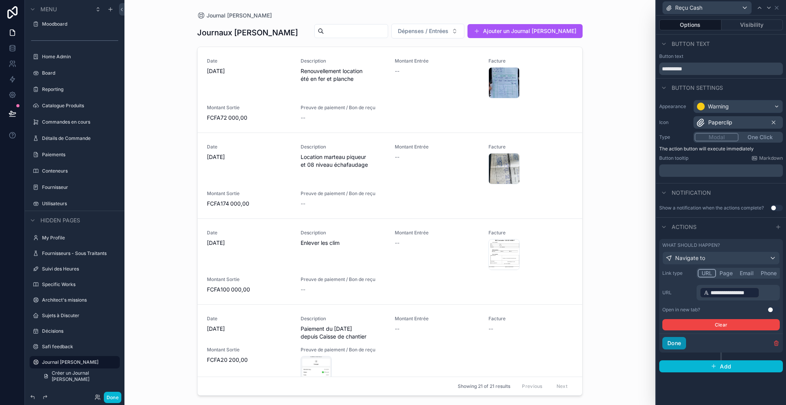
click at [673, 345] on button "Done" at bounding box center [674, 343] width 24 height 12
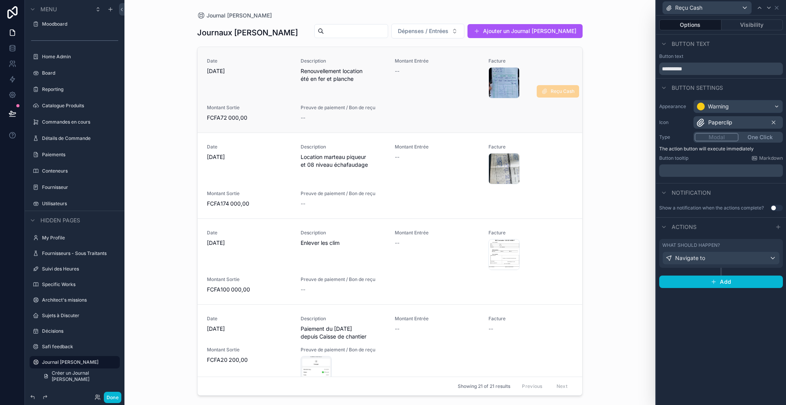
click at [549, 98] on span "Reçu Cash" at bounding box center [558, 91] width 42 height 12
click at [114, 397] on button "Done" at bounding box center [112, 397] width 17 height 11
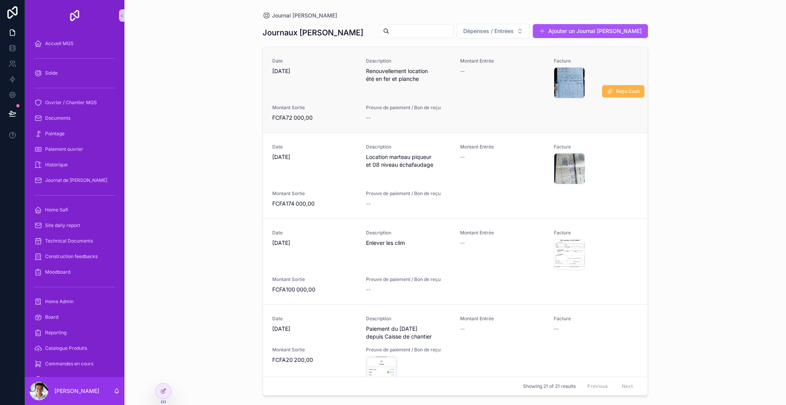
click at [623, 98] on button "Reçu Cash" at bounding box center [623, 91] width 42 height 12
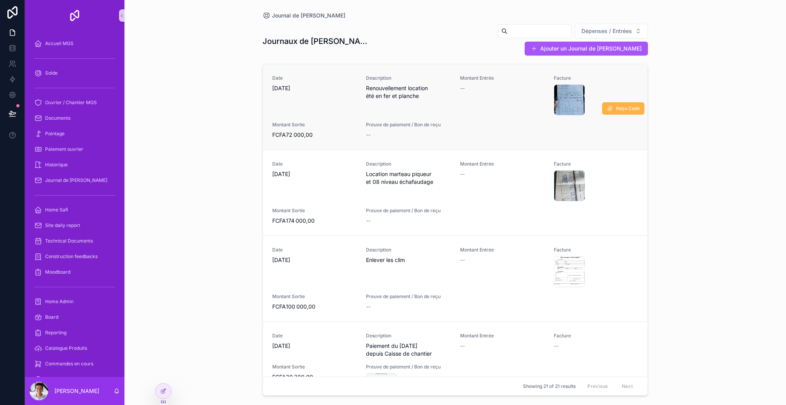
click at [616, 105] on span "Reçu Cash" at bounding box center [628, 108] width 24 height 6
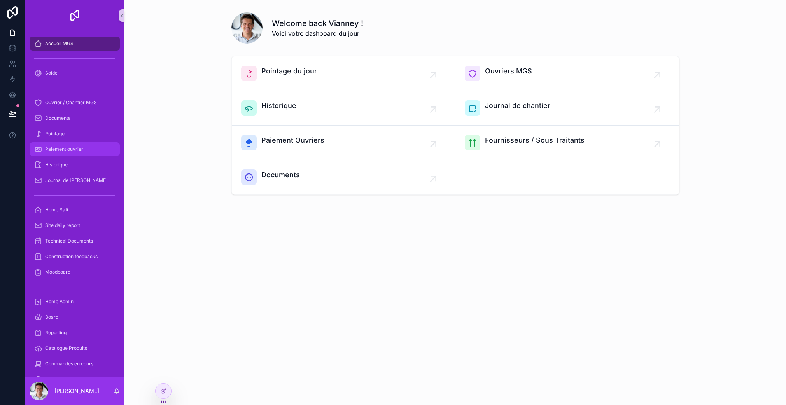
click at [70, 150] on span "Paiement ouvrier" at bounding box center [64, 149] width 38 height 6
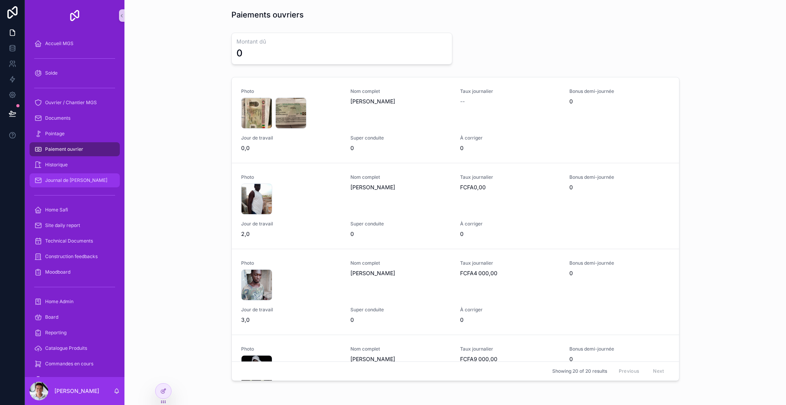
click at [69, 180] on span "Journal de [PERSON_NAME]" at bounding box center [76, 180] width 62 height 6
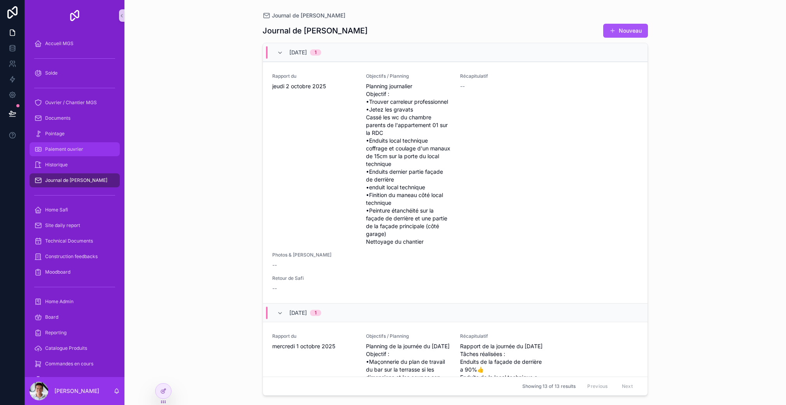
click at [68, 152] on span "Paiement ouvrier" at bounding box center [64, 149] width 38 height 6
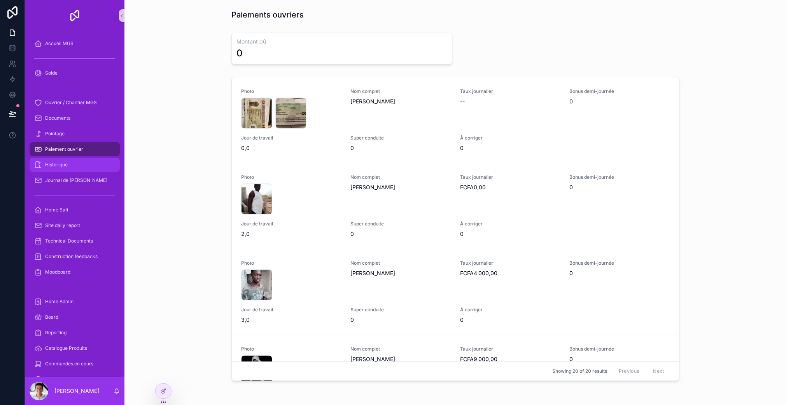
click at [74, 163] on div "Historique" at bounding box center [74, 165] width 81 height 12
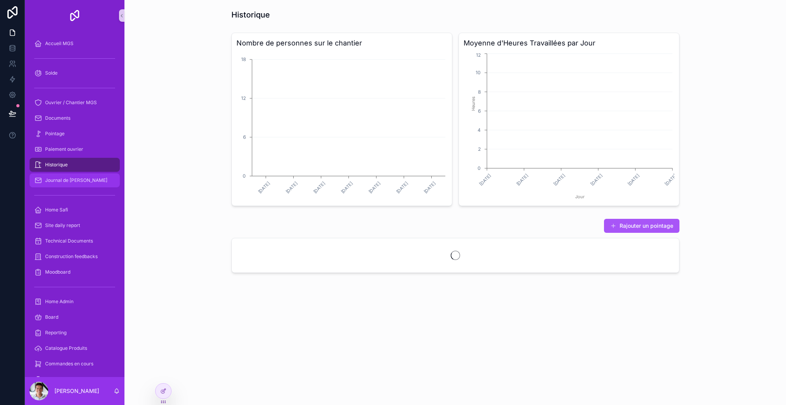
click at [73, 181] on span "Journal de [PERSON_NAME]" at bounding box center [76, 180] width 62 height 6
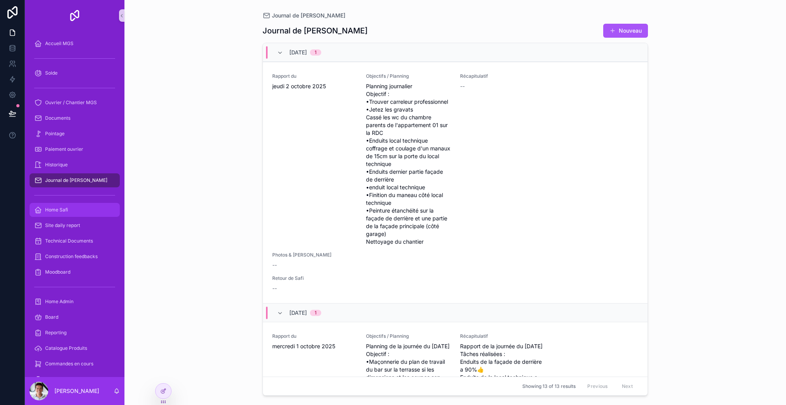
click at [75, 214] on div "Home Safi" at bounding box center [74, 210] width 81 height 12
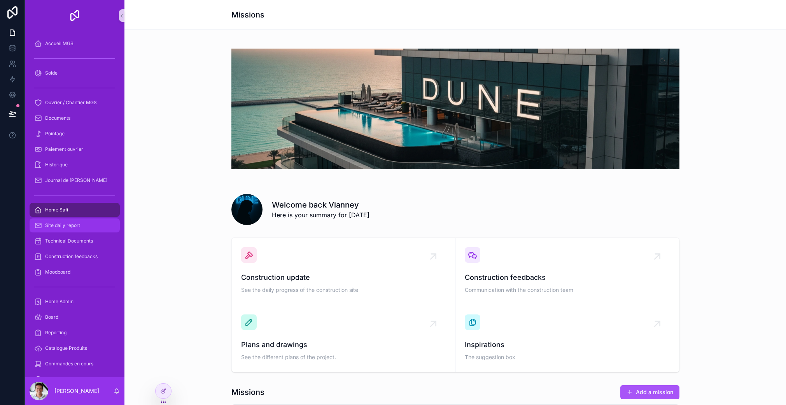
click at [71, 225] on span "Site daily report" at bounding box center [62, 225] width 35 height 6
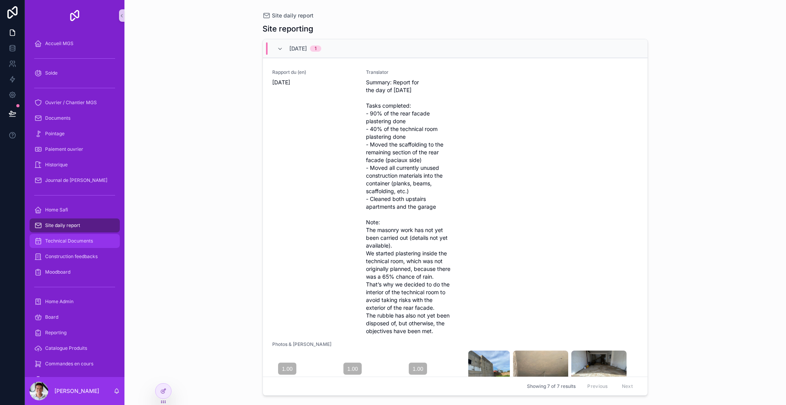
click at [71, 236] on div "Technical Documents" at bounding box center [74, 241] width 81 height 12
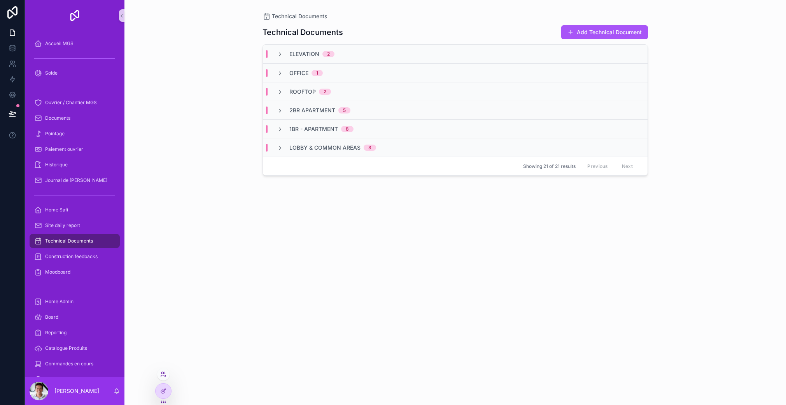
click at [164, 376] on icon at bounding box center [163, 374] width 6 height 6
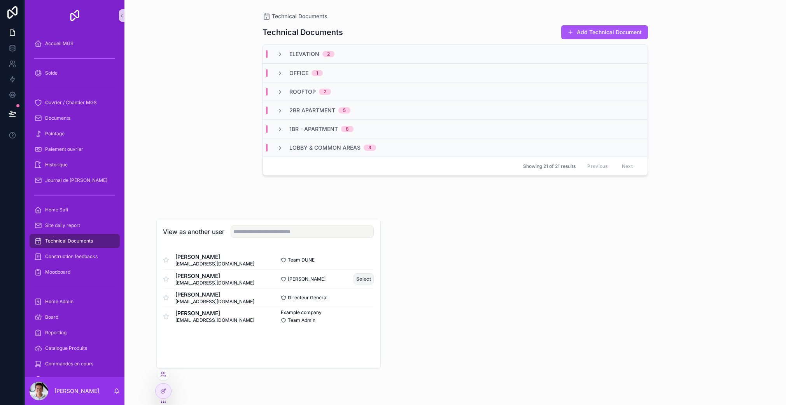
click at [359, 279] on button "Select" at bounding box center [363, 278] width 20 height 11
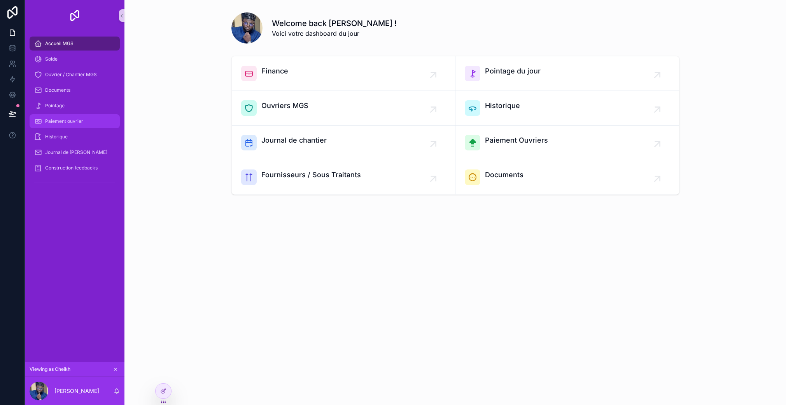
click at [76, 120] on span "Paiement ouvrier" at bounding box center [64, 121] width 38 height 6
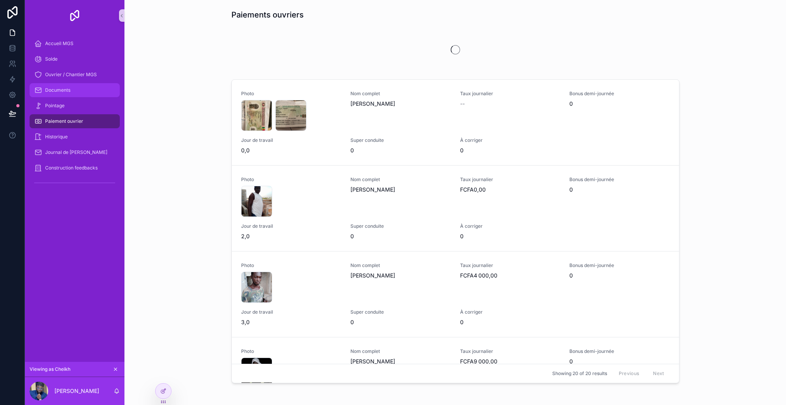
click at [71, 85] on div "Documents" at bounding box center [74, 90] width 81 height 12
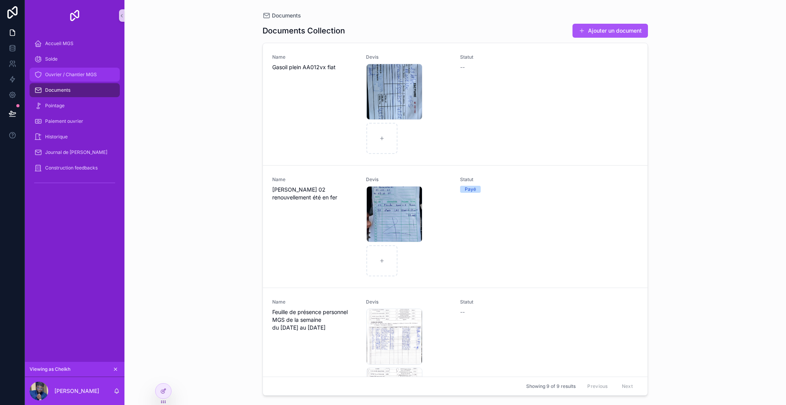
click at [69, 72] on span "Ouvrier / Chantier MGS" at bounding box center [71, 75] width 52 height 6
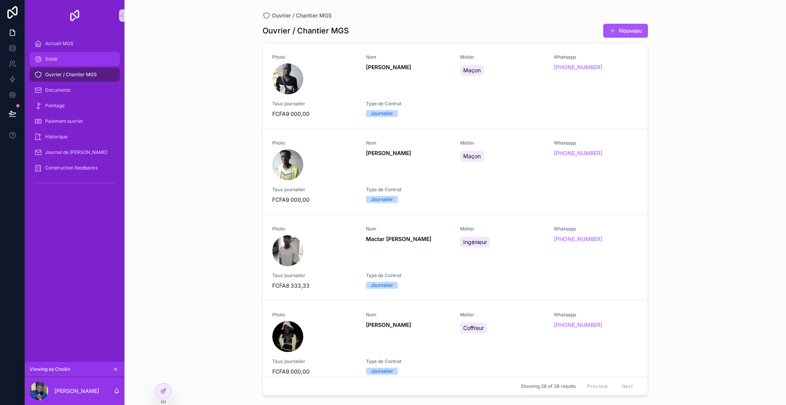
click at [72, 62] on div "Solde" at bounding box center [74, 59] width 81 height 12
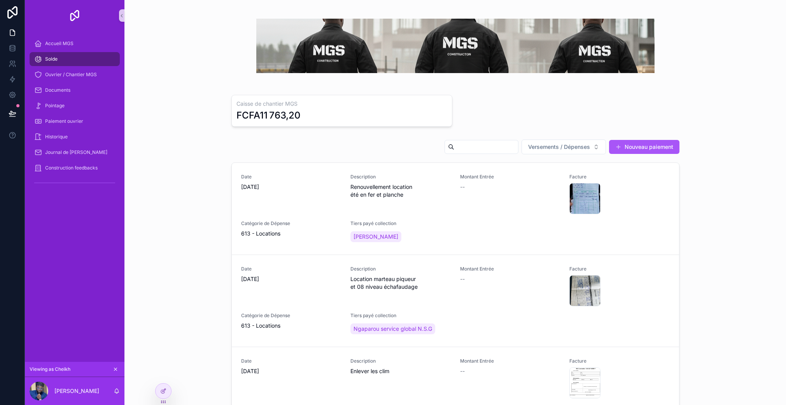
scroll to position [5, 0]
